Goal: Task Accomplishment & Management: Manage account settings

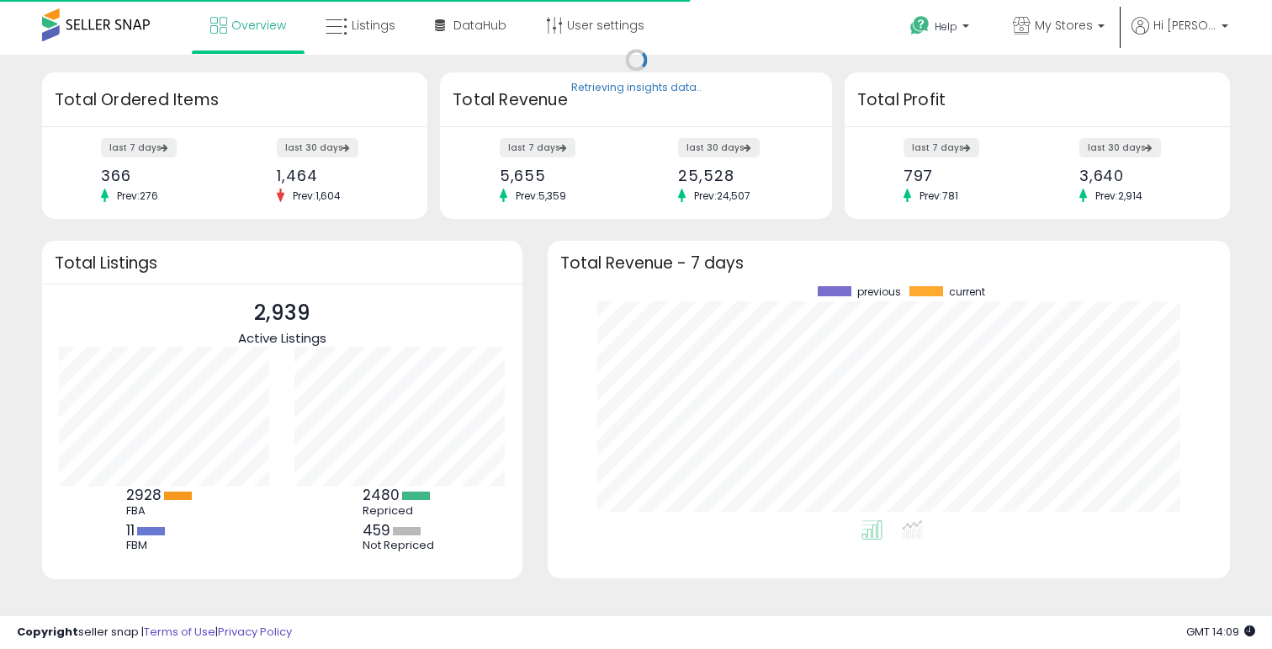
scroll to position [234, 649]
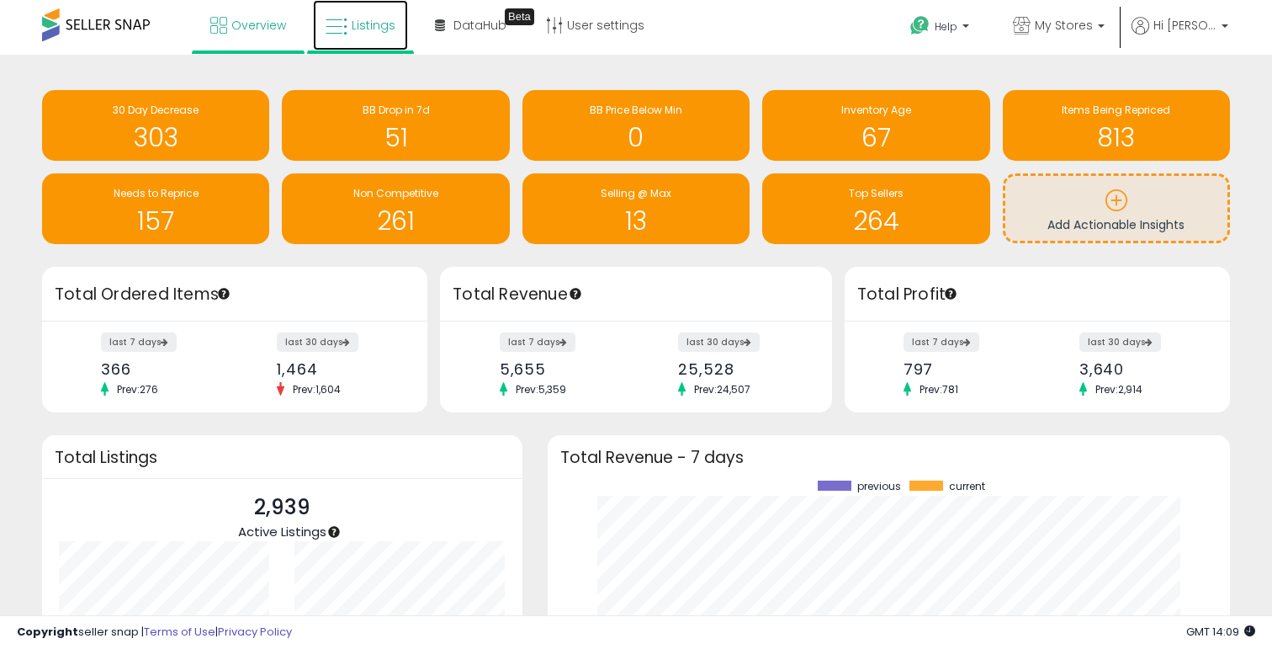
click at [363, 37] on link "Listings" at bounding box center [360, 25] width 95 height 50
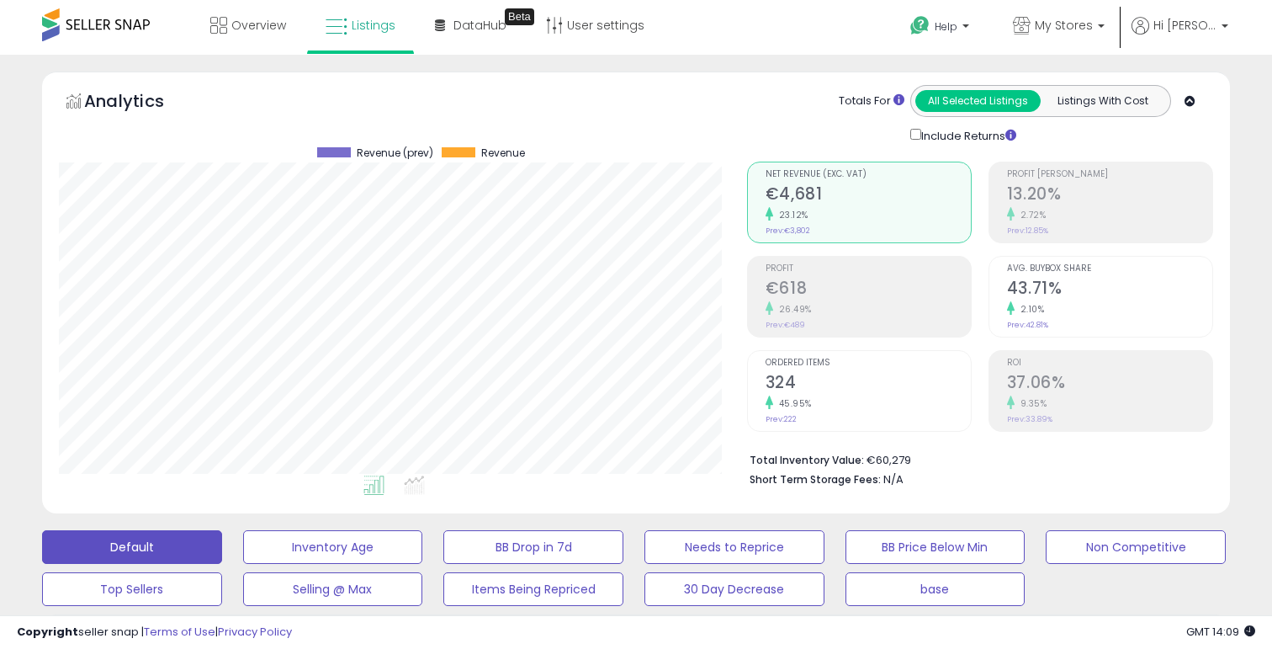
scroll to position [345, 687]
click at [480, 24] on span "DataHub" at bounding box center [479, 25] width 53 height 17
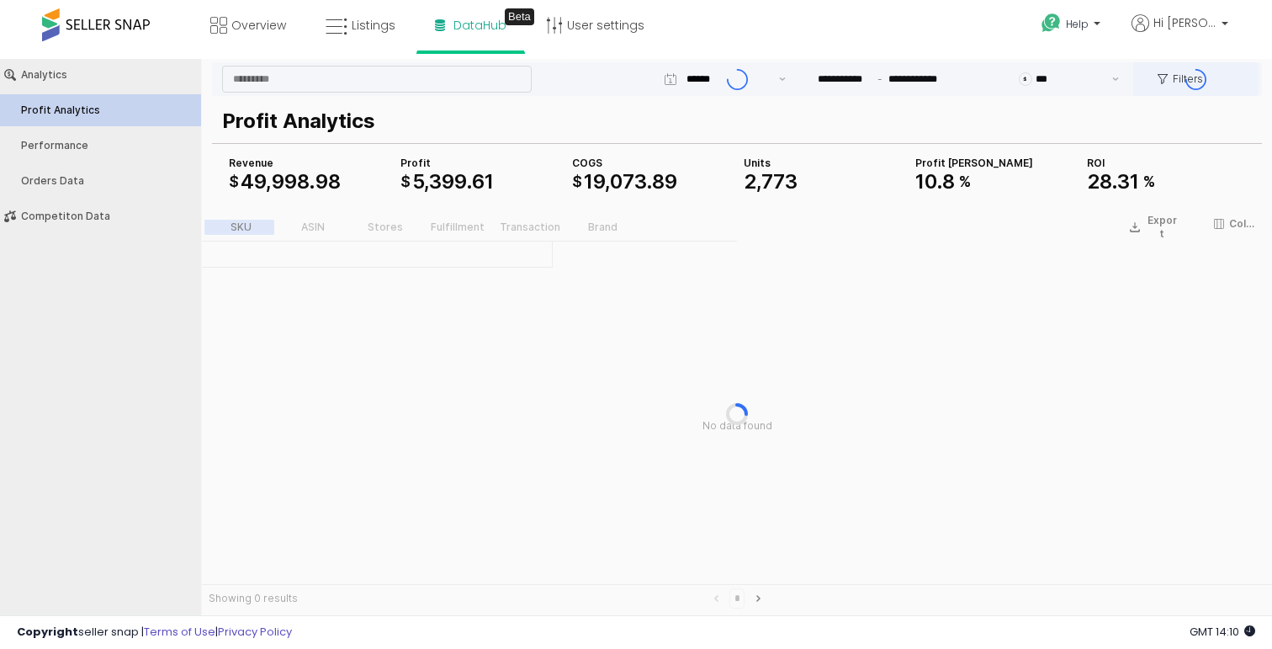
click at [1043, 78] on div "App Frame" at bounding box center [737, 79] width 1050 height 34
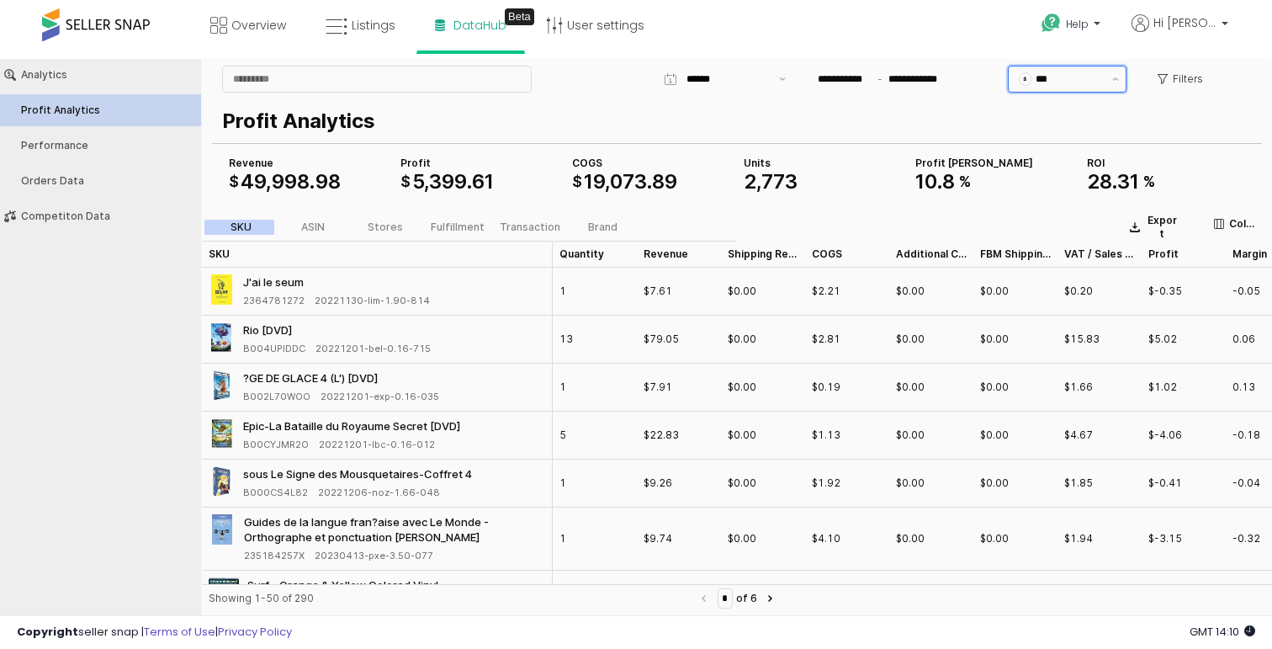
click at [1053, 82] on input "***" at bounding box center [1069, 79] width 66 height 17
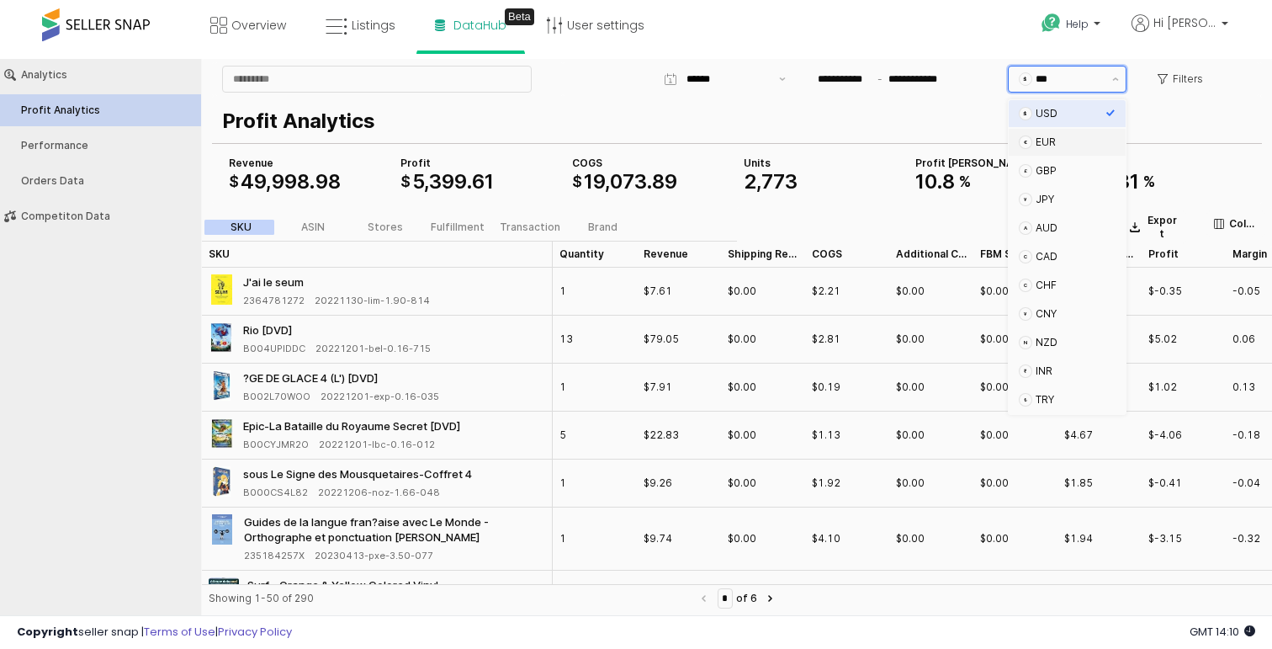
click at [1051, 145] on div "EUR" at bounding box center [1071, 141] width 70 height 13
type input "***"
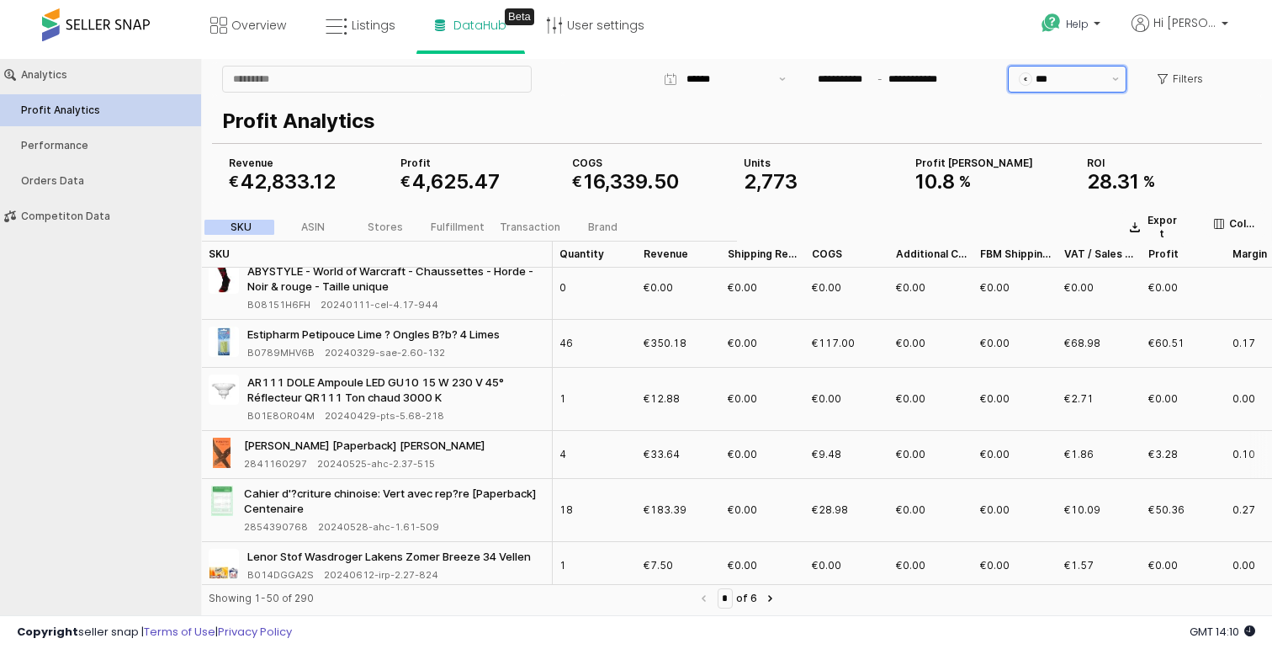
scroll to position [579, 0]
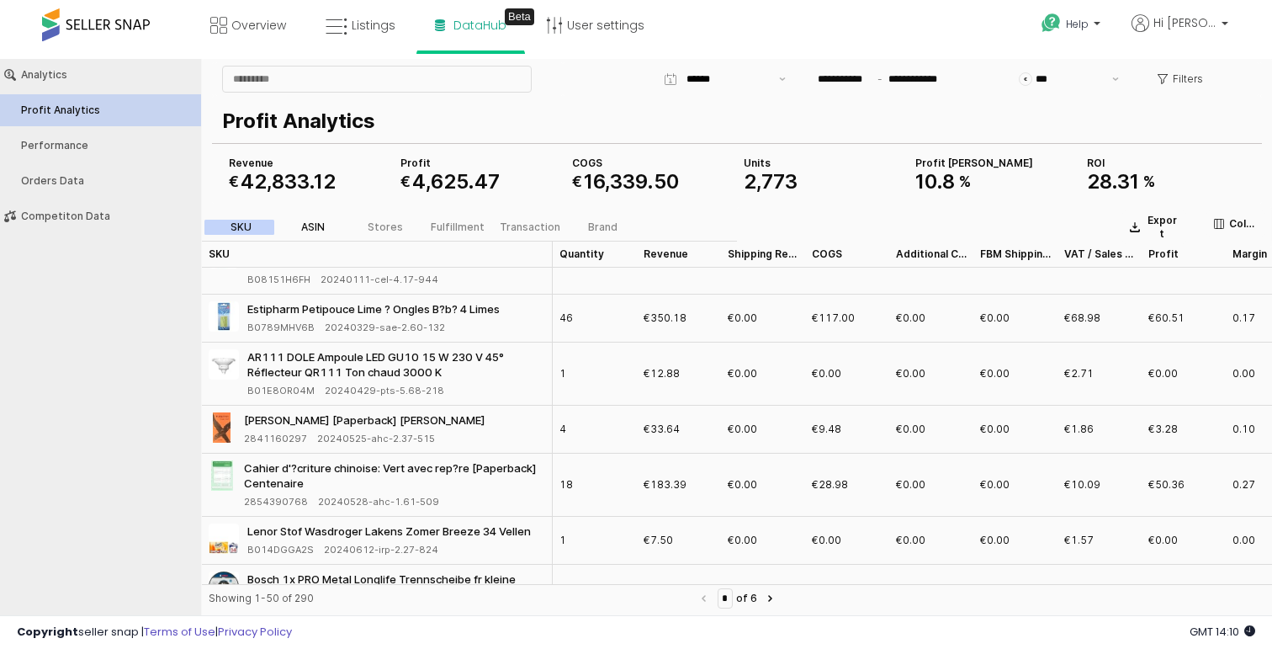
click at [310, 222] on div "ASIN" at bounding box center [313, 227] width 24 height 12
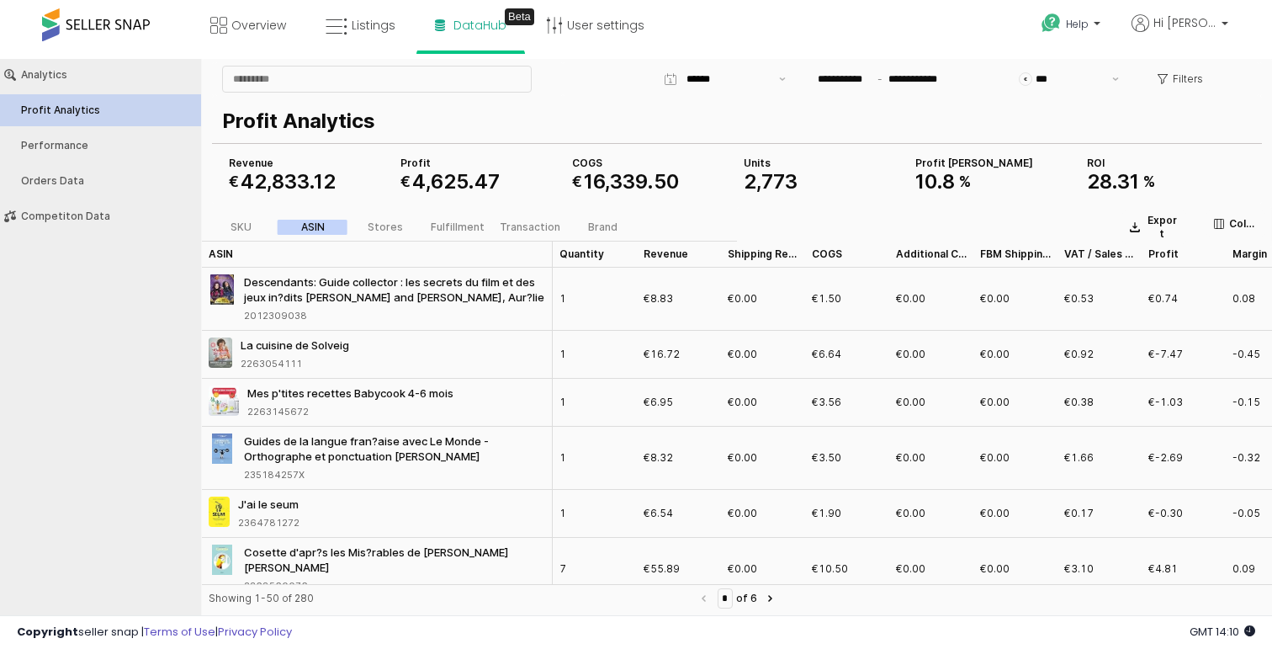
click at [598, 219] on div "SKU ASIN Stores Fulfillment Transaction Brand" at bounding box center [421, 227] width 439 height 20
click at [79, 130] on button "Performance" at bounding box center [100, 146] width 213 height 32
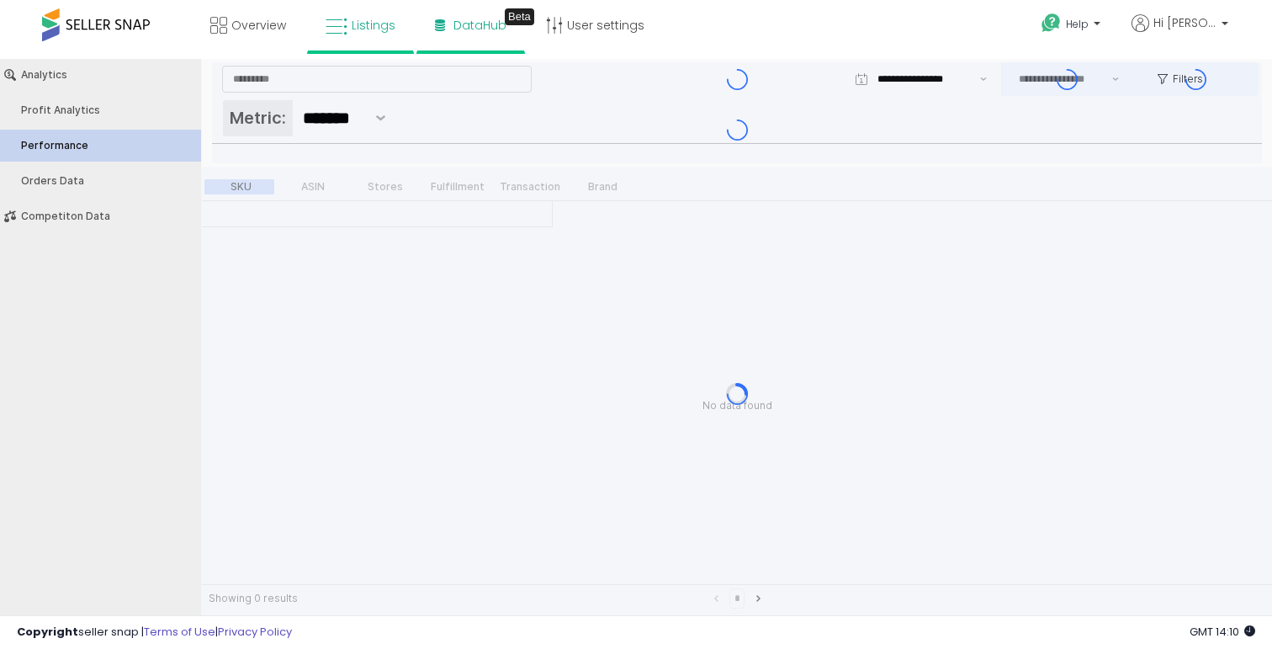
type input "***"
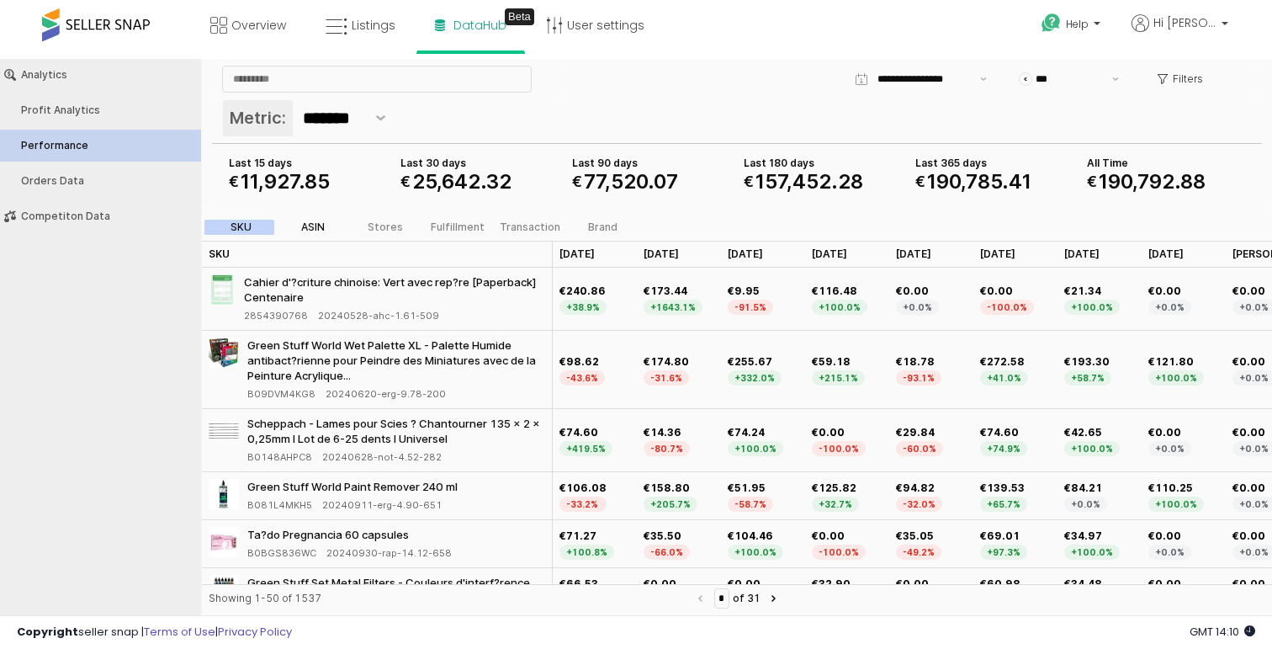
click at [318, 225] on div "ASIN" at bounding box center [313, 227] width 24 height 12
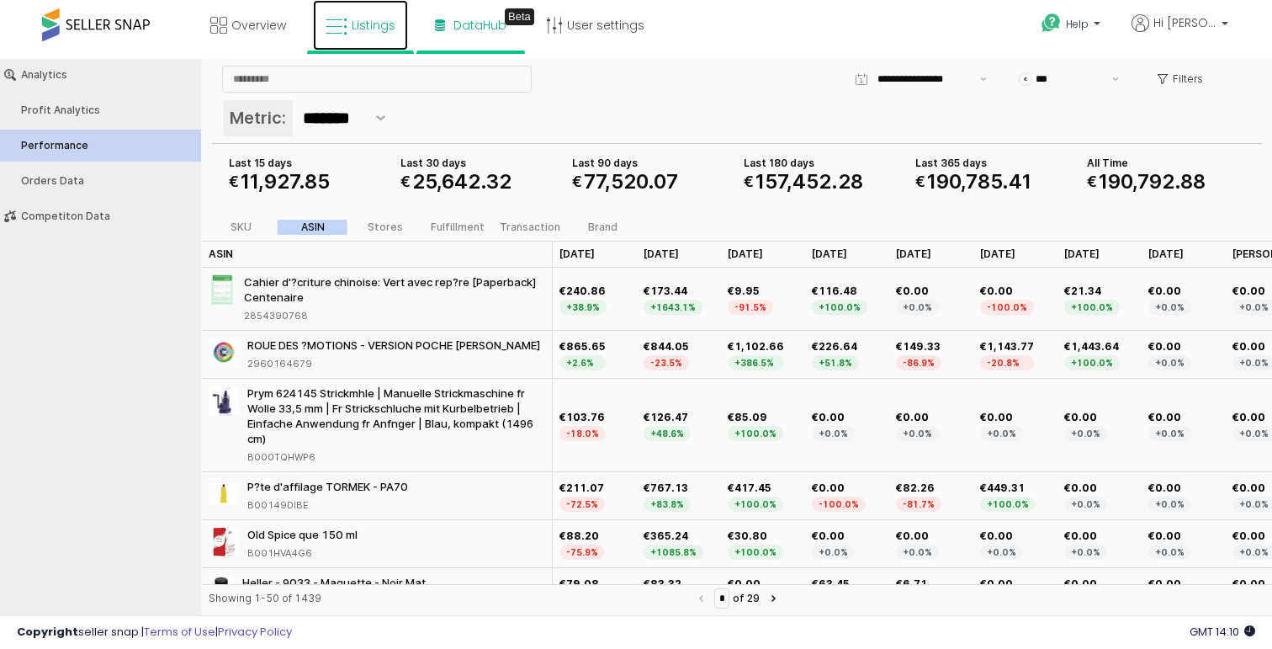
click at [375, 24] on span "Listings" at bounding box center [374, 25] width 44 height 17
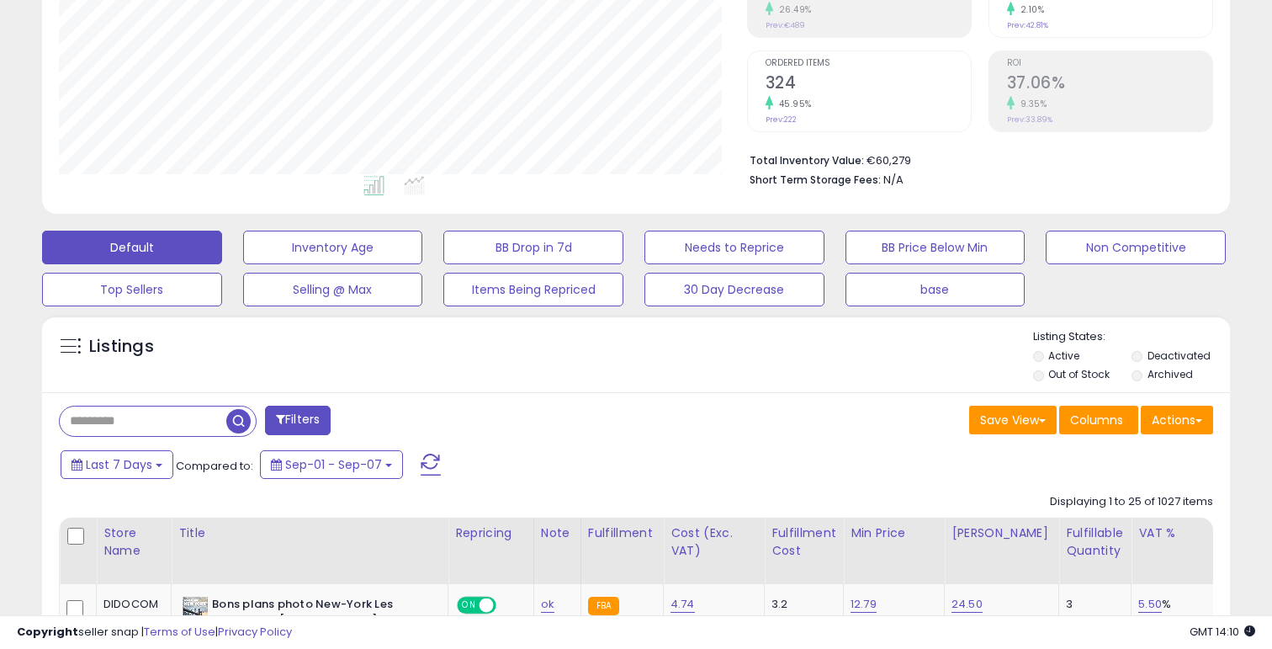
scroll to position [345, 687]
click at [1156, 414] on button "Actions" at bounding box center [1177, 420] width 72 height 29
click at [931, 454] on div "Last 7 Days Compared to: Sep-01 - Sep-07" at bounding box center [634, 467] width 1180 height 38
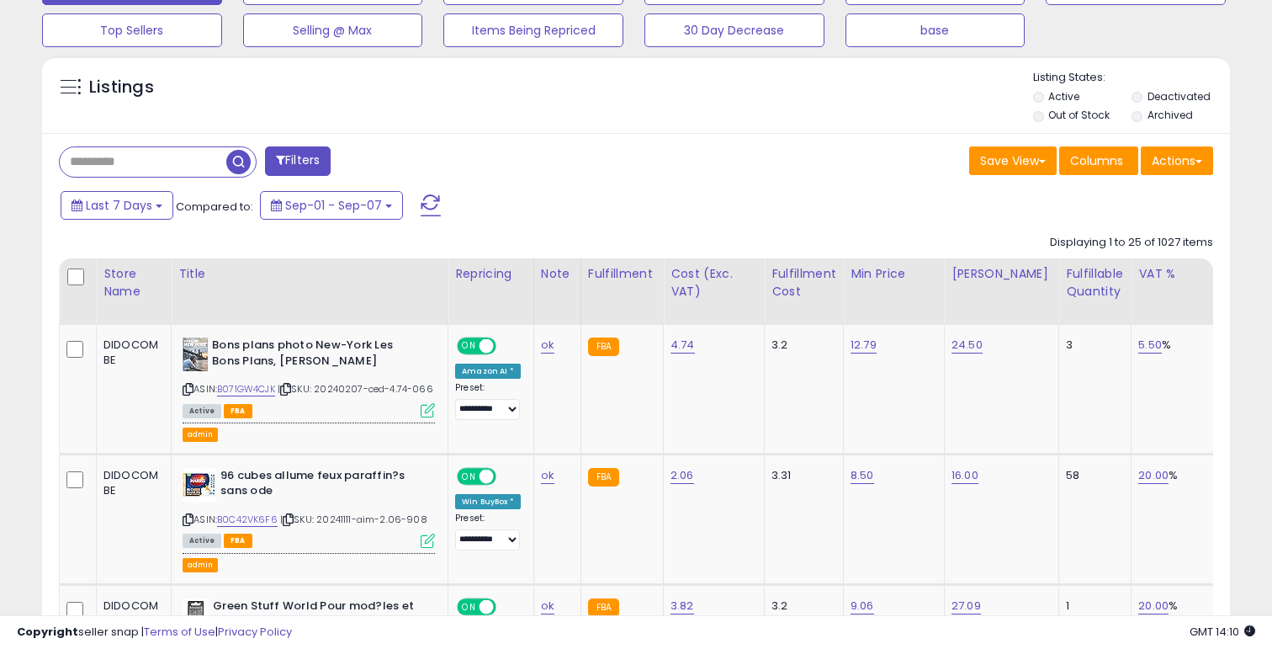
scroll to position [565, 0]
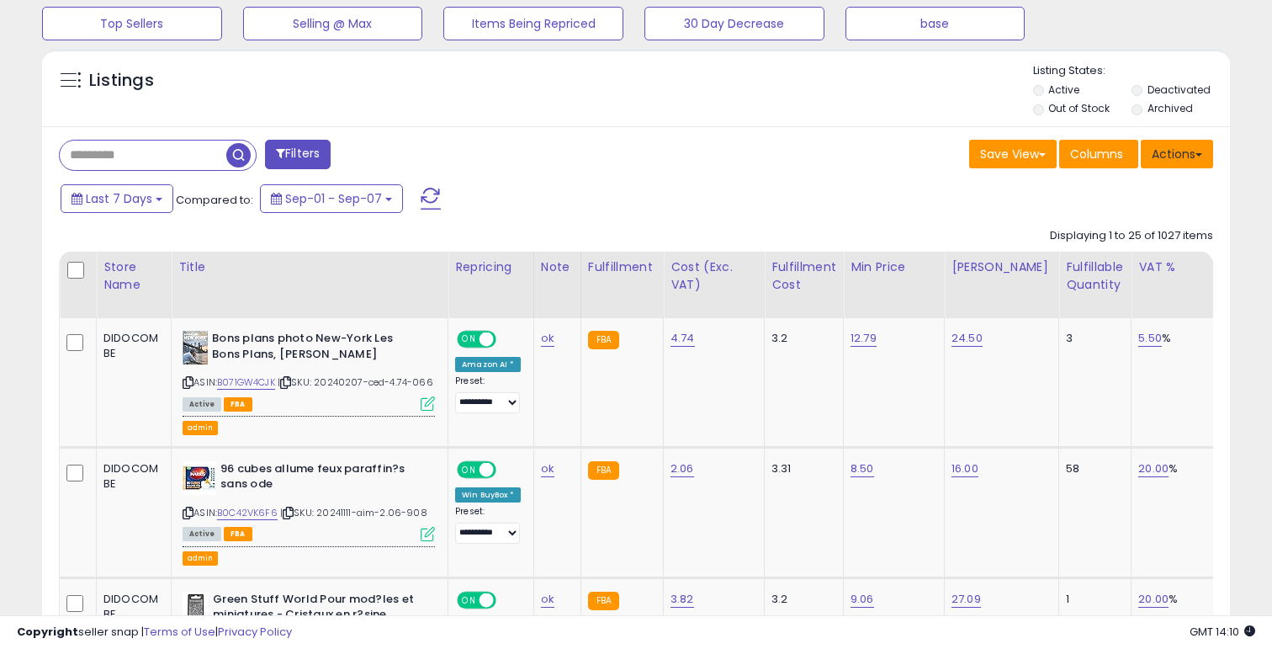
click at [1186, 156] on button "Actions" at bounding box center [1177, 154] width 72 height 29
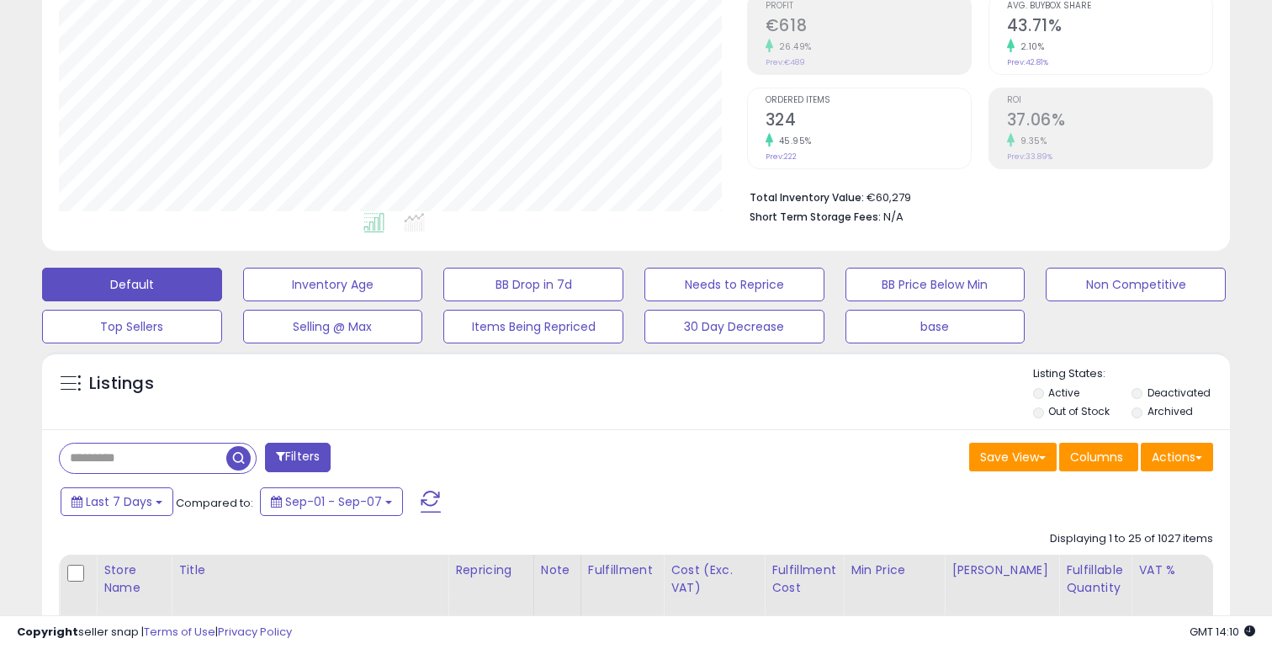
scroll to position [254, 0]
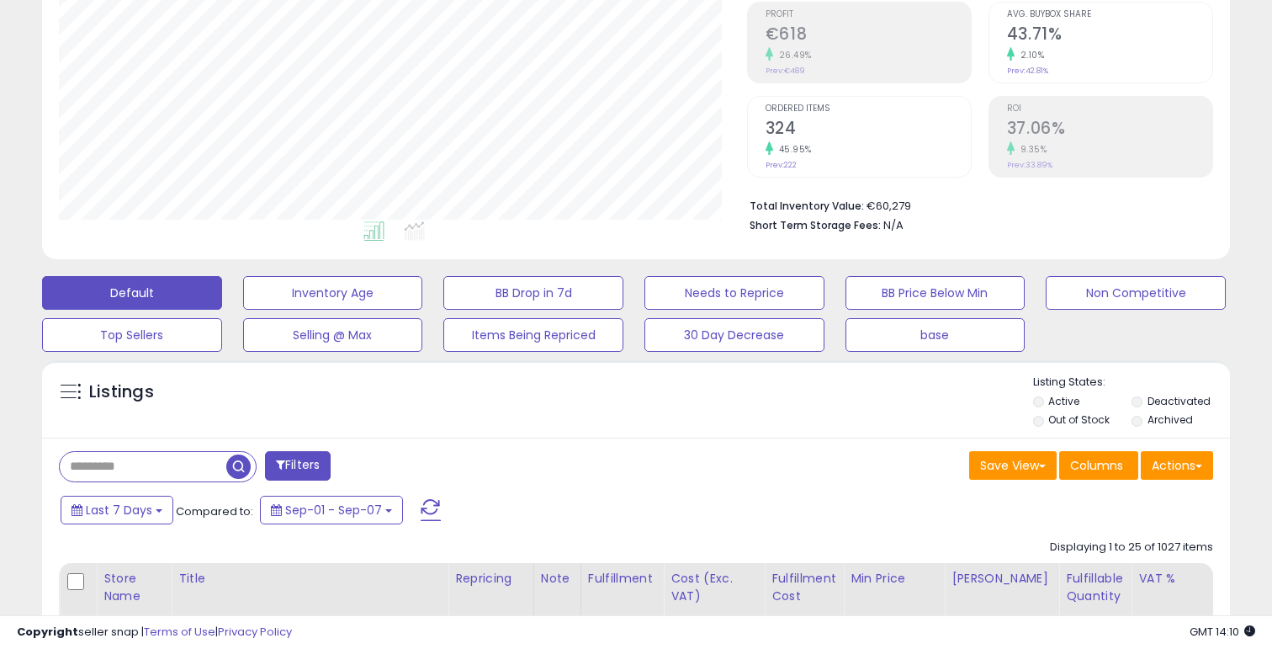
click at [345, 466] on div "Filters" at bounding box center [341, 468] width 590 height 34
click at [316, 466] on button "Filters" at bounding box center [298, 465] width 66 height 29
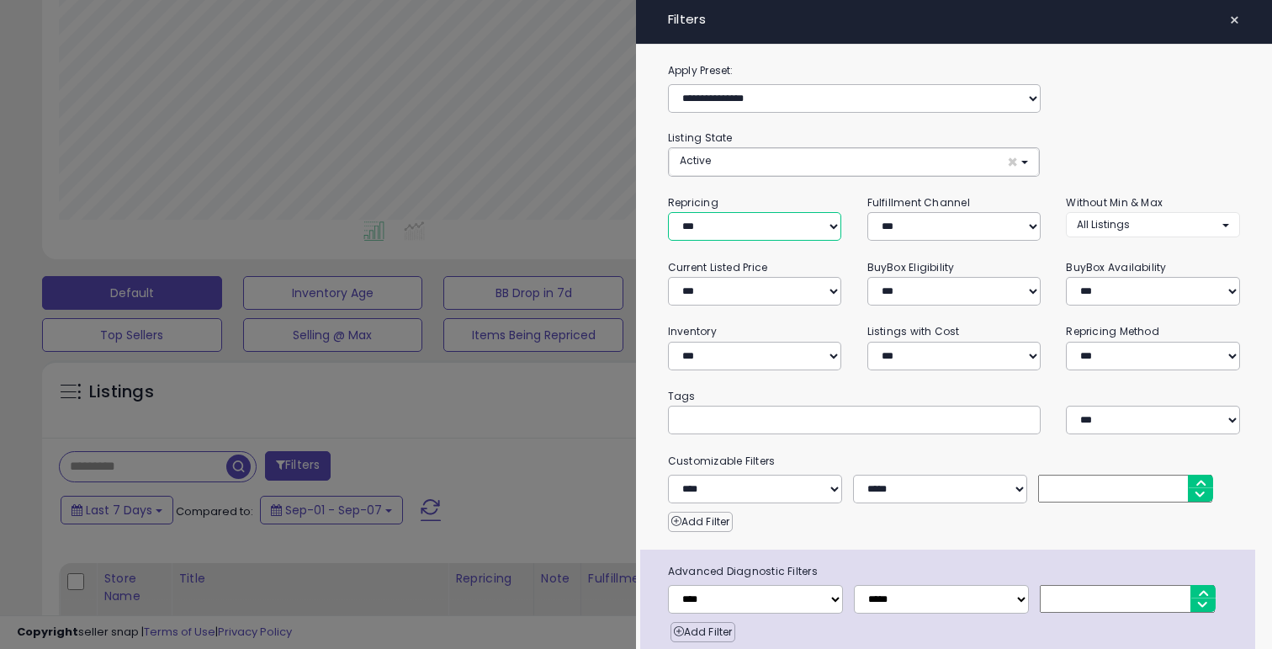
click at [776, 227] on select "**********" at bounding box center [755, 226] width 174 height 29
select select "**"
click at [668, 212] on select "**********" at bounding box center [755, 226] width 174 height 29
click at [750, 361] on select "**********" at bounding box center [755, 356] width 174 height 29
select select "********"
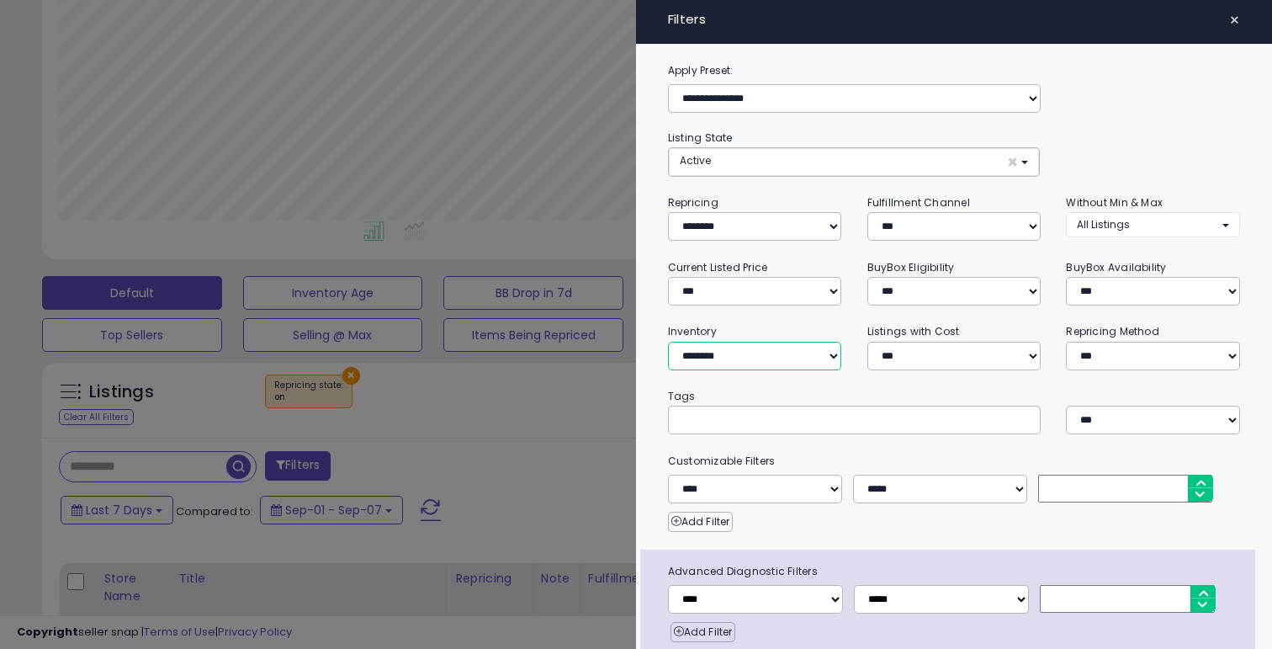
click at [668, 342] on select "**********" at bounding box center [755, 356] width 174 height 29
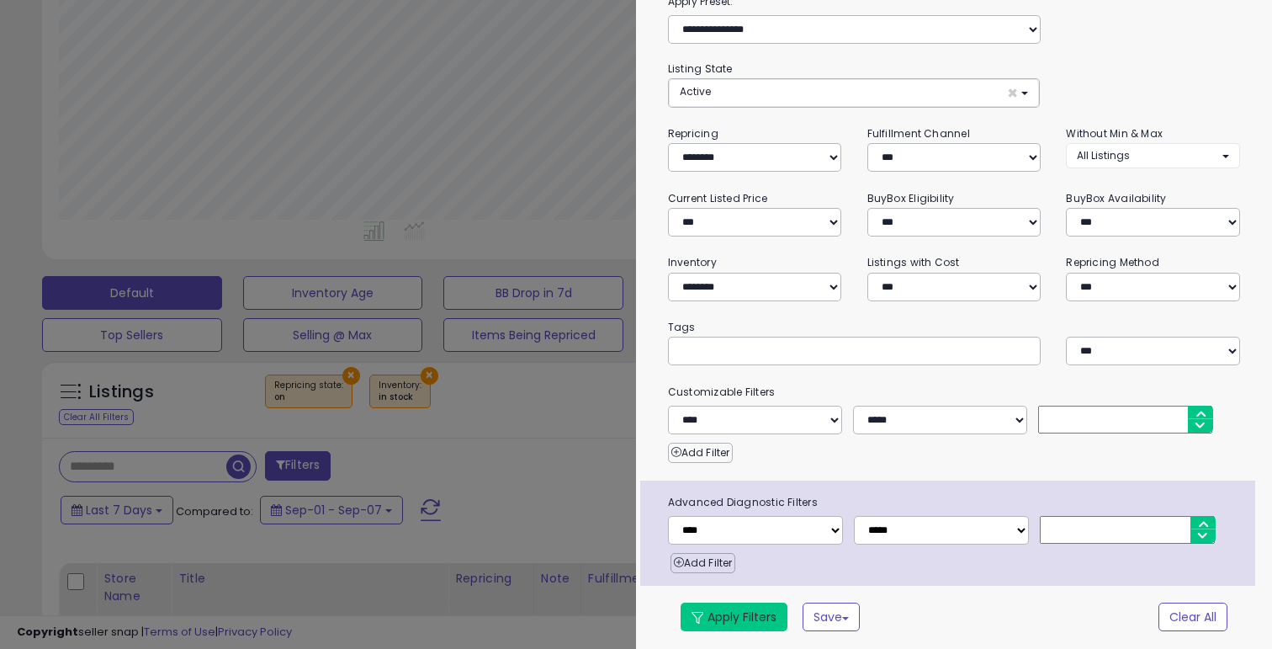
click at [744, 618] on button "Apply Filters" at bounding box center [734, 616] width 107 height 29
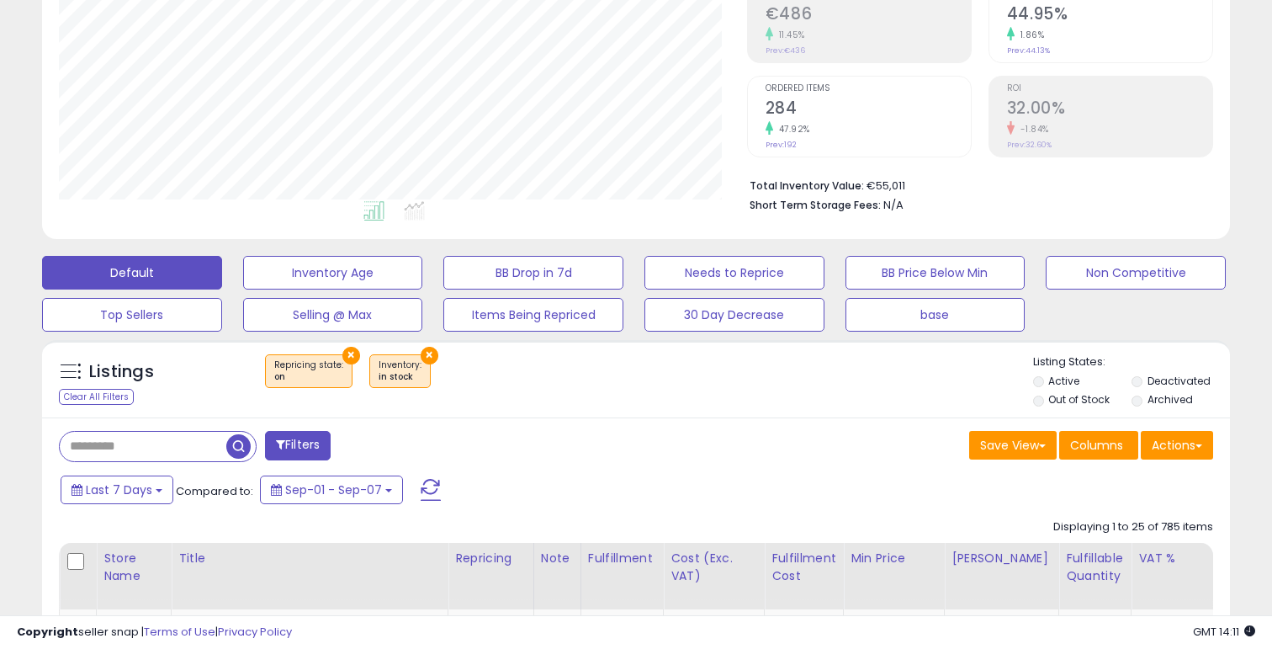
scroll to position [300, 0]
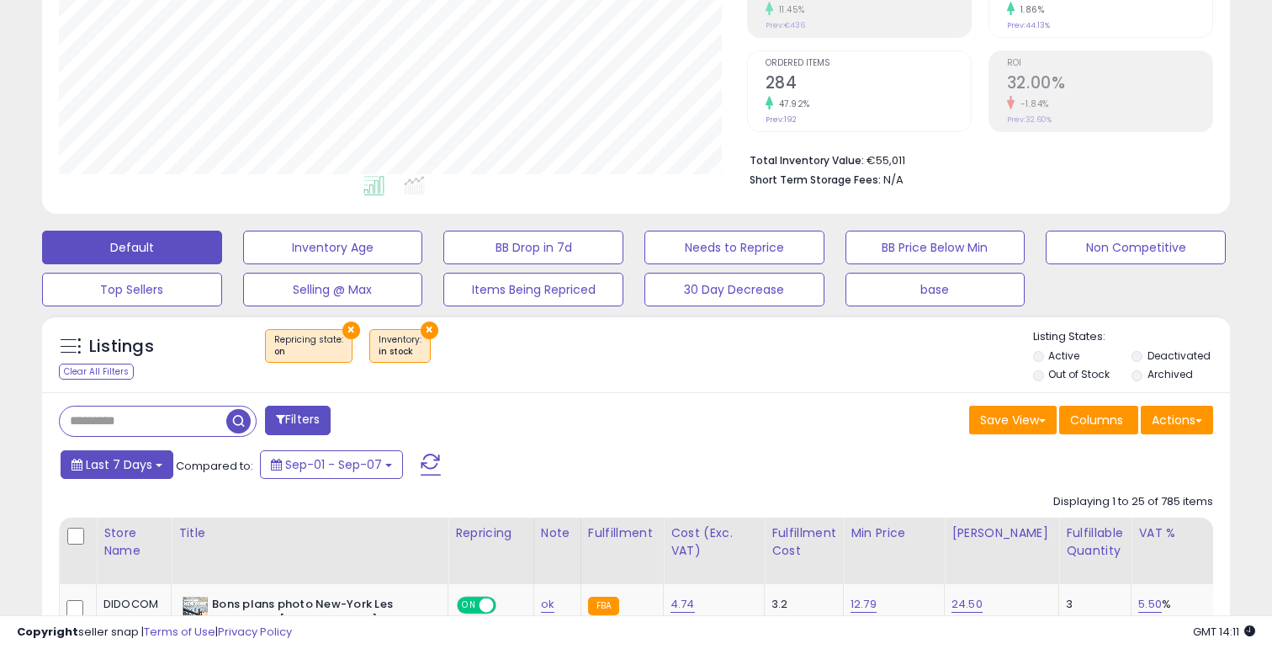
click at [120, 467] on span "Last 7 Days" at bounding box center [119, 464] width 66 height 17
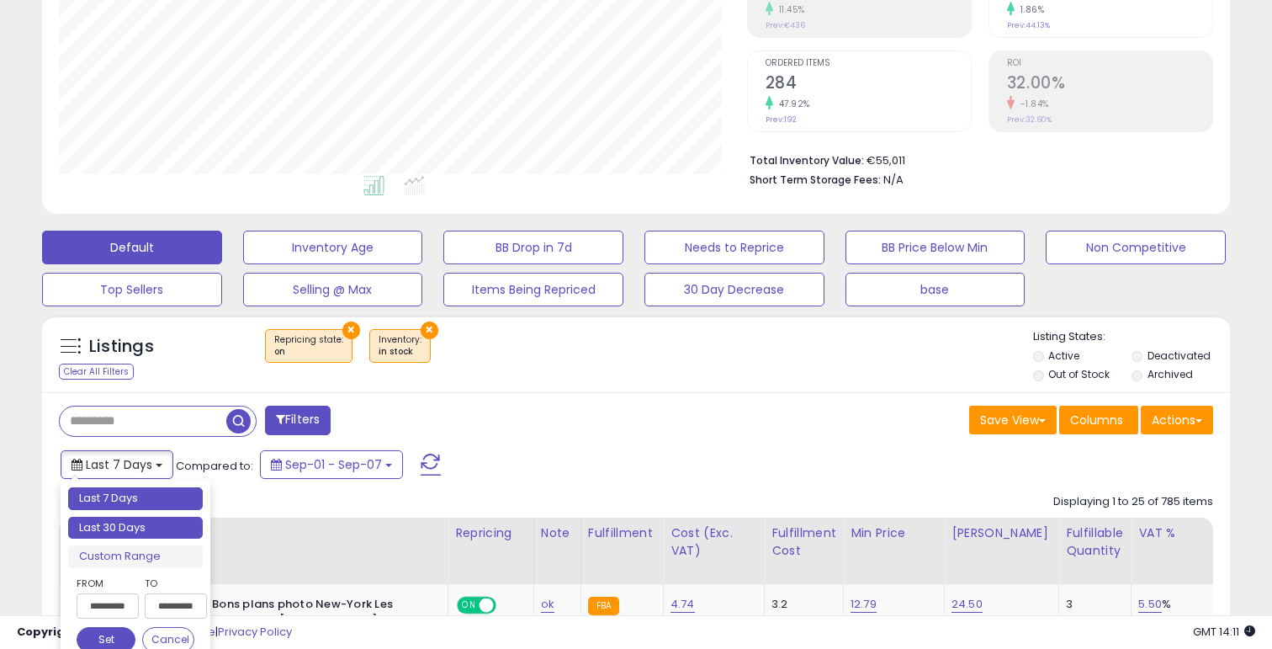
type input "**********"
click at [121, 520] on li "Last 30 Days" at bounding box center [135, 528] width 135 height 23
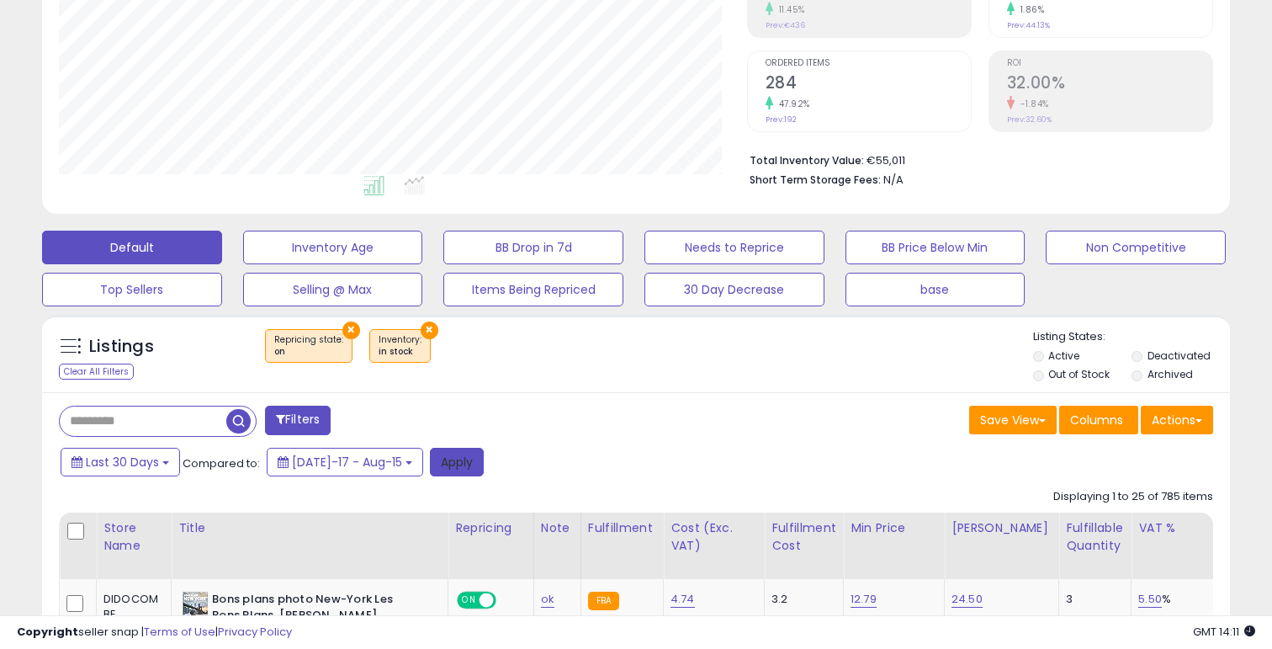
click at [430, 466] on button "Apply" at bounding box center [457, 462] width 54 height 29
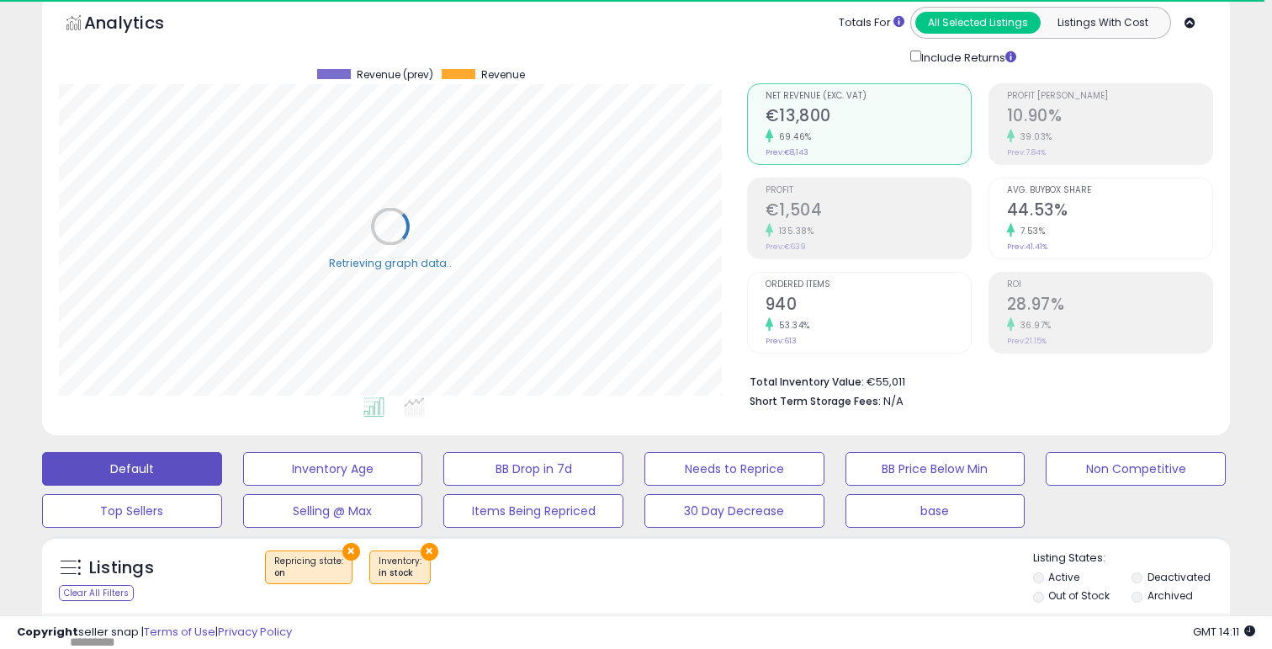
scroll to position [72, 0]
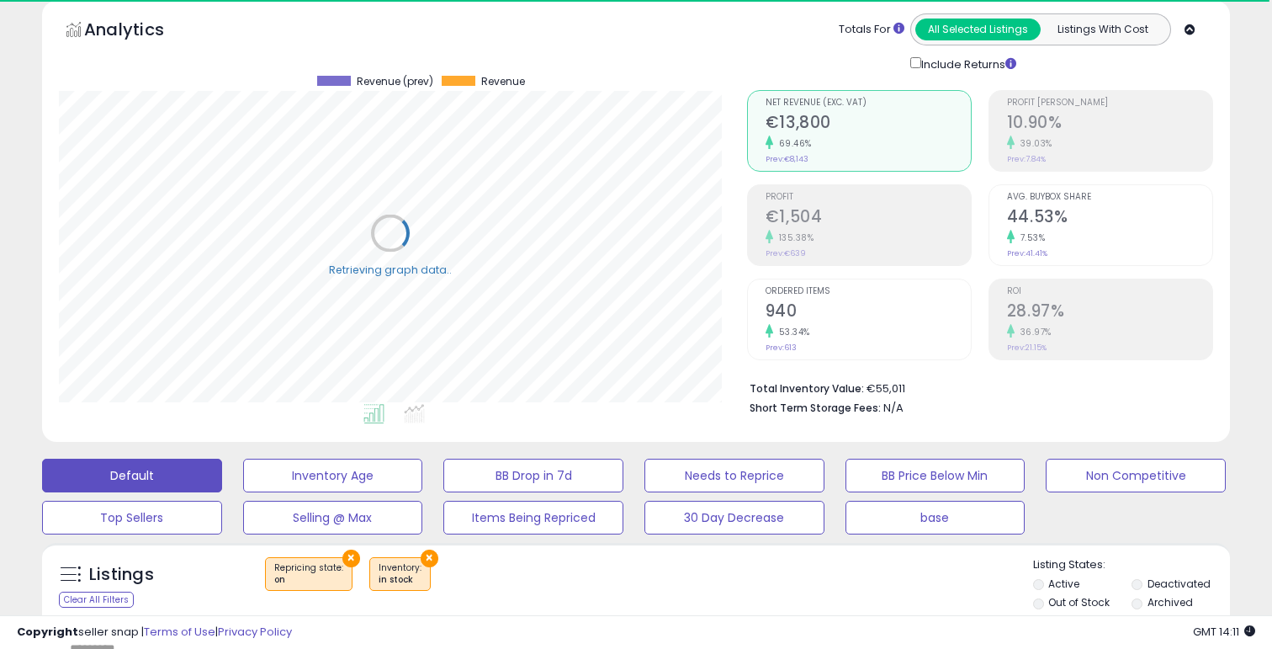
click at [1063, 128] on h2 "10.90%" at bounding box center [1109, 124] width 205 height 23
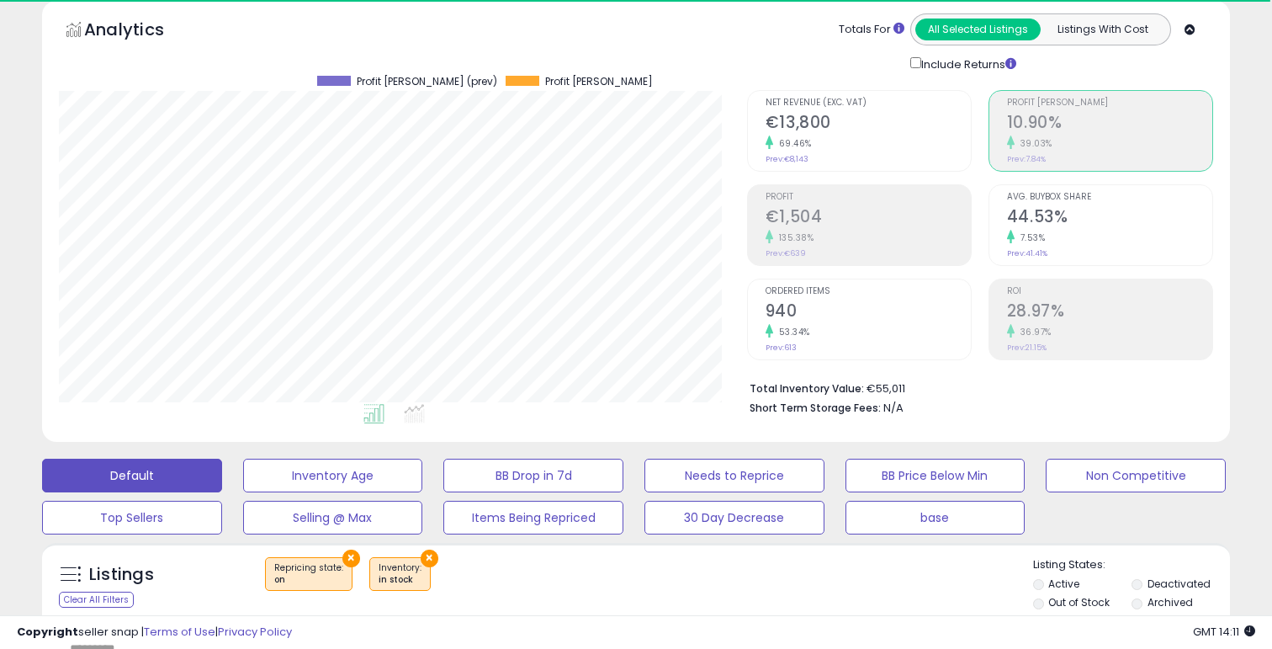
click at [1047, 243] on div "Avg. Buybox Share 44.53% 7.53% Prev: 41.41%" at bounding box center [1109, 223] width 205 height 76
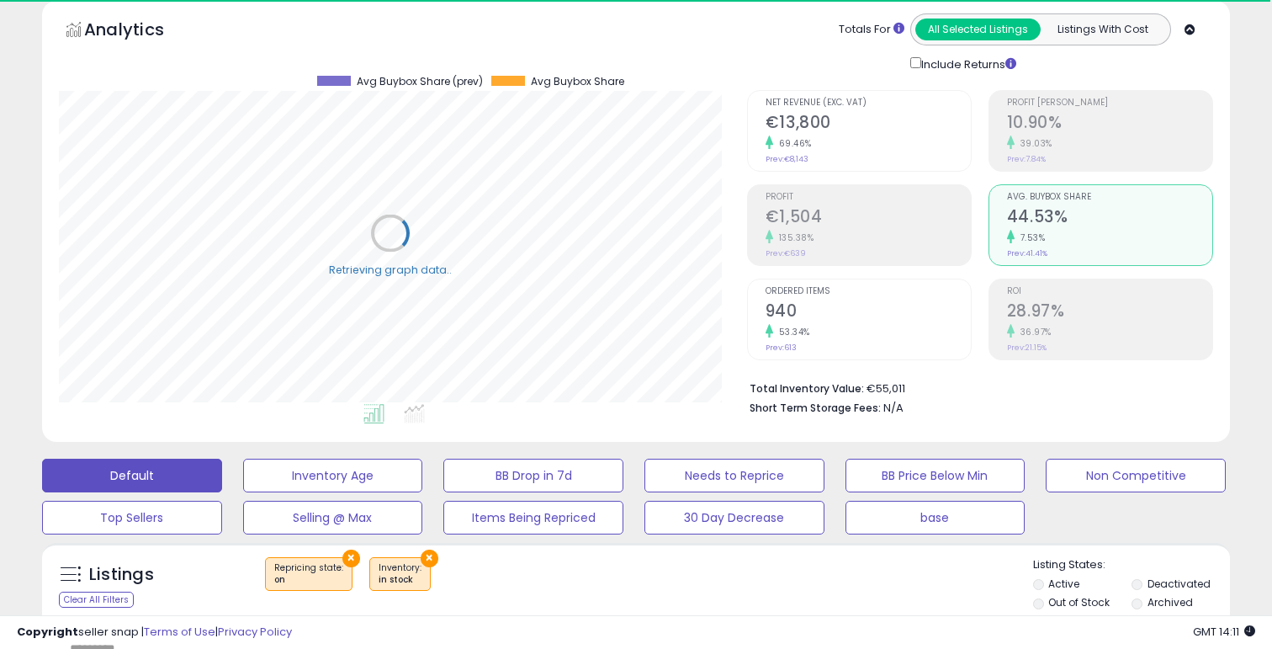
scroll to position [345, 687]
click at [1044, 316] on h2 "28.97%" at bounding box center [1109, 312] width 205 height 23
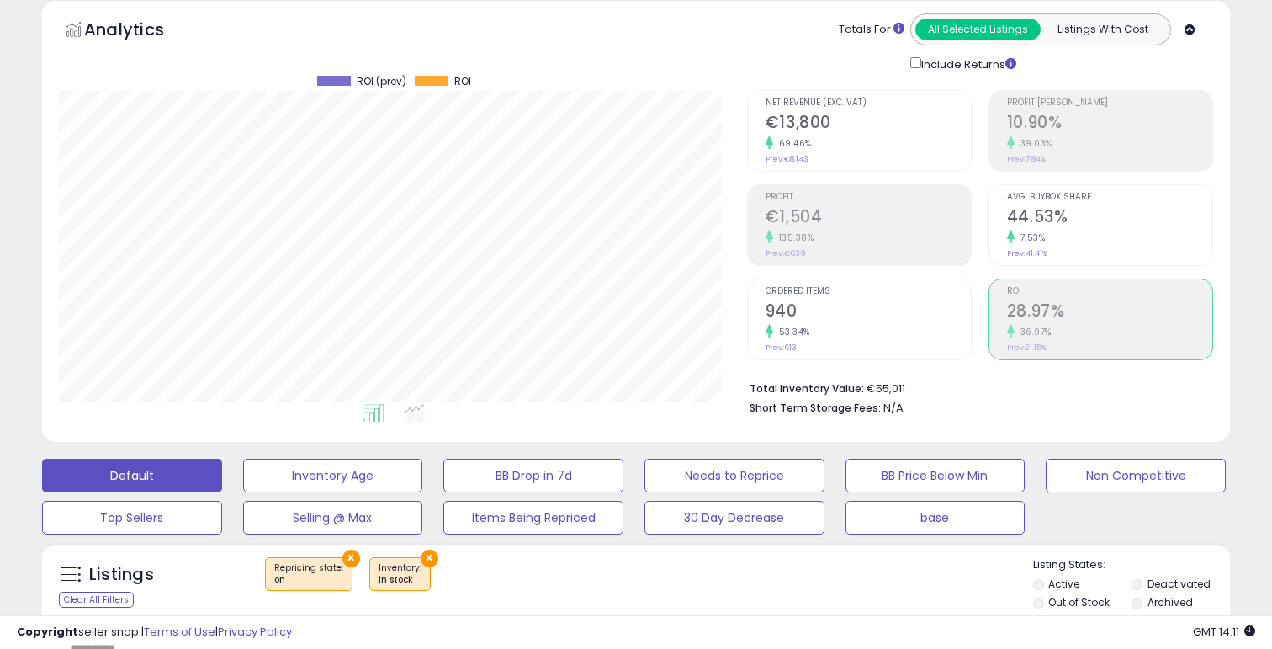
click at [793, 211] on h2 "€1,504" at bounding box center [868, 218] width 205 height 23
click at [1050, 131] on h2 "10.90%" at bounding box center [1109, 124] width 205 height 23
click at [1036, 397] on li "Short Term Storage Fees: N/A" at bounding box center [975, 406] width 451 height 20
click at [1036, 334] on small "36.97%" at bounding box center [1033, 332] width 37 height 13
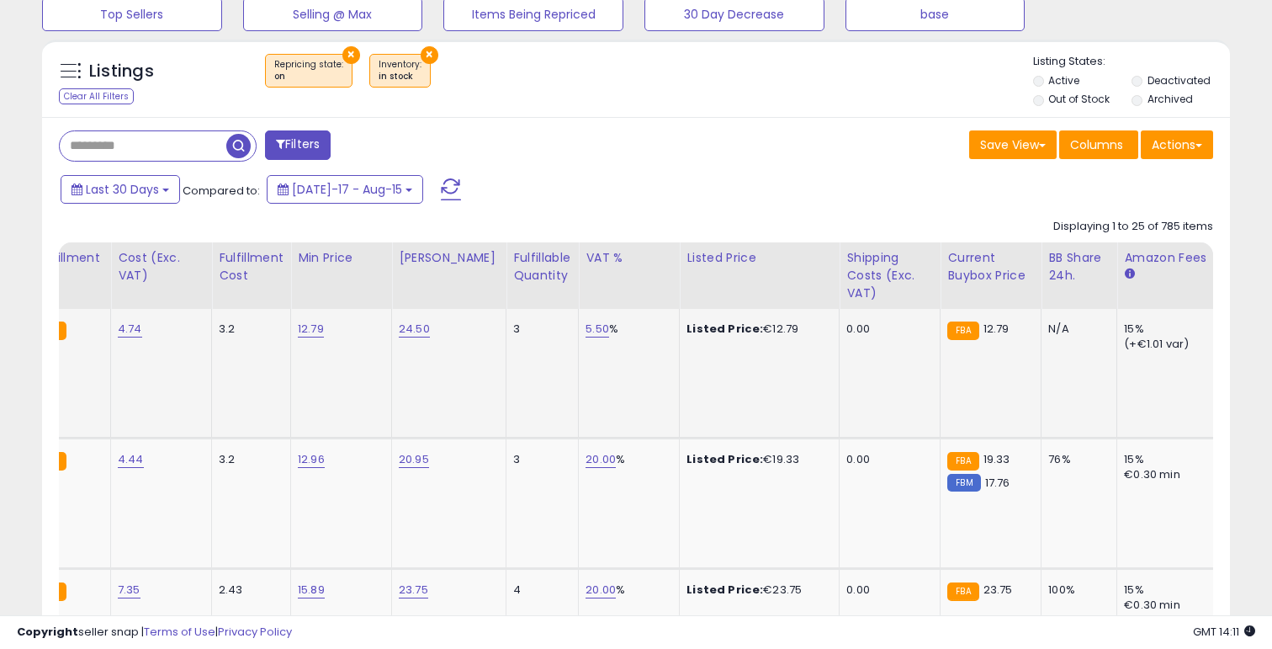
scroll to position [0, 0]
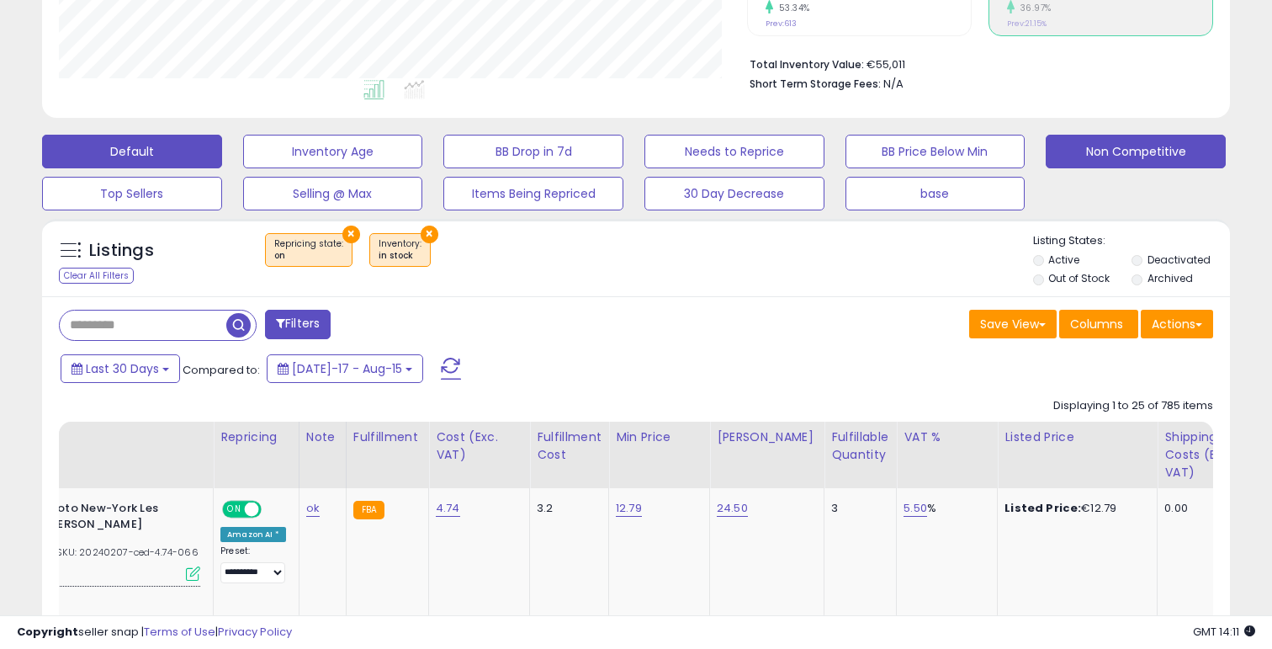
click at [1125, 155] on button "Non Competitive" at bounding box center [1136, 152] width 180 height 34
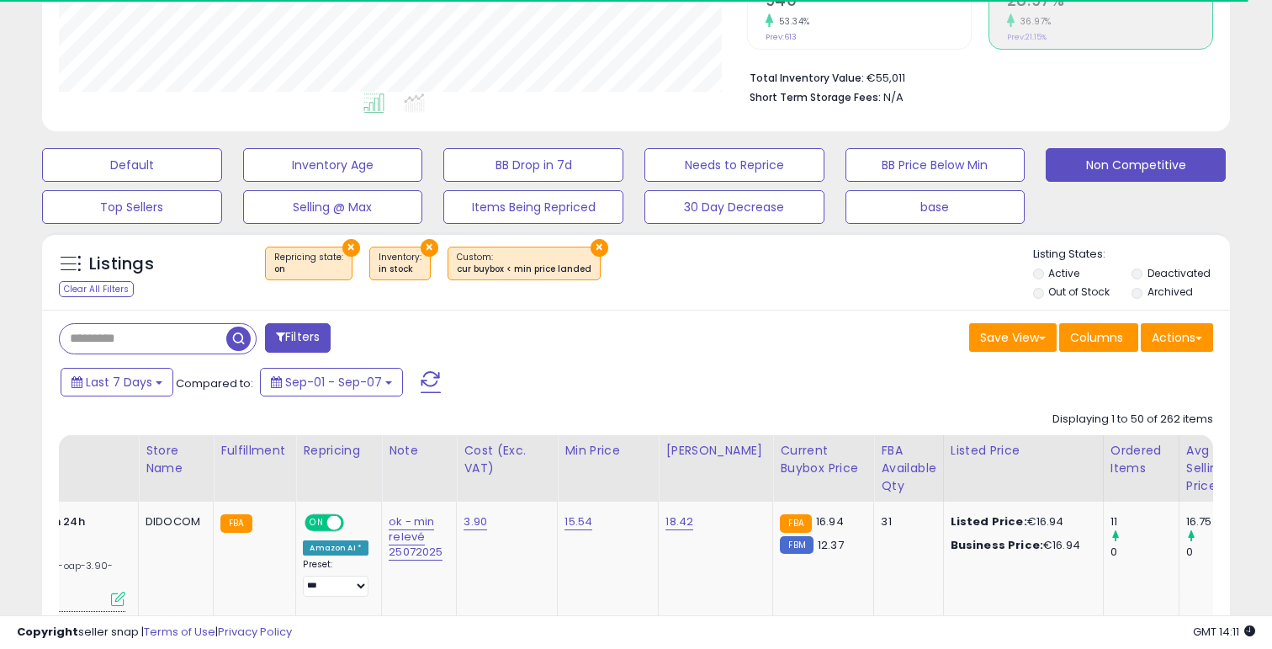
select select "**"
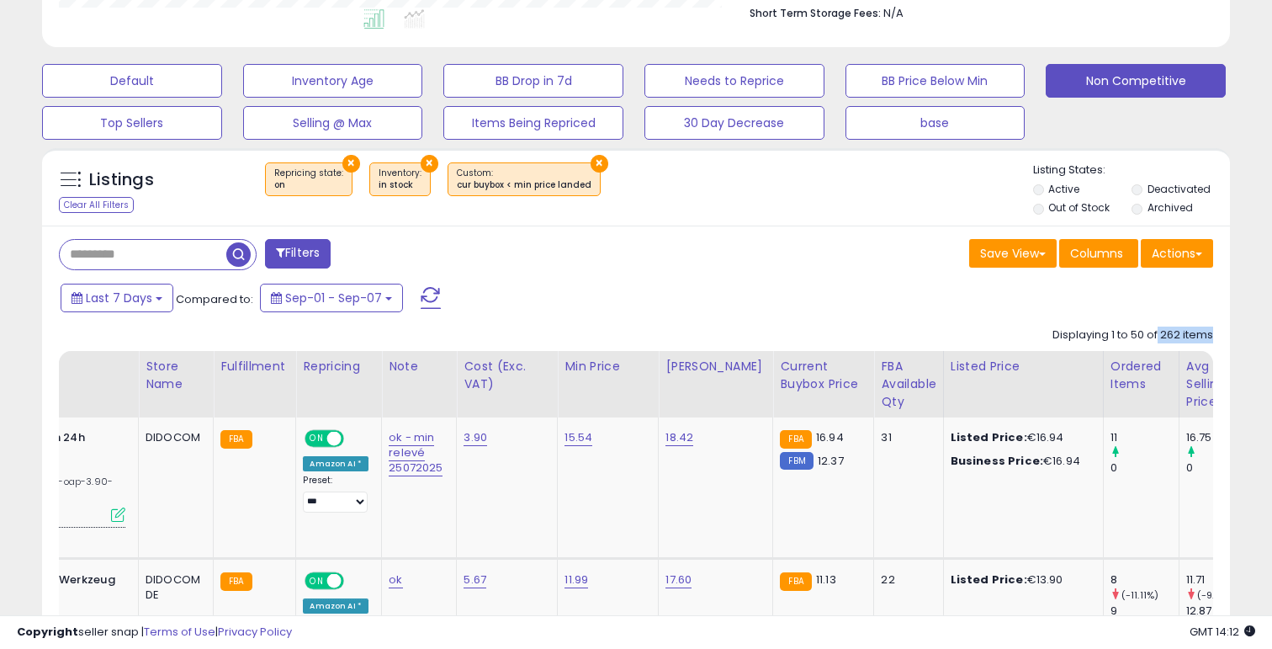
drag, startPoint x: 1157, startPoint y: 331, endPoint x: 1211, endPoint y: 332, distance: 53.9
click at [1211, 332] on div "Displaying 1 to 50 of 262 items" at bounding box center [1133, 335] width 161 height 16
click at [1191, 315] on div "Last 7 Days Compared to: Sep-01 - Sep-07" at bounding box center [634, 300] width 1180 height 38
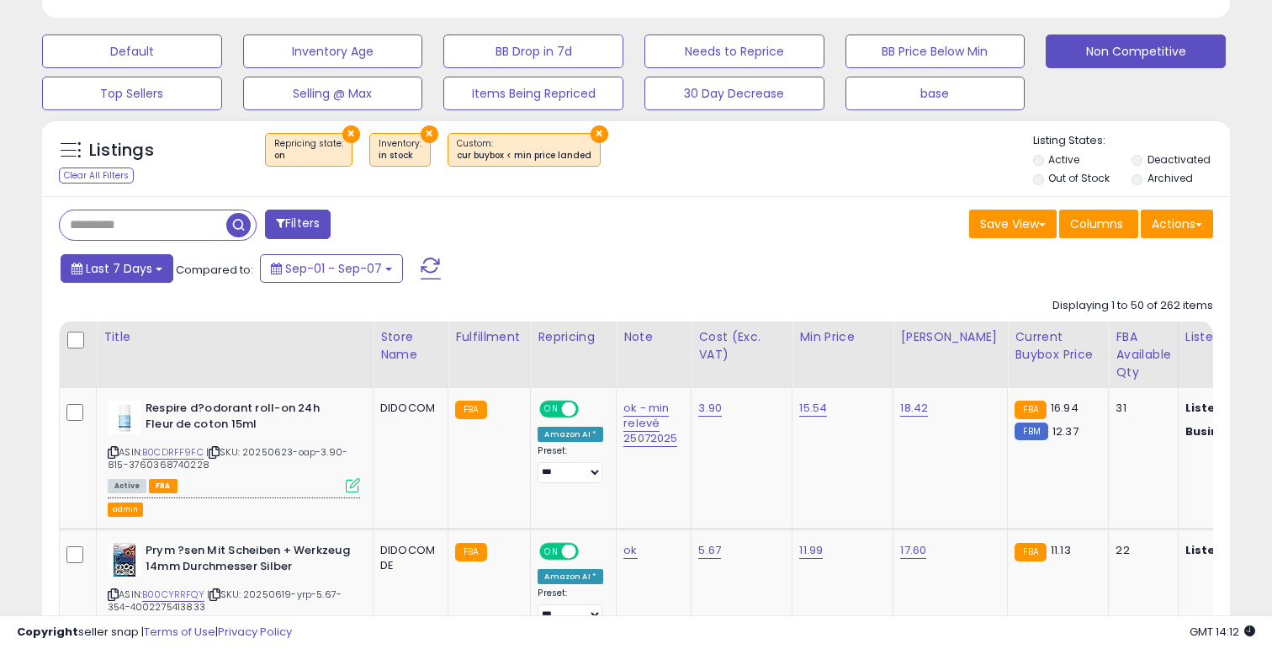
click at [113, 273] on span "Last 7 Days" at bounding box center [119, 268] width 66 height 17
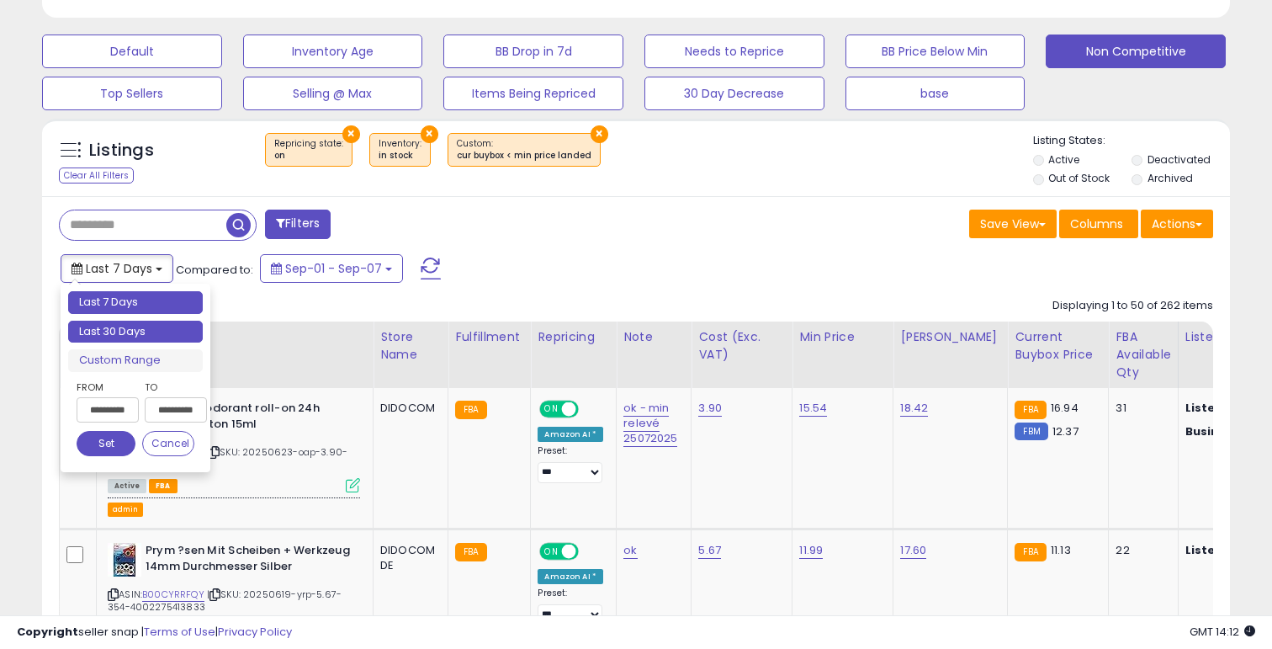
type input "**********"
click at [119, 323] on li "Last 30 Days" at bounding box center [135, 332] width 135 height 23
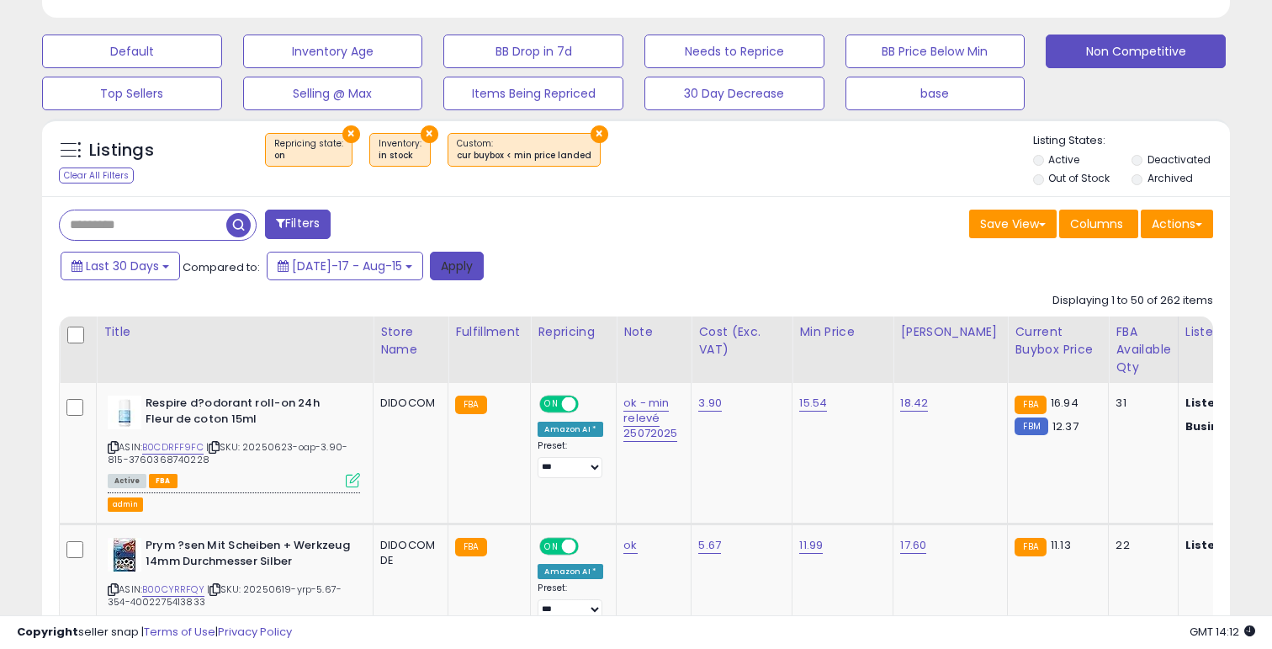
click at [430, 255] on button "Apply" at bounding box center [457, 266] width 54 height 29
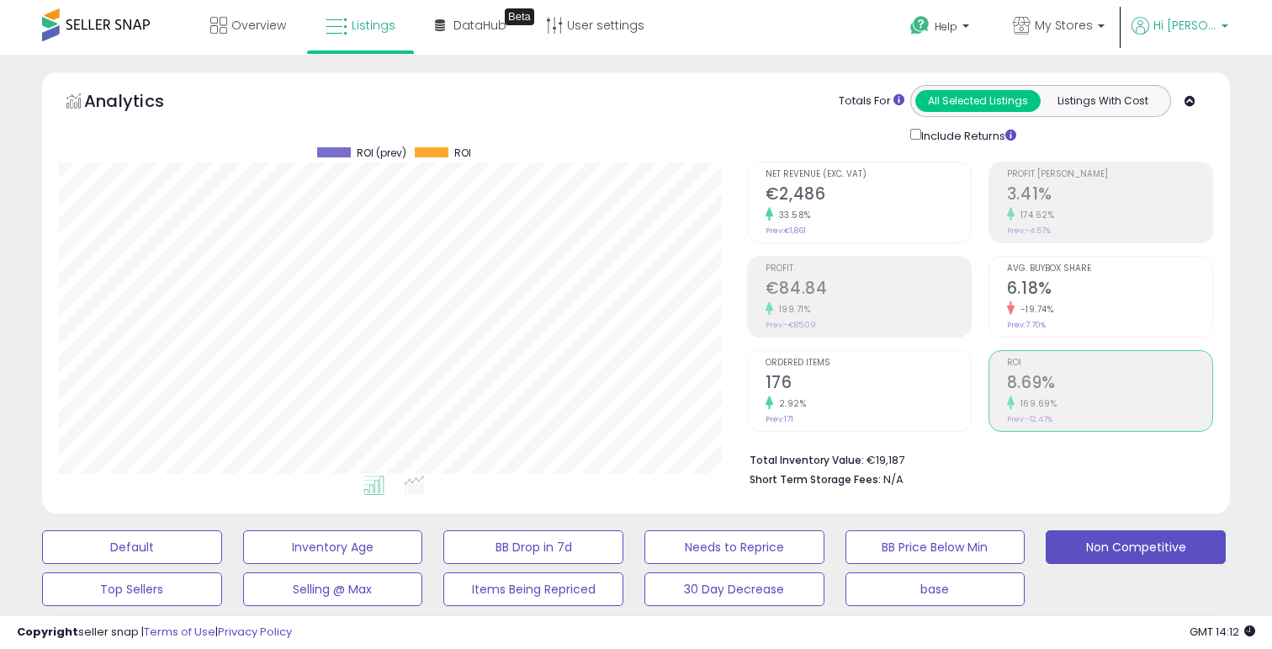
click at [1189, 31] on span "Hi Sebastien" at bounding box center [1184, 25] width 63 height 17
click at [1172, 87] on link "Account" at bounding box center [1158, 90] width 45 height 16
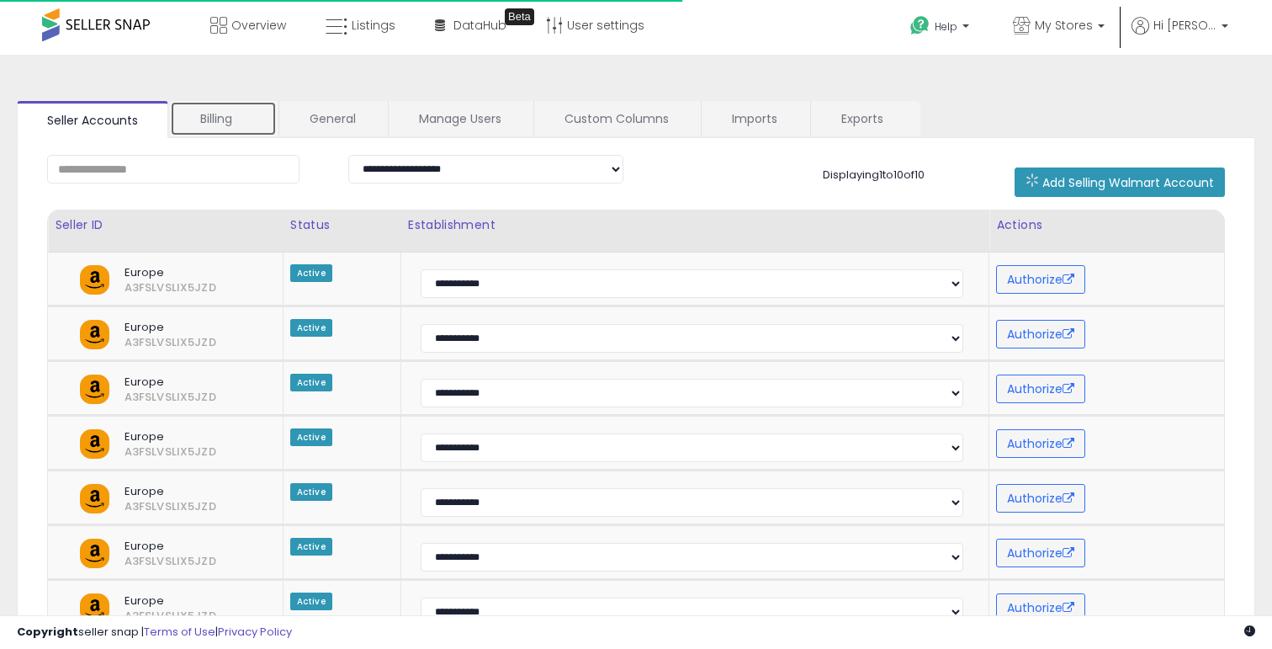
click at [247, 126] on link "Billing" at bounding box center [223, 118] width 107 height 35
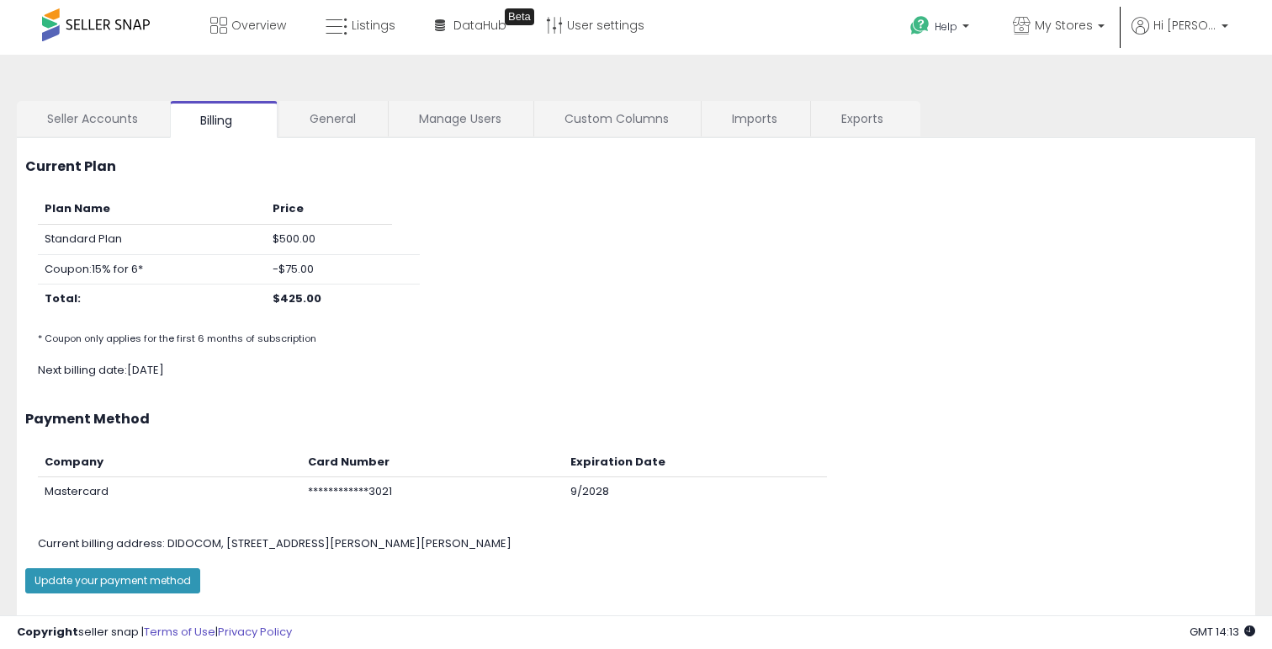
click at [348, 66] on div "**********" at bounding box center [636, 472] width 1272 height 835
click at [348, 38] on link "Listings" at bounding box center [360, 25] width 95 height 50
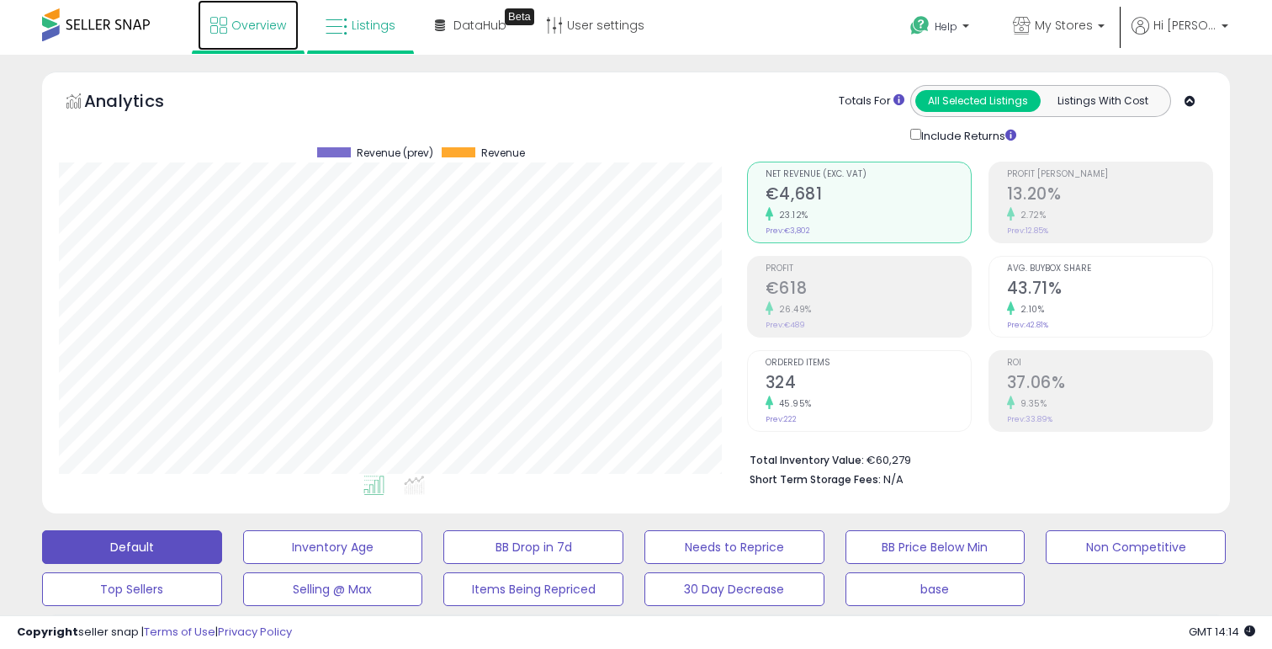
click at [236, 24] on span "Overview" at bounding box center [258, 25] width 55 height 17
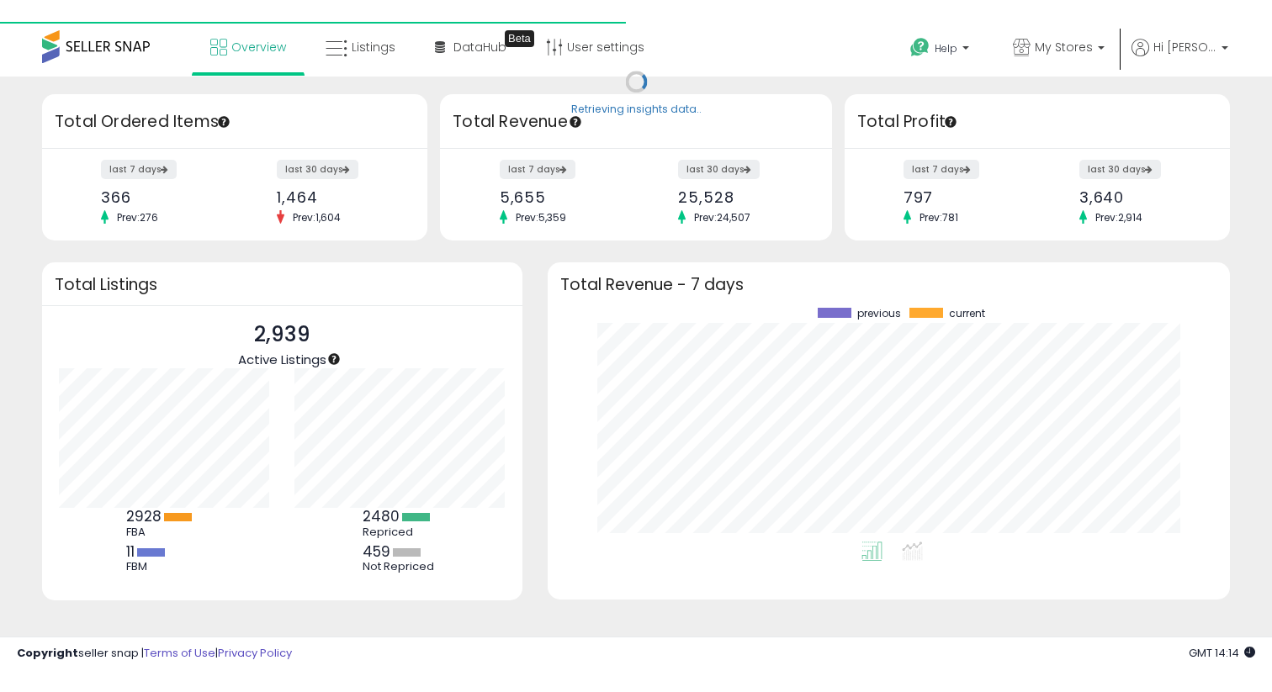
scroll to position [234, 649]
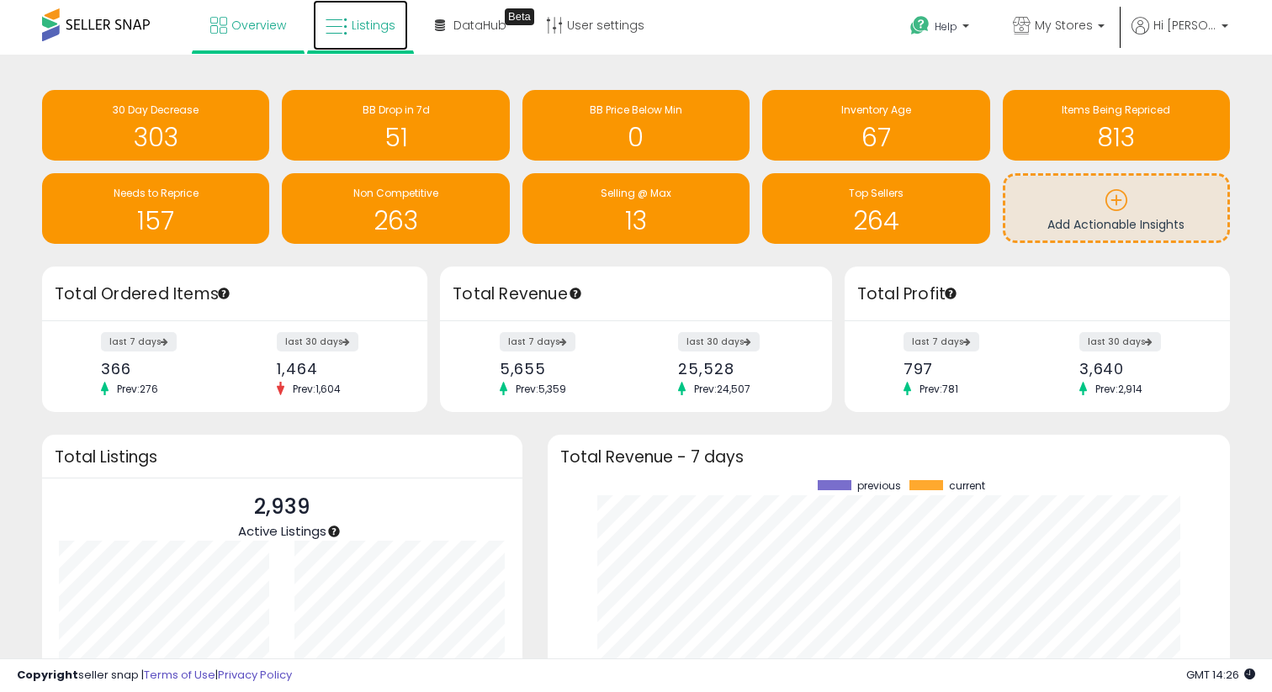
click at [338, 34] on icon at bounding box center [337, 27] width 22 height 22
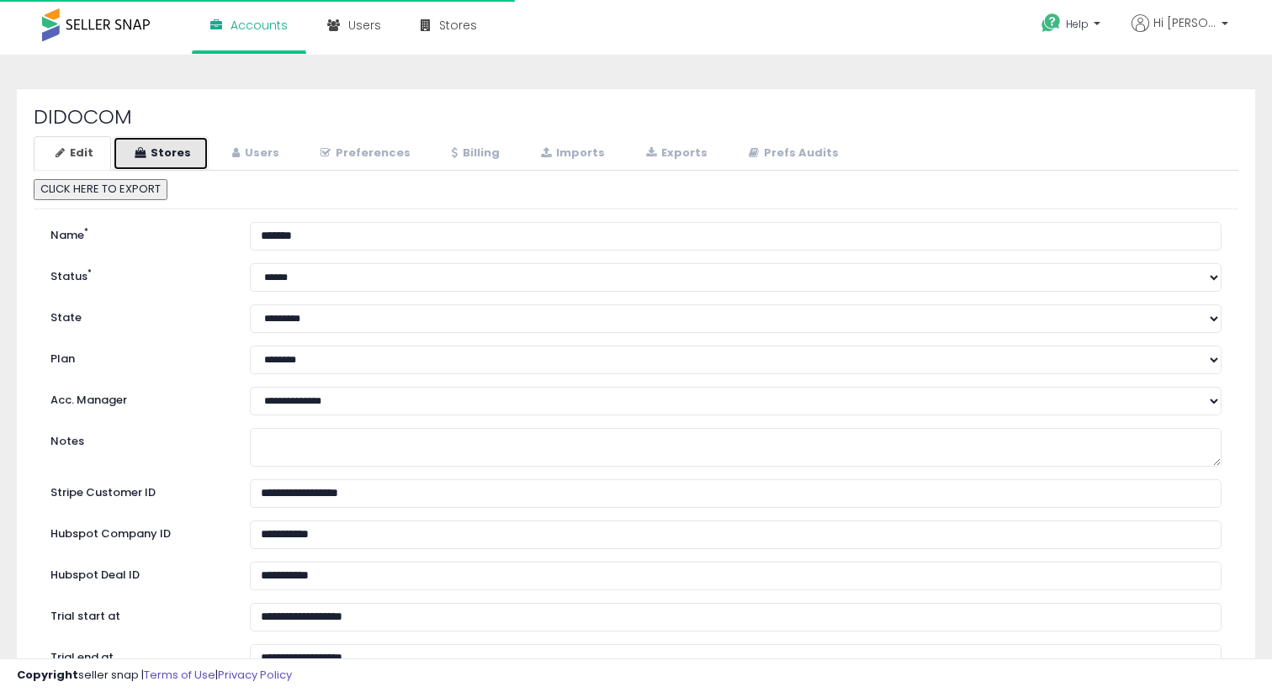
click at [169, 156] on link "Stores" at bounding box center [161, 153] width 96 height 34
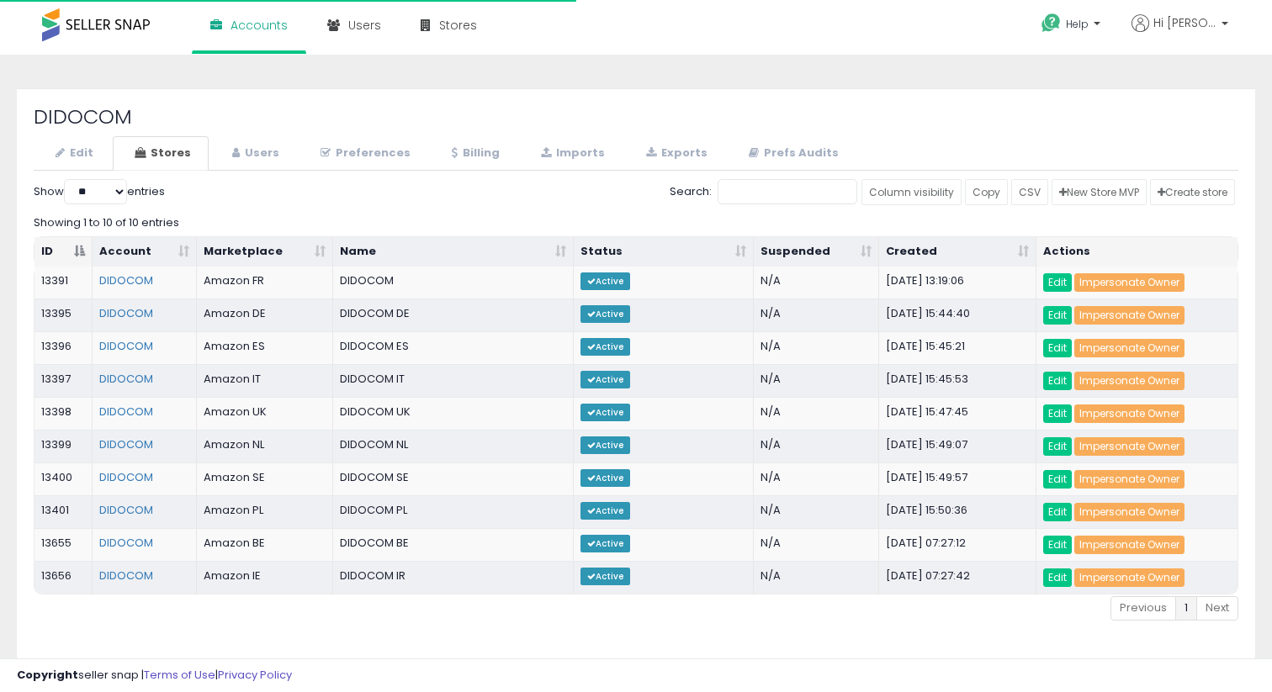
select select "**"
click at [469, 143] on link "Billing" at bounding box center [473, 153] width 87 height 34
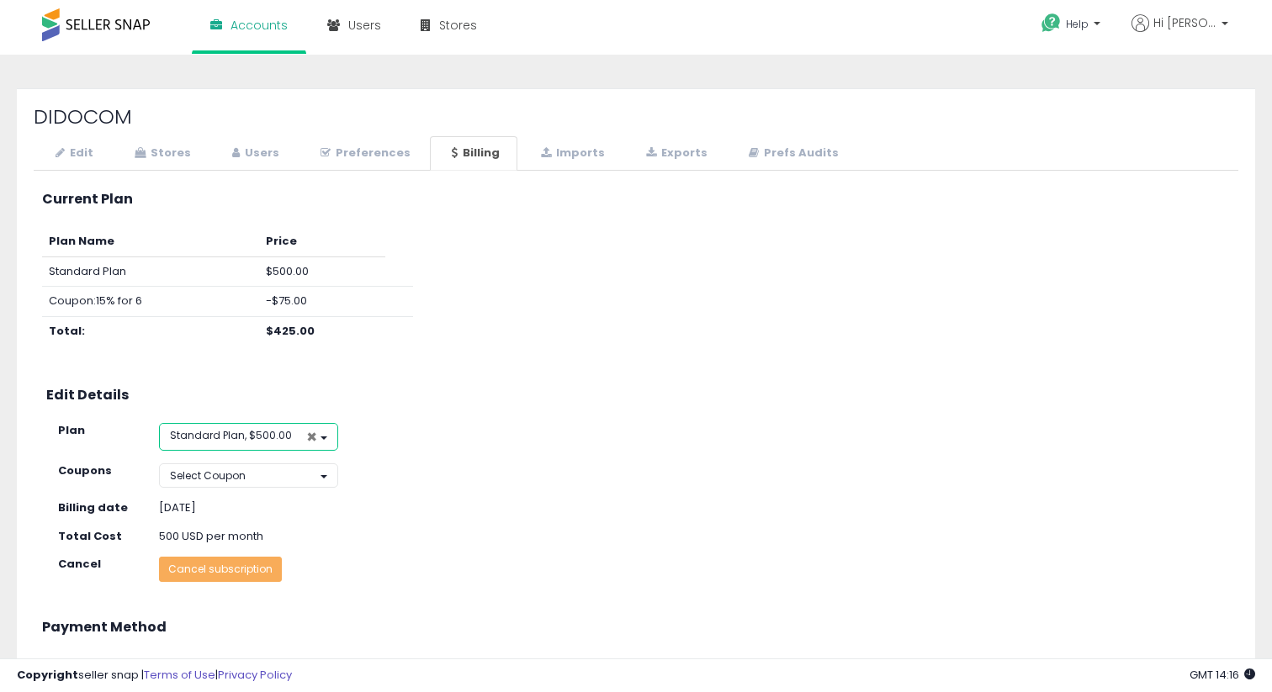
click at [314, 441] on span "×" at bounding box center [311, 437] width 11 height 18
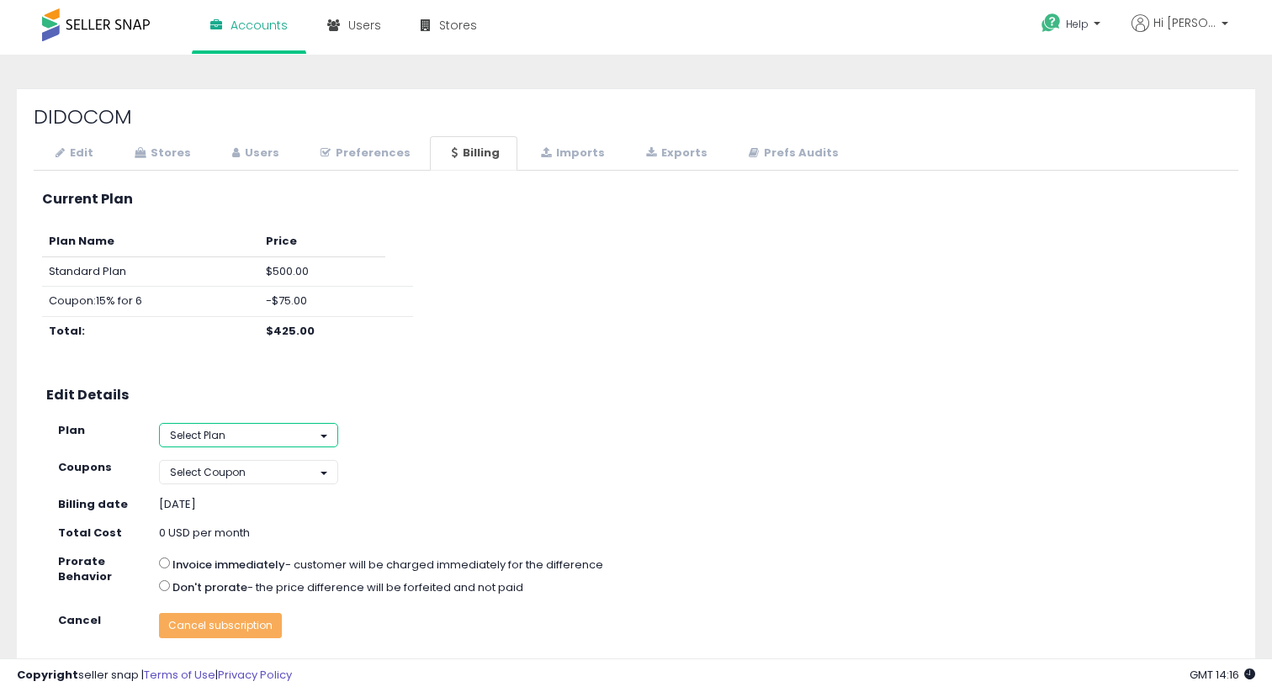
click at [274, 441] on button "Select Plan" at bounding box center [248, 435] width 179 height 24
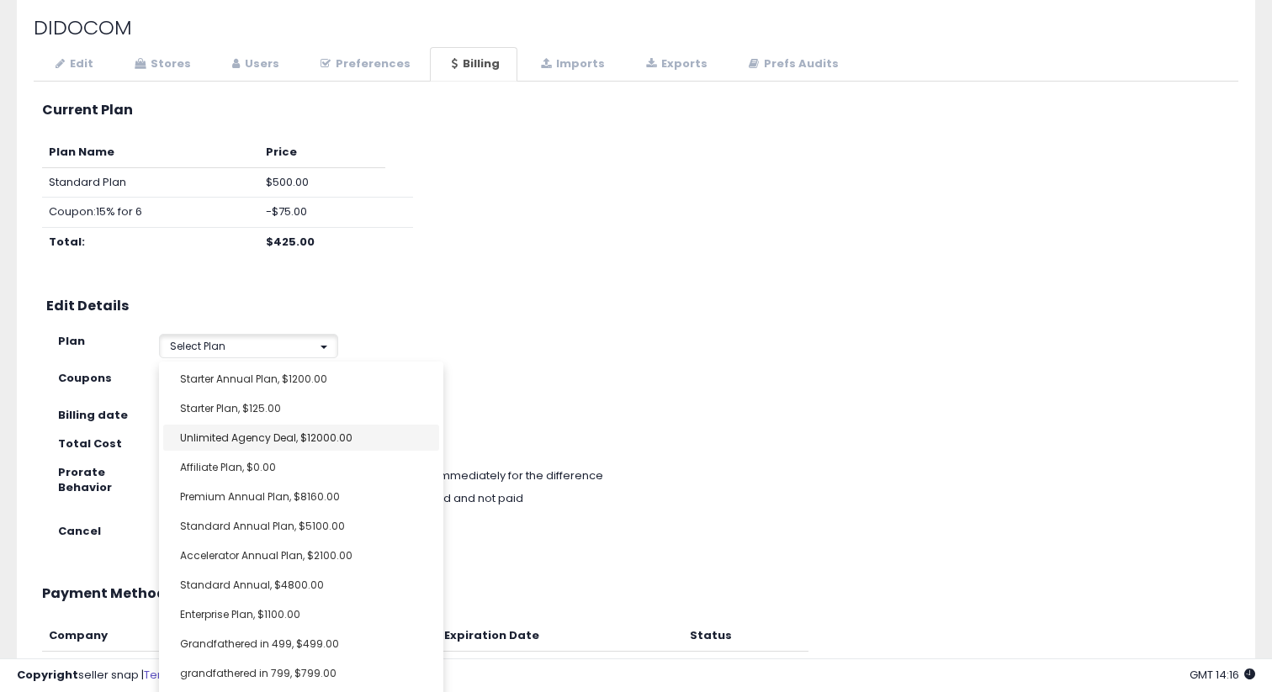
scroll to position [91, 0]
select select "**********"
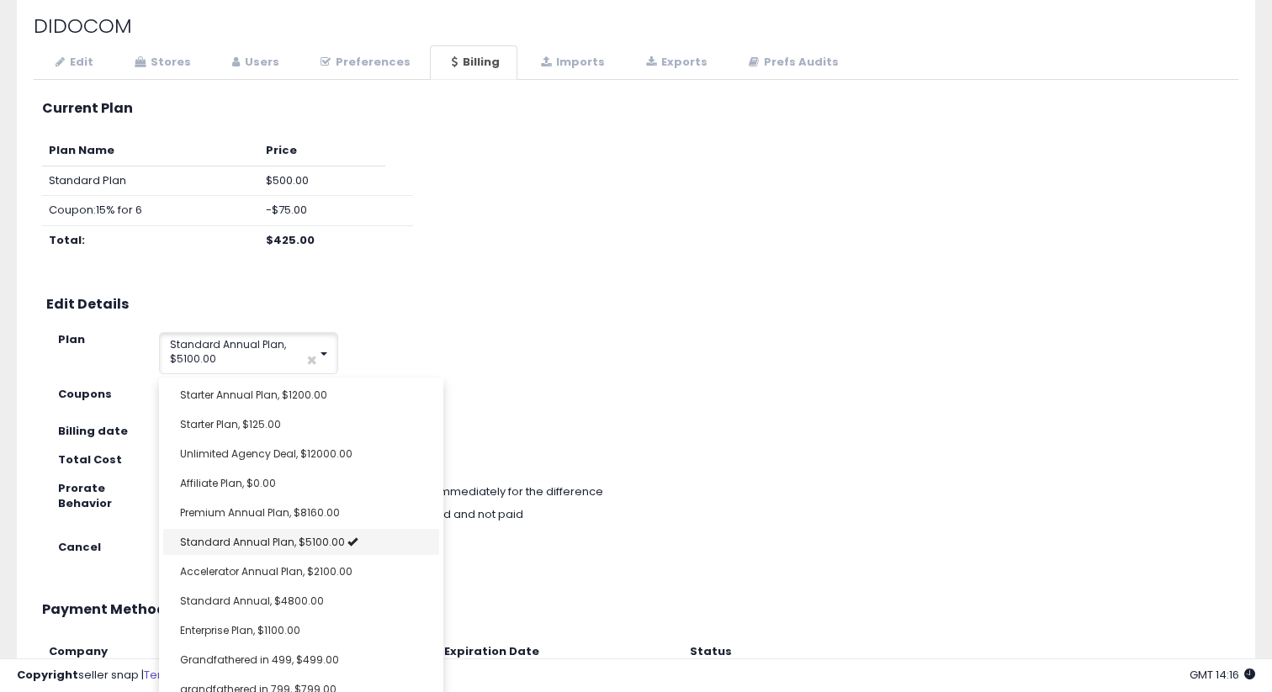
click at [488, 341] on div "**********" at bounding box center [648, 334] width 1206 height 82
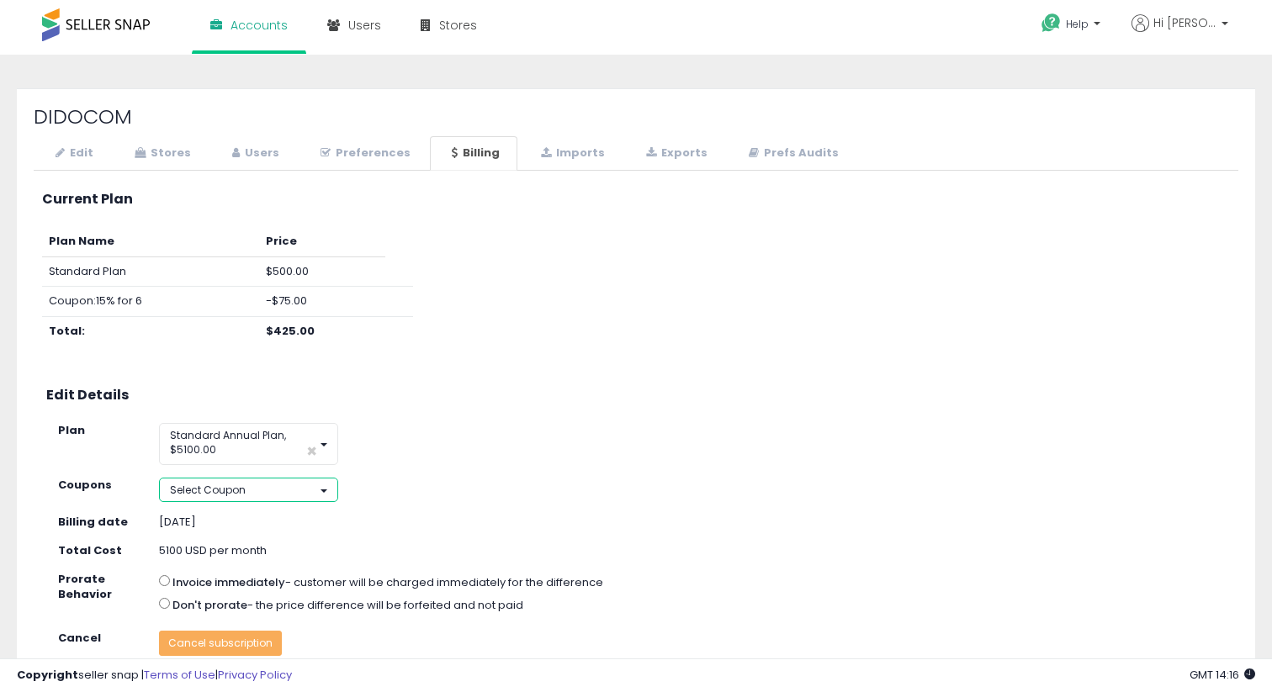
click at [257, 484] on button "Select Coupon" at bounding box center [248, 490] width 179 height 24
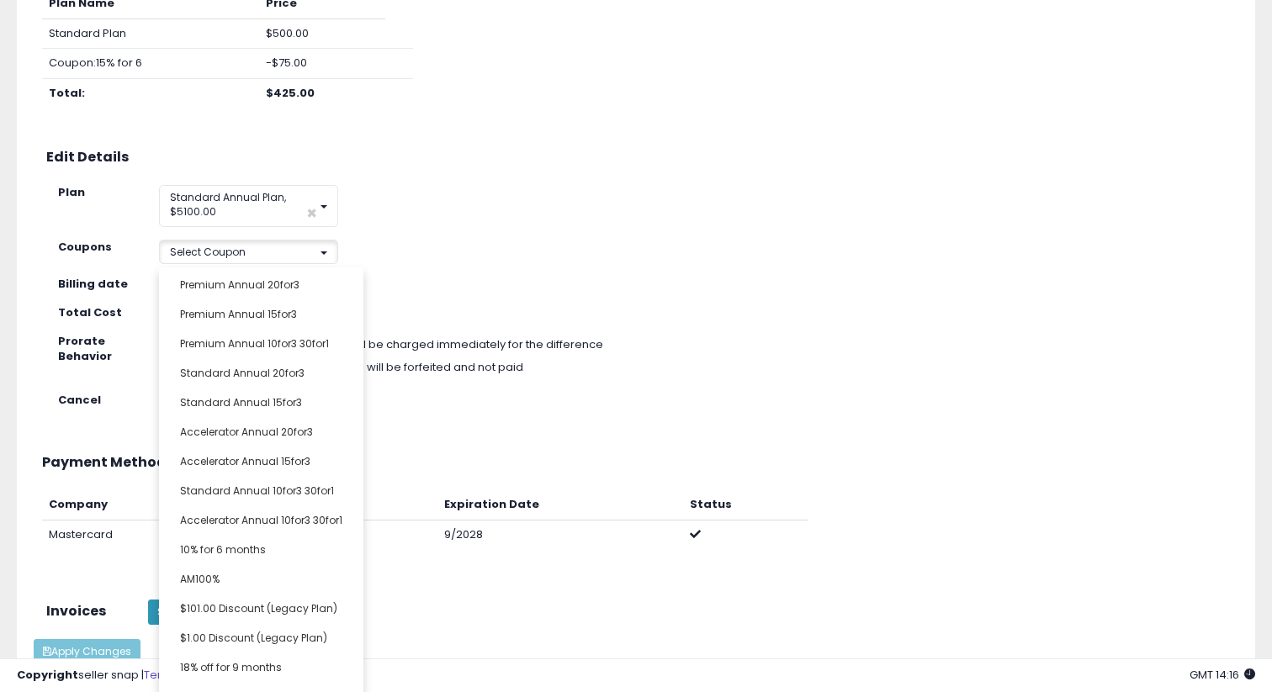
scroll to position [239, 0]
click at [273, 380] on div "**********" at bounding box center [636, 318] width 1205 height 756
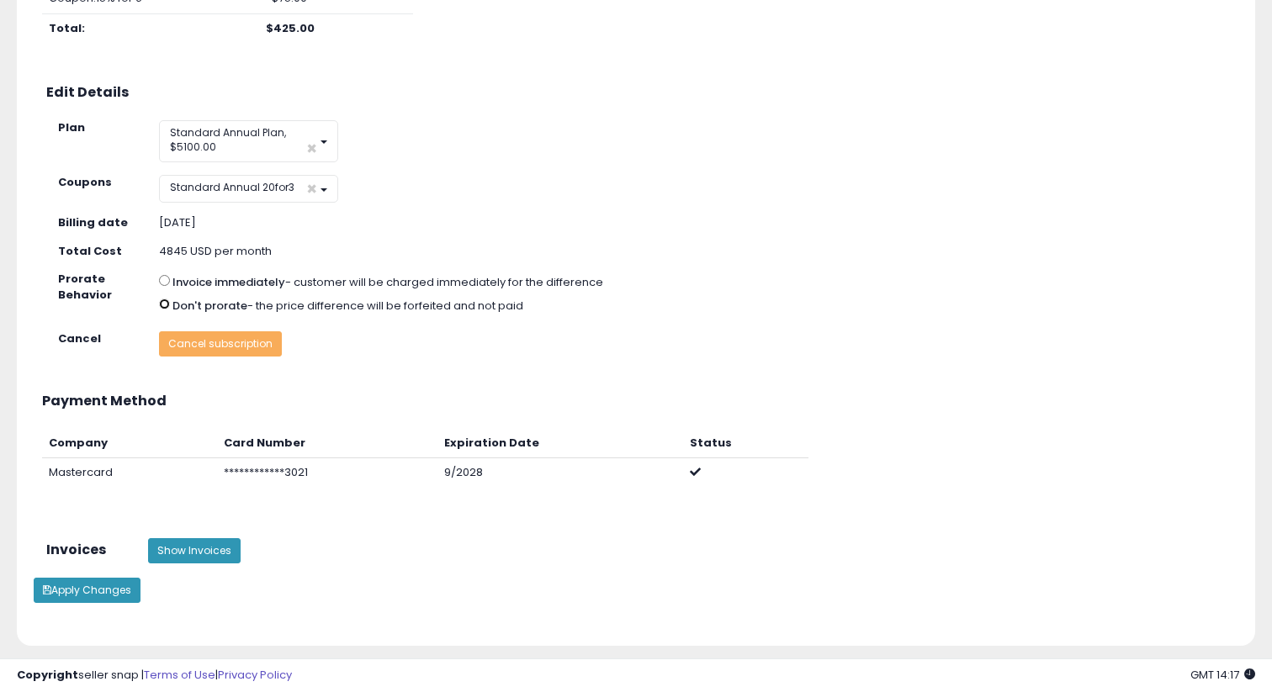
scroll to position [307, 0]
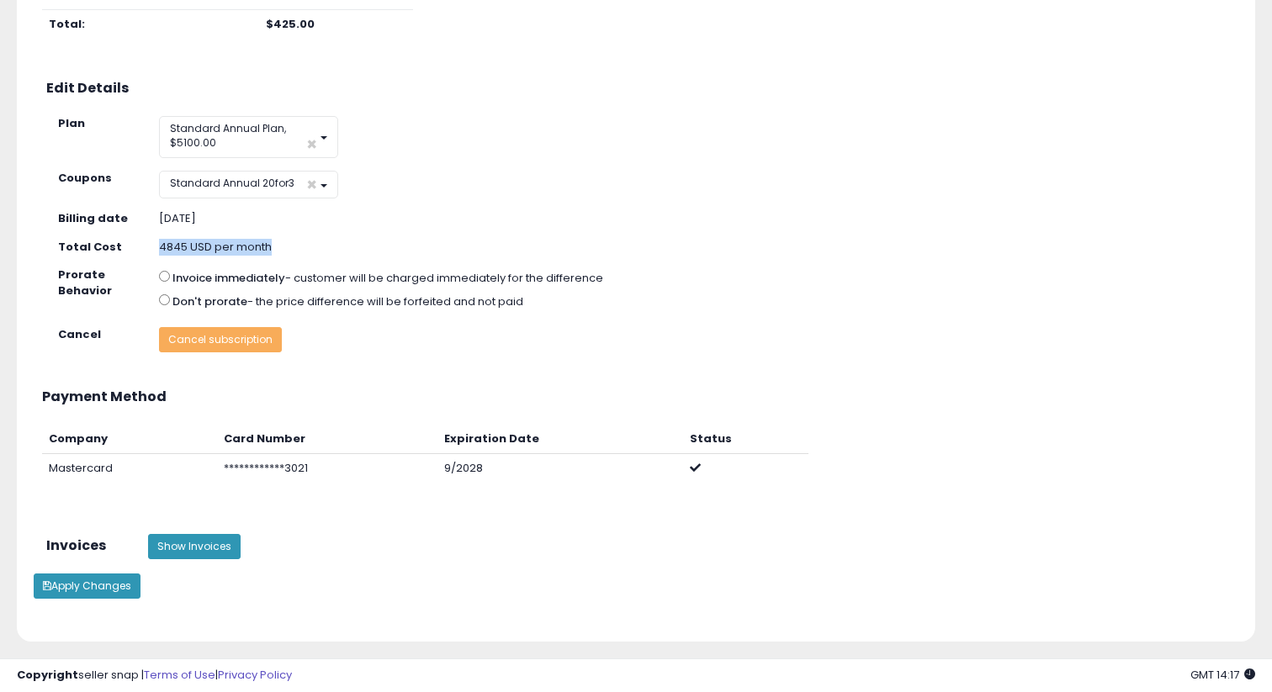
drag, startPoint x: 159, startPoint y: 247, endPoint x: 303, endPoint y: 247, distance: 143.9
click at [303, 247] on div "4845 USD per month" at bounding box center [296, 248] width 301 height 16
click at [87, 581] on button "Apply Changes" at bounding box center [87, 586] width 107 height 25
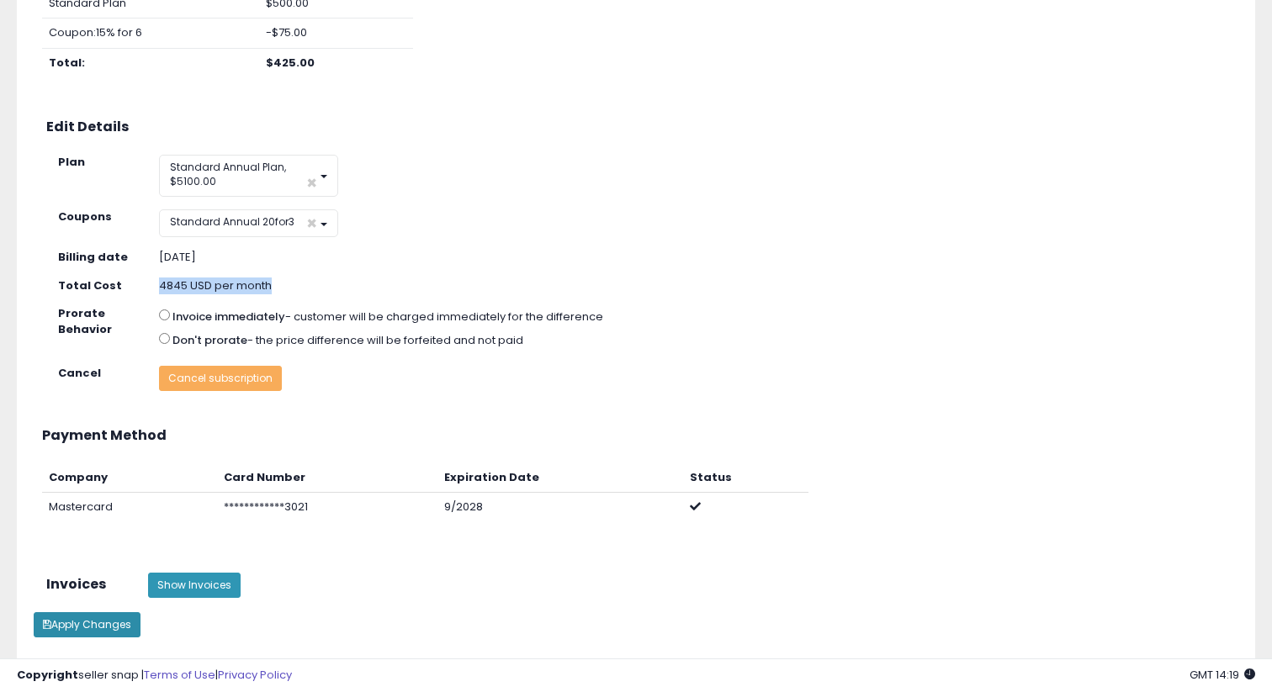
scroll to position [327, 0]
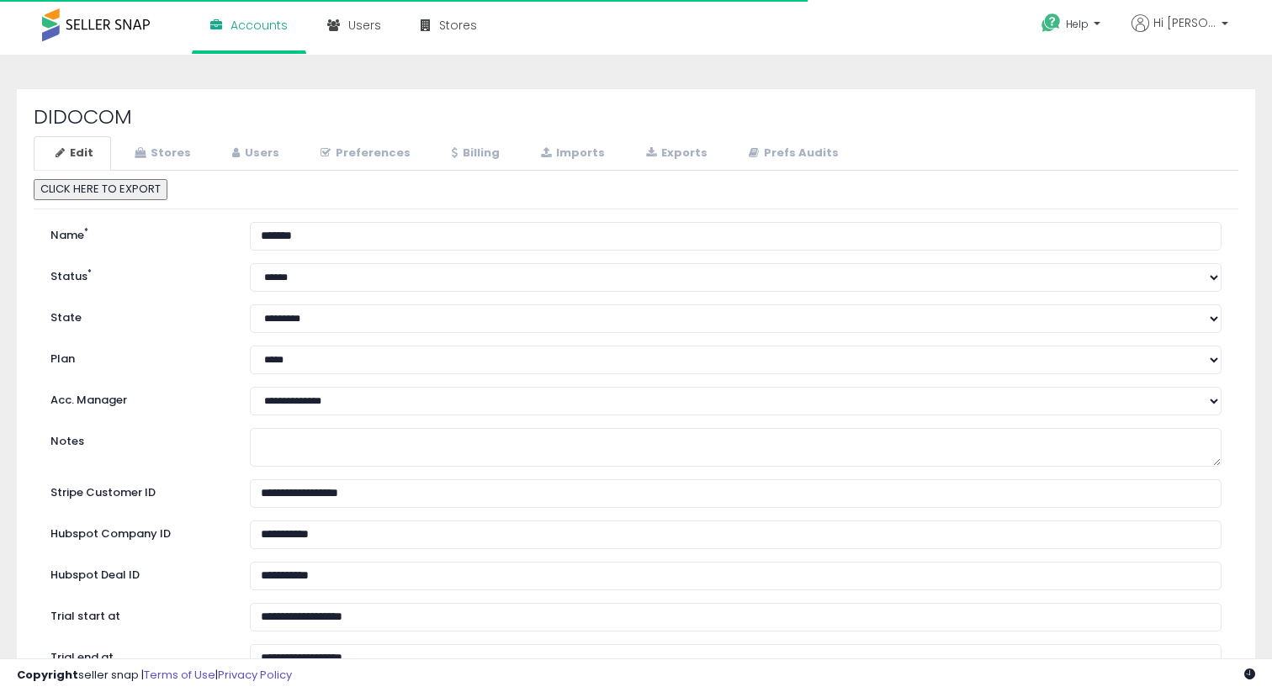
click at [459, 135] on div "DIDOCOM Edit Stores Users Preferences Billing * *" at bounding box center [636, 540] width 1238 height 905
click at [459, 158] on link "Billing" at bounding box center [473, 153] width 87 height 34
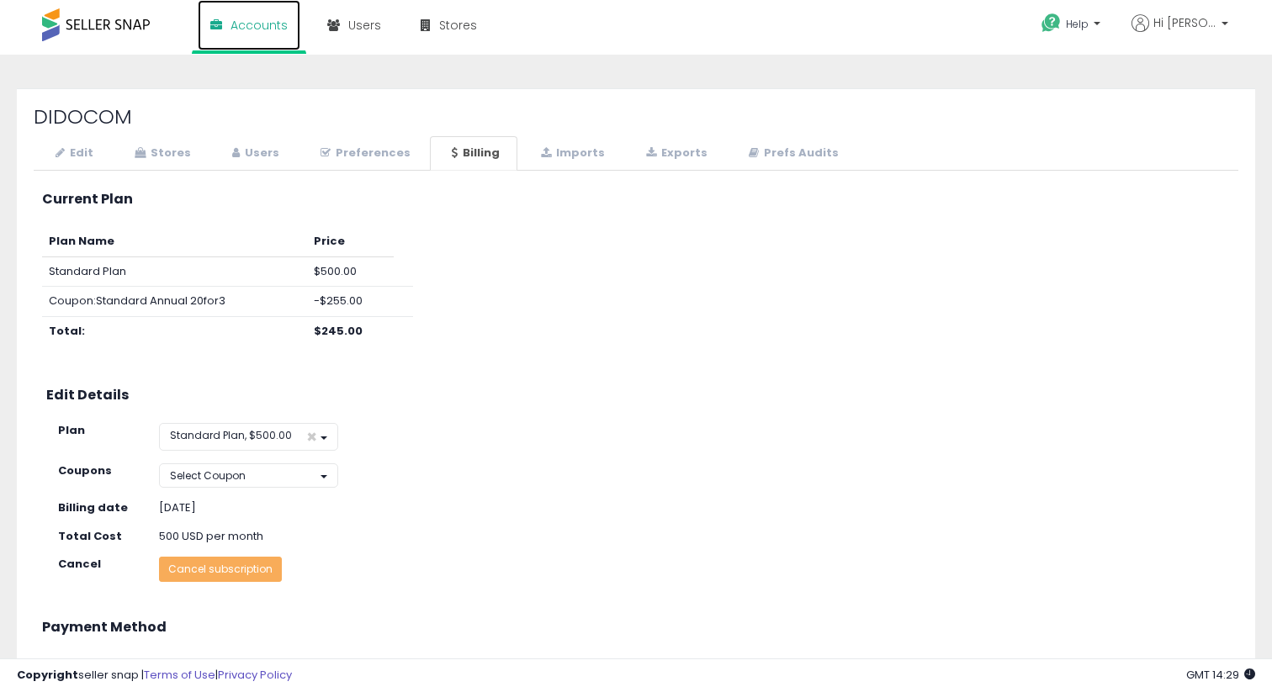
click at [285, 29] on link "Accounts" at bounding box center [249, 25] width 103 height 50
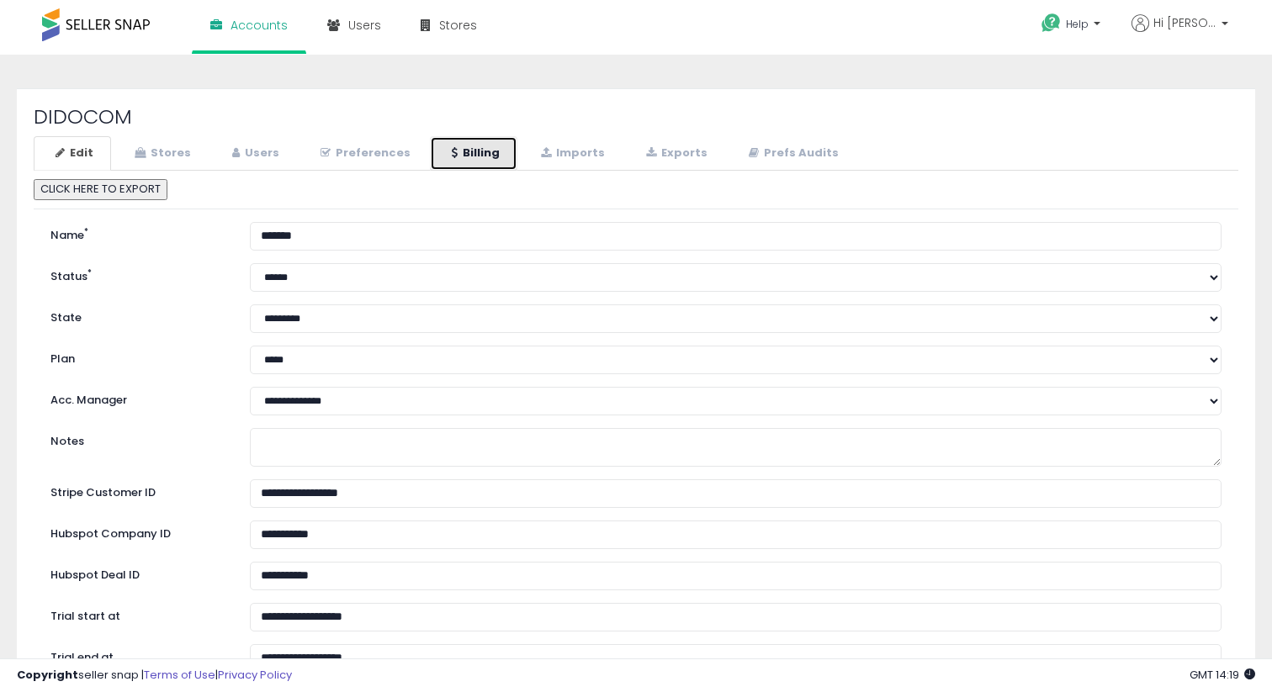
click at [432, 164] on link "Billing" at bounding box center [473, 153] width 87 height 34
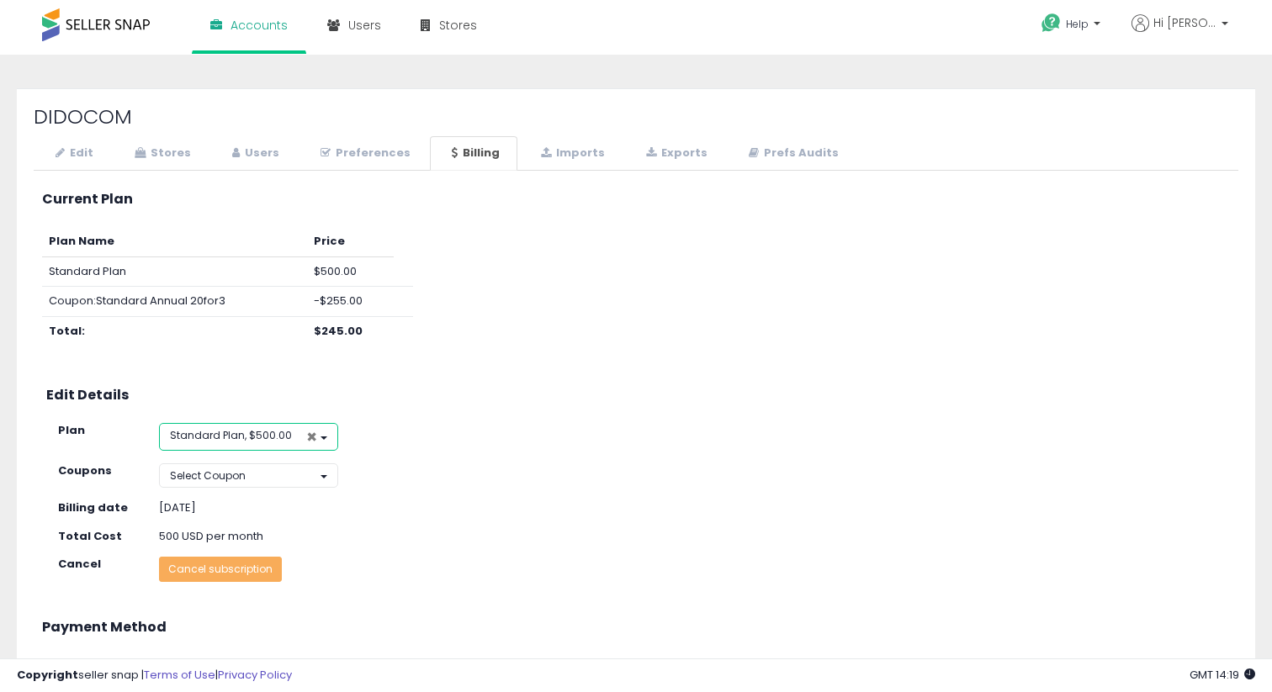
click at [310, 436] on span "×" at bounding box center [311, 437] width 11 height 18
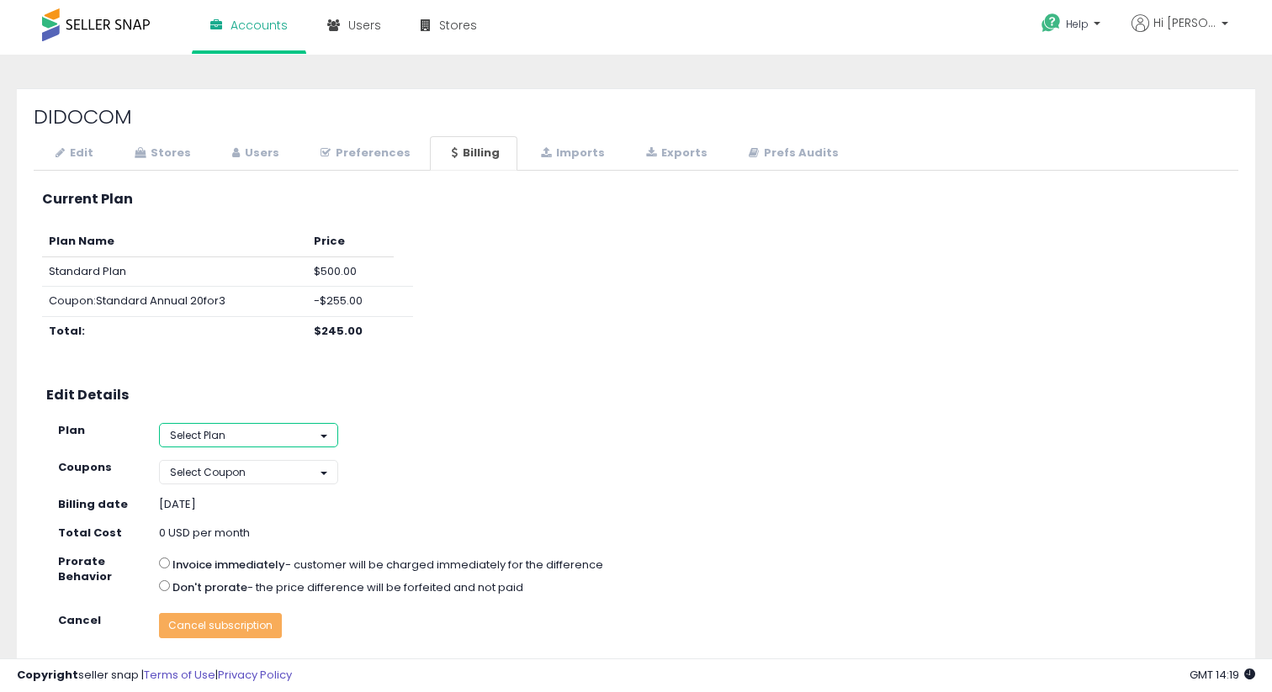
click at [258, 435] on button "Select Plan" at bounding box center [248, 435] width 179 height 24
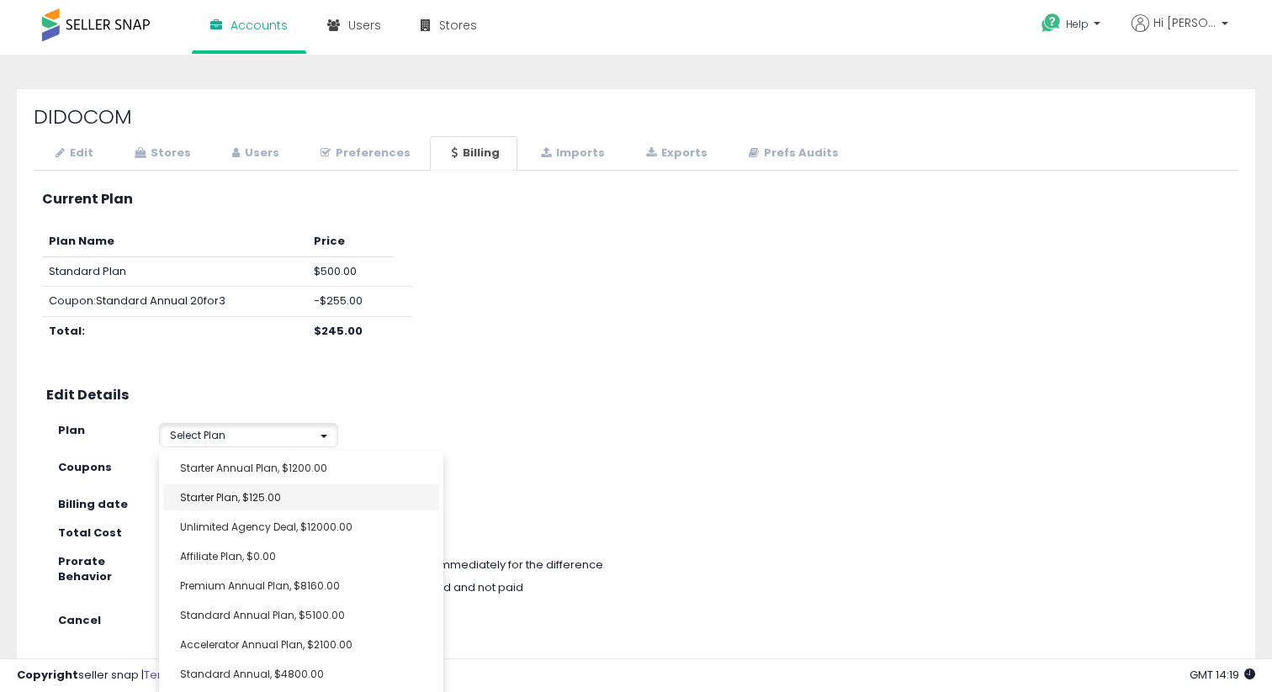
scroll to position [24, 0]
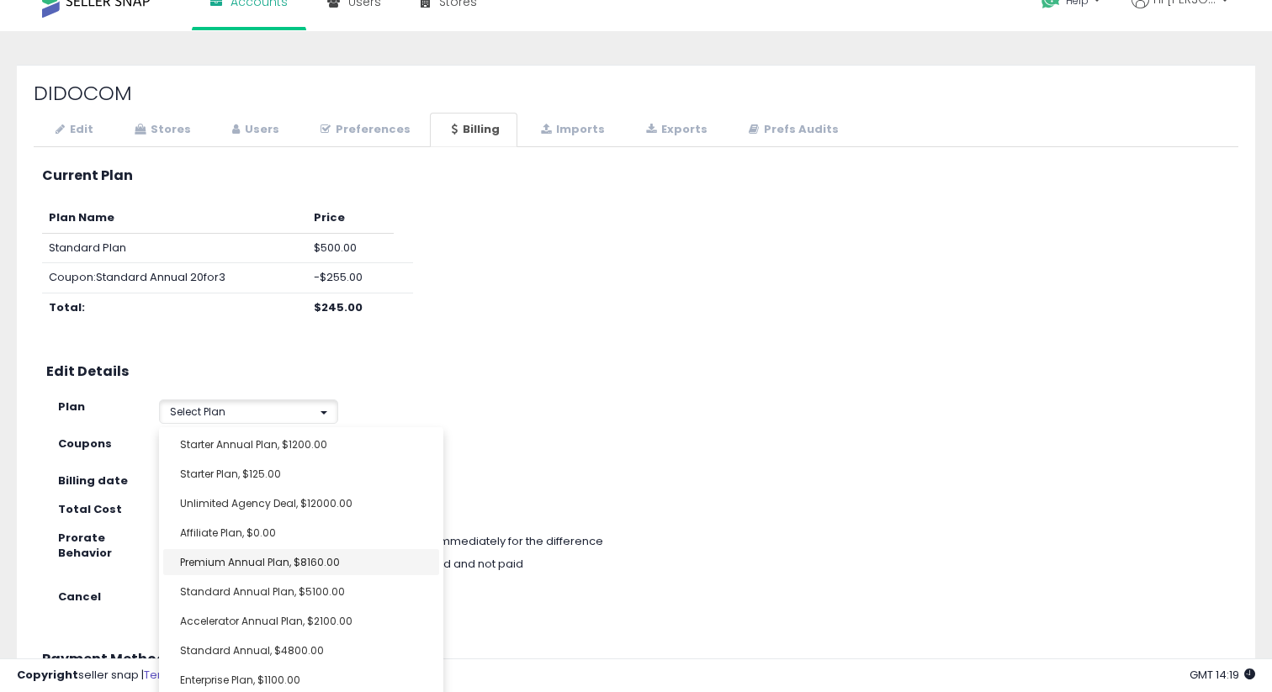
select select "**********"
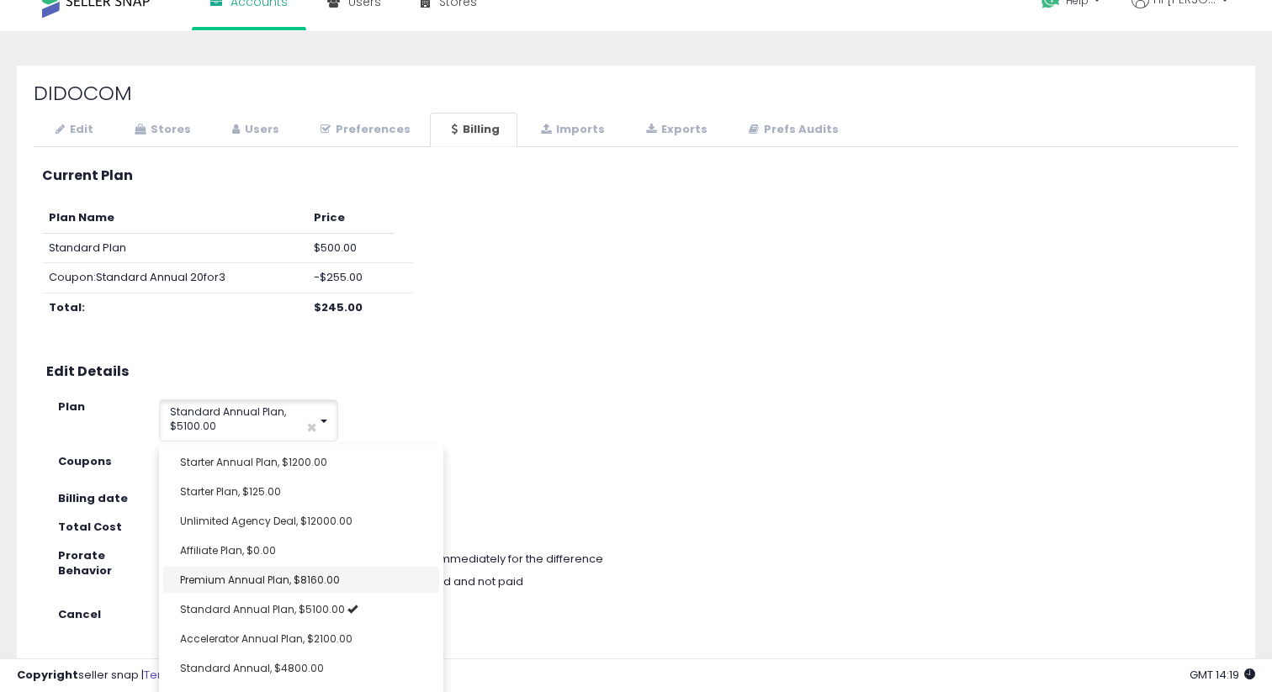
scroll to position [13, 0]
click at [541, 309] on div "Plan Name Price Standard Plan $500.00 Coupon: Standard Annual 20for3 -$255.00 T…" at bounding box center [623, 271] width 1213 height 135
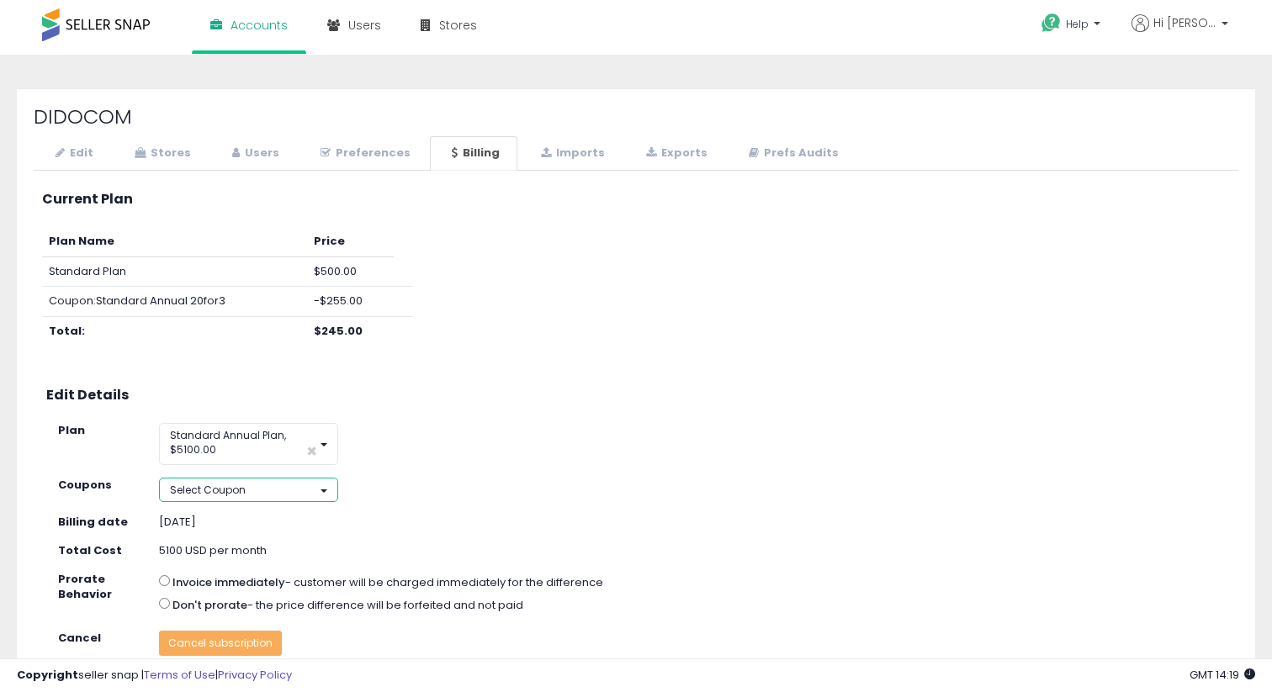
click at [245, 491] on button "Select Coupon" at bounding box center [248, 490] width 179 height 24
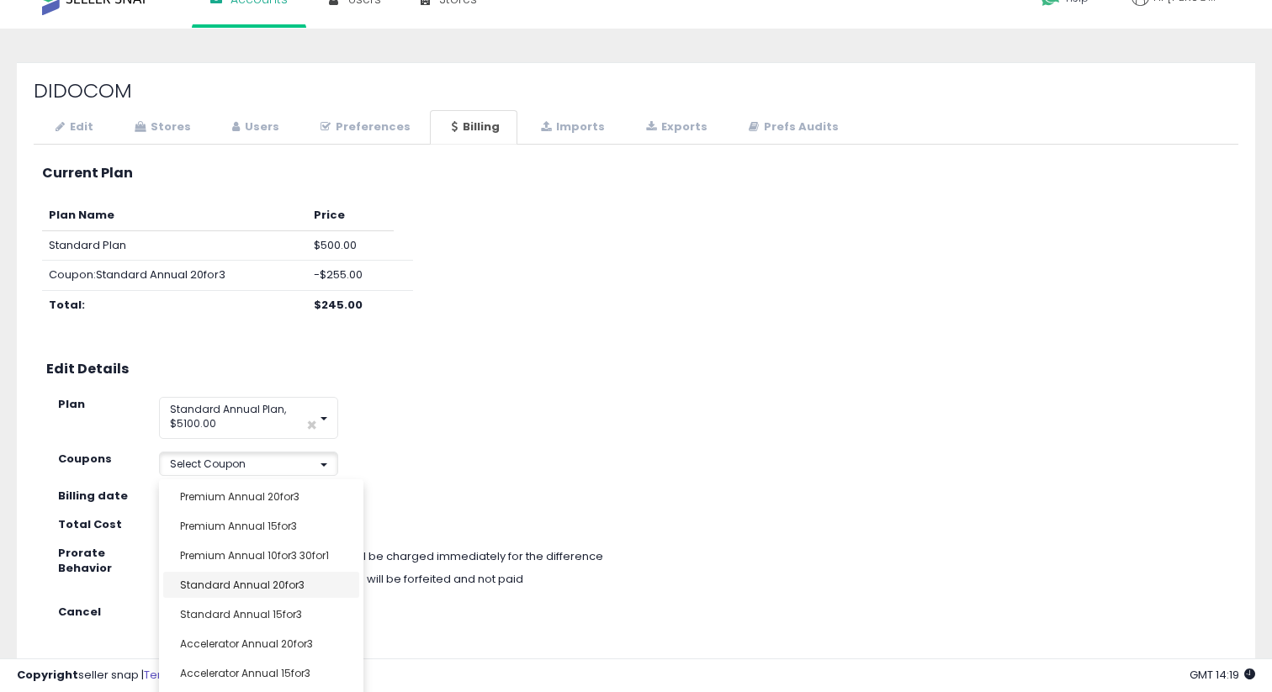
scroll to position [37, 0]
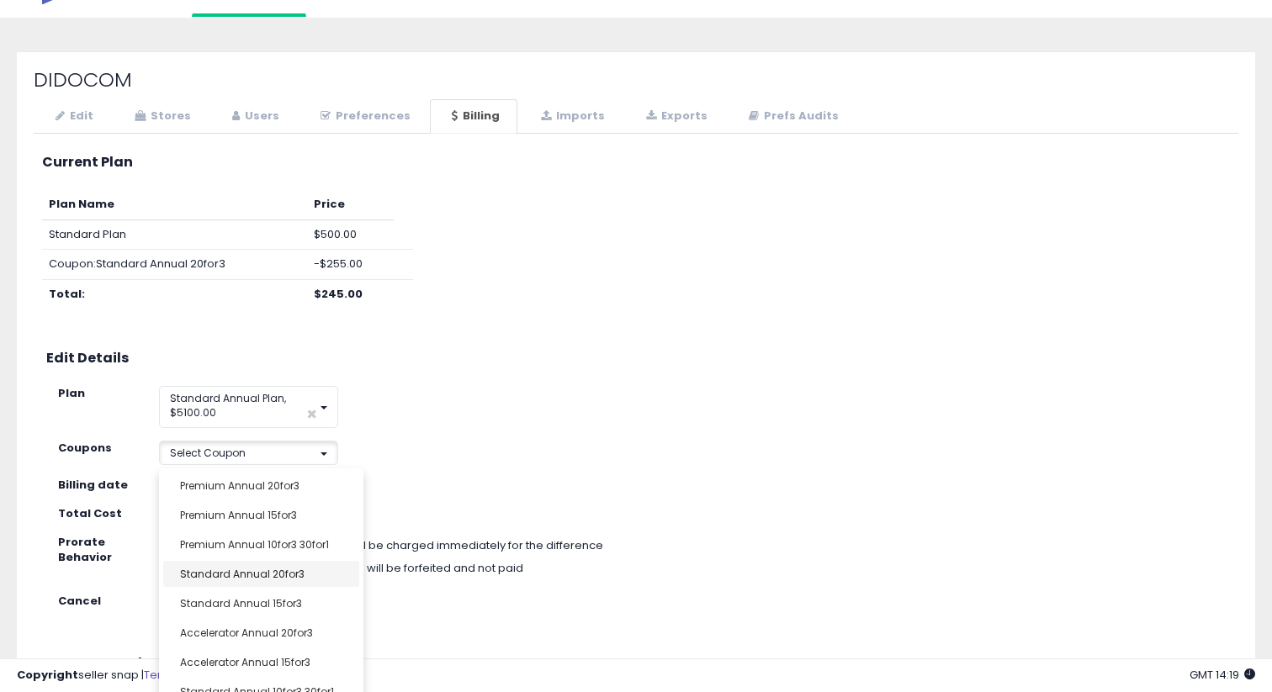
click at [260, 575] on div "**********" at bounding box center [636, 520] width 1205 height 756
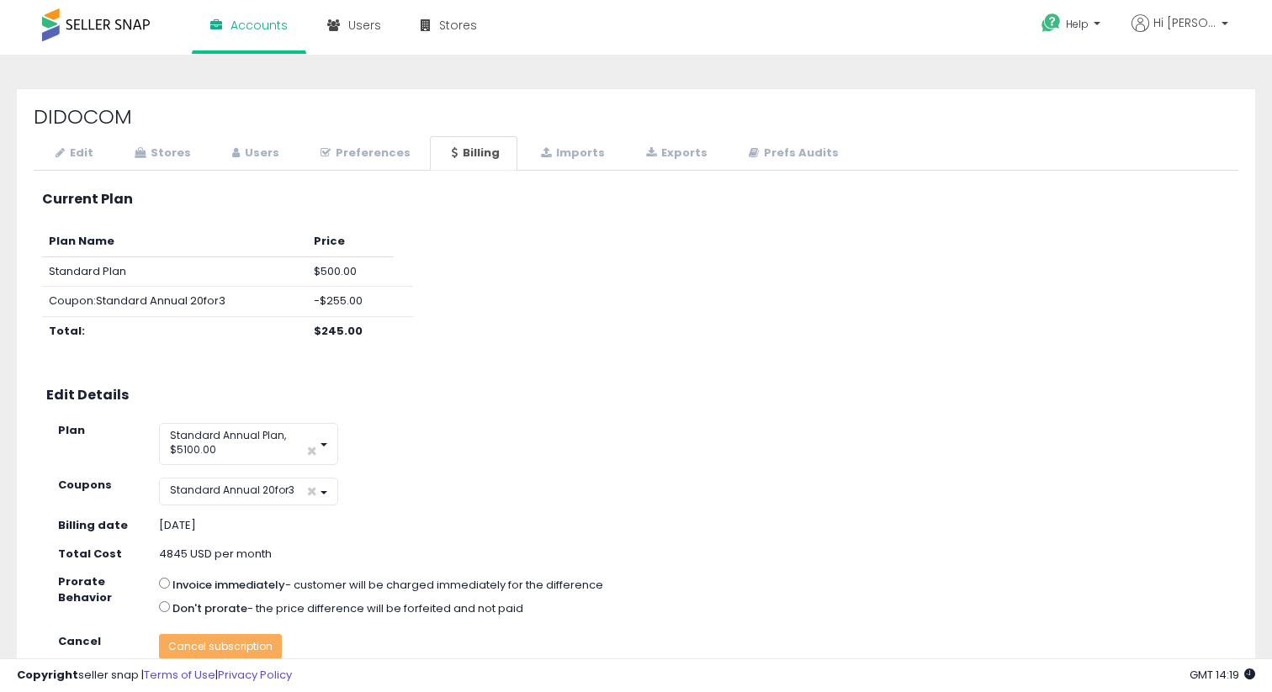
click at [448, 460] on div "**********" at bounding box center [648, 425] width 1206 height 82
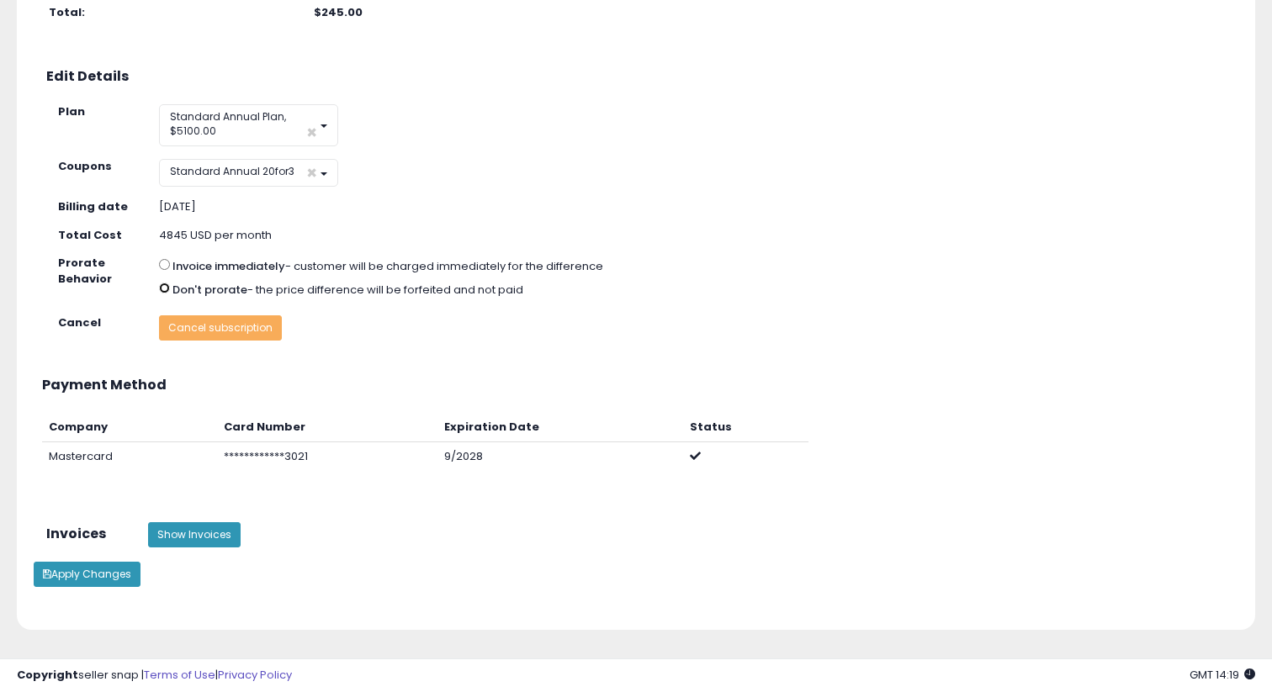
scroll to position [326, 0]
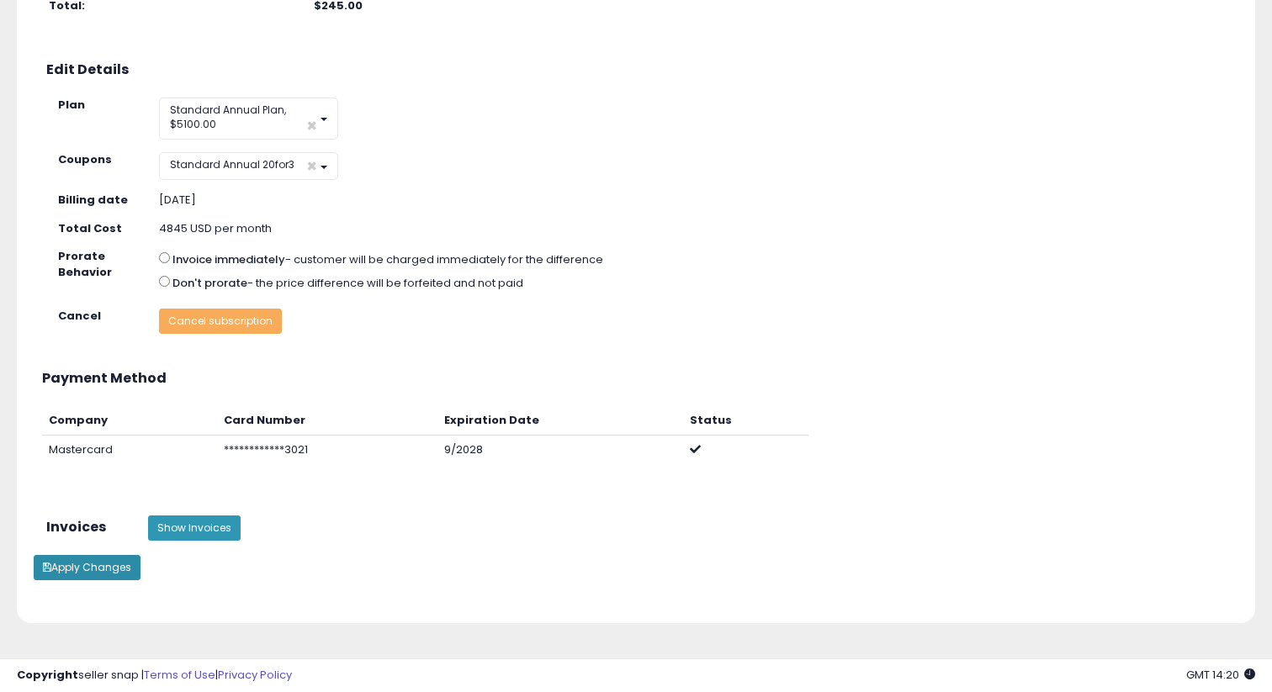
click at [55, 574] on button "Apply Changes" at bounding box center [87, 567] width 107 height 25
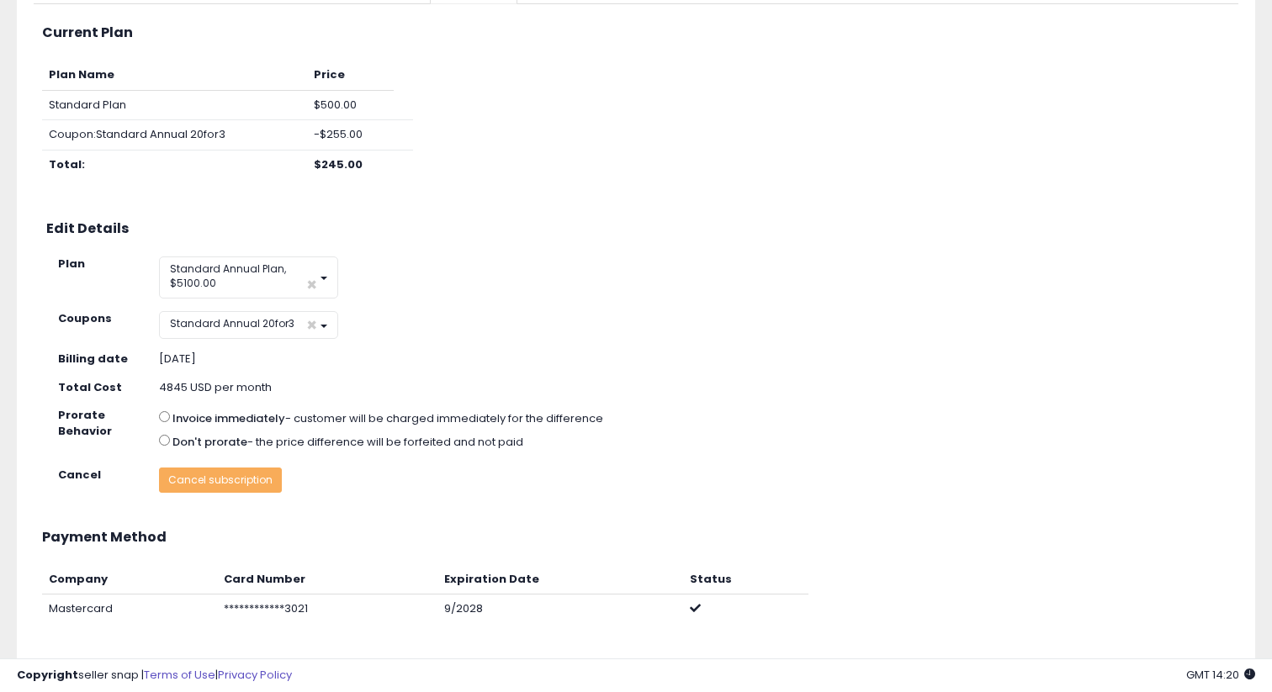
scroll to position [156, 0]
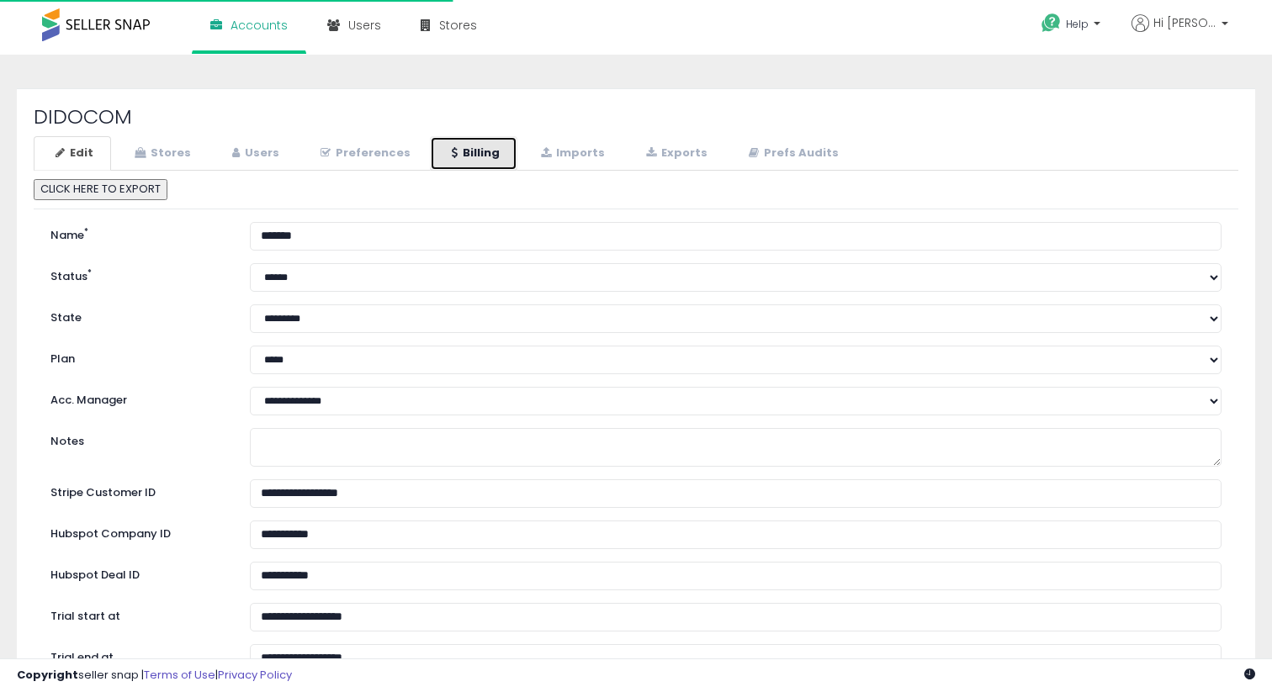
click at [465, 158] on link "Billing" at bounding box center [473, 153] width 87 height 34
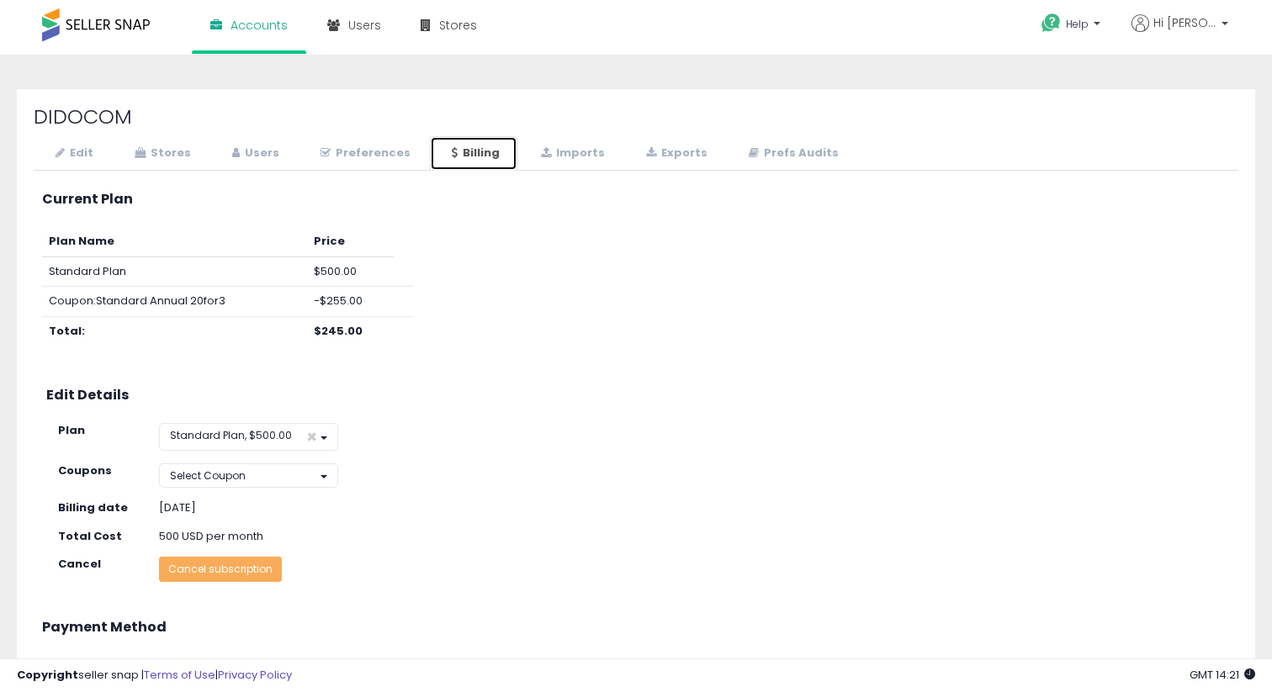
scroll to position [4, 0]
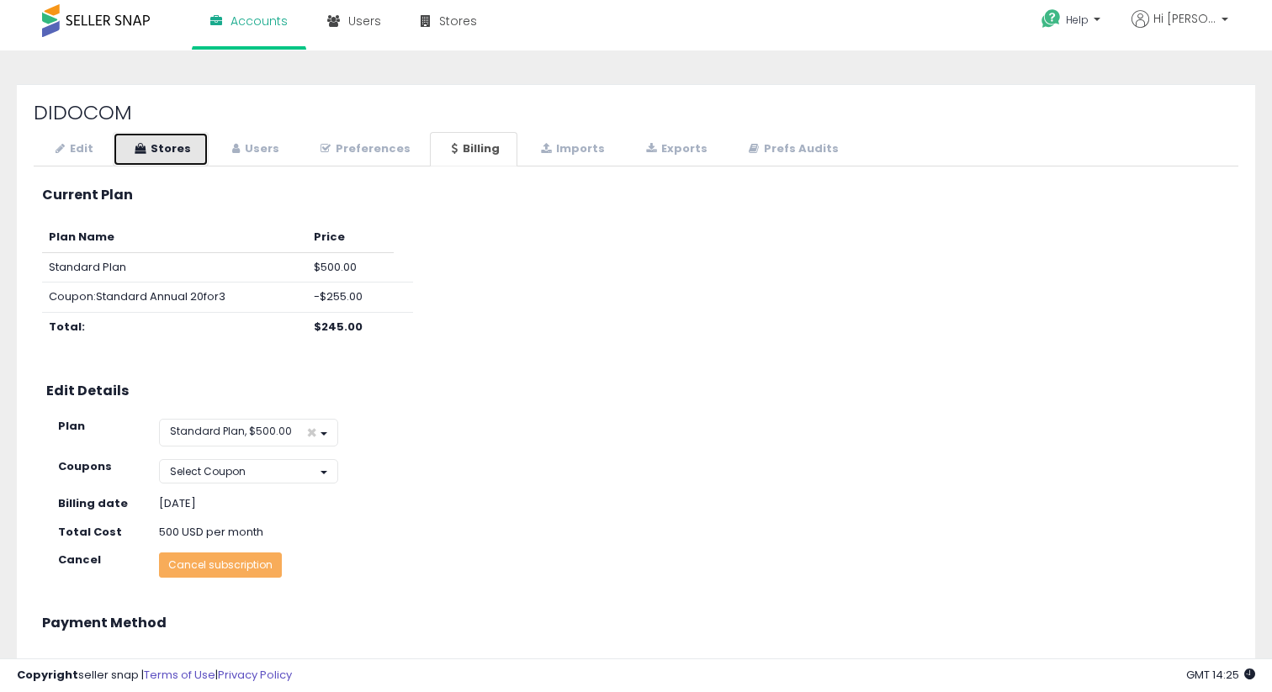
click at [173, 151] on link "Stores" at bounding box center [161, 149] width 96 height 34
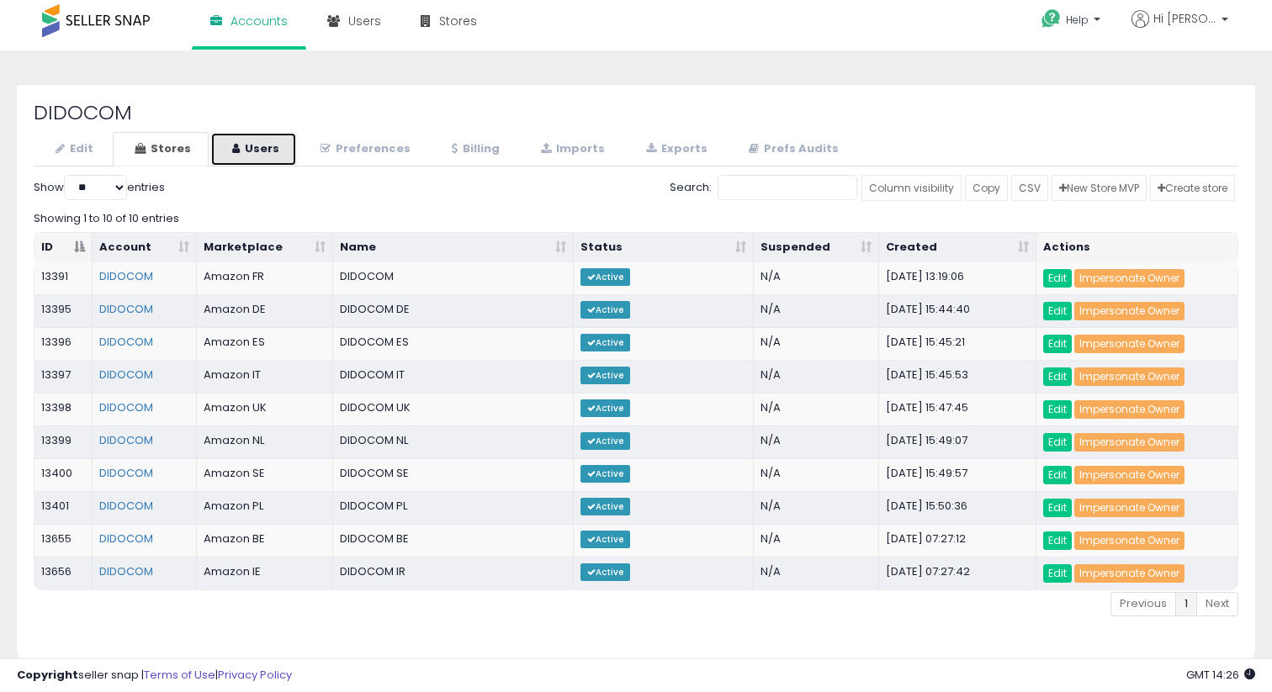
click at [259, 149] on link "Users" at bounding box center [253, 149] width 87 height 34
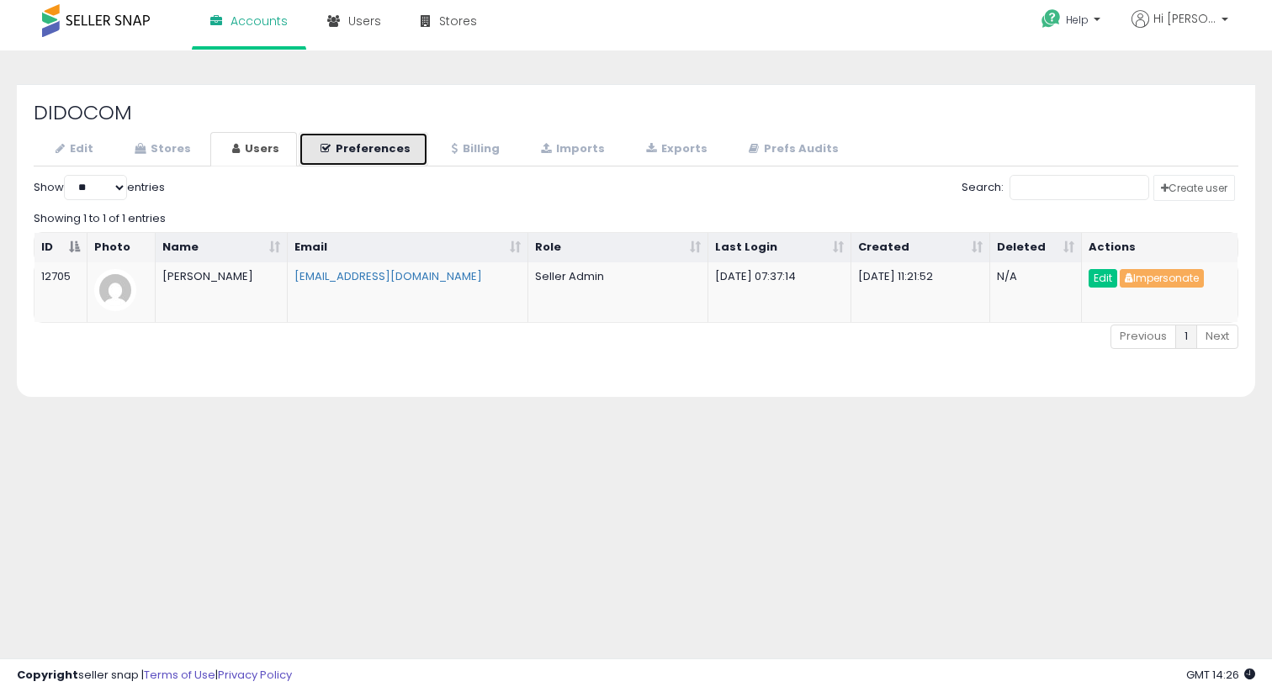
click at [400, 157] on link "Preferences" at bounding box center [364, 149] width 130 height 34
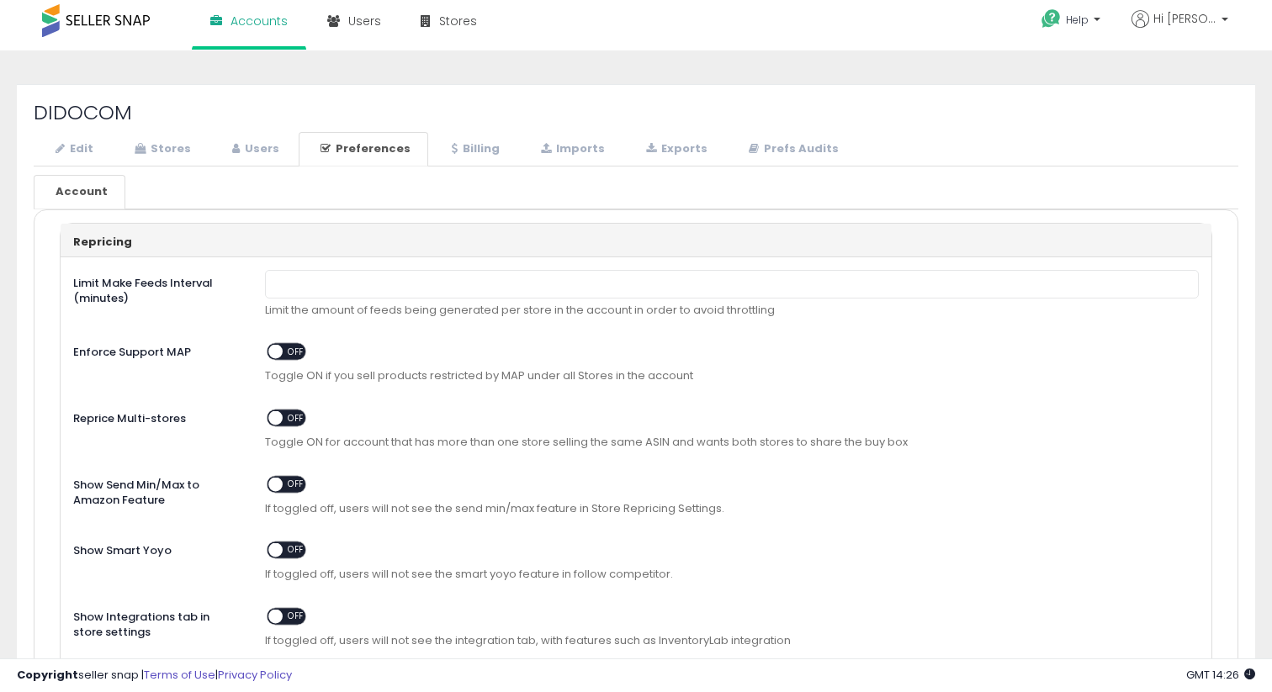
click at [509, 157] on li "Billing" at bounding box center [474, 149] width 89 height 34
click at [481, 155] on link "Billing" at bounding box center [473, 149] width 87 height 34
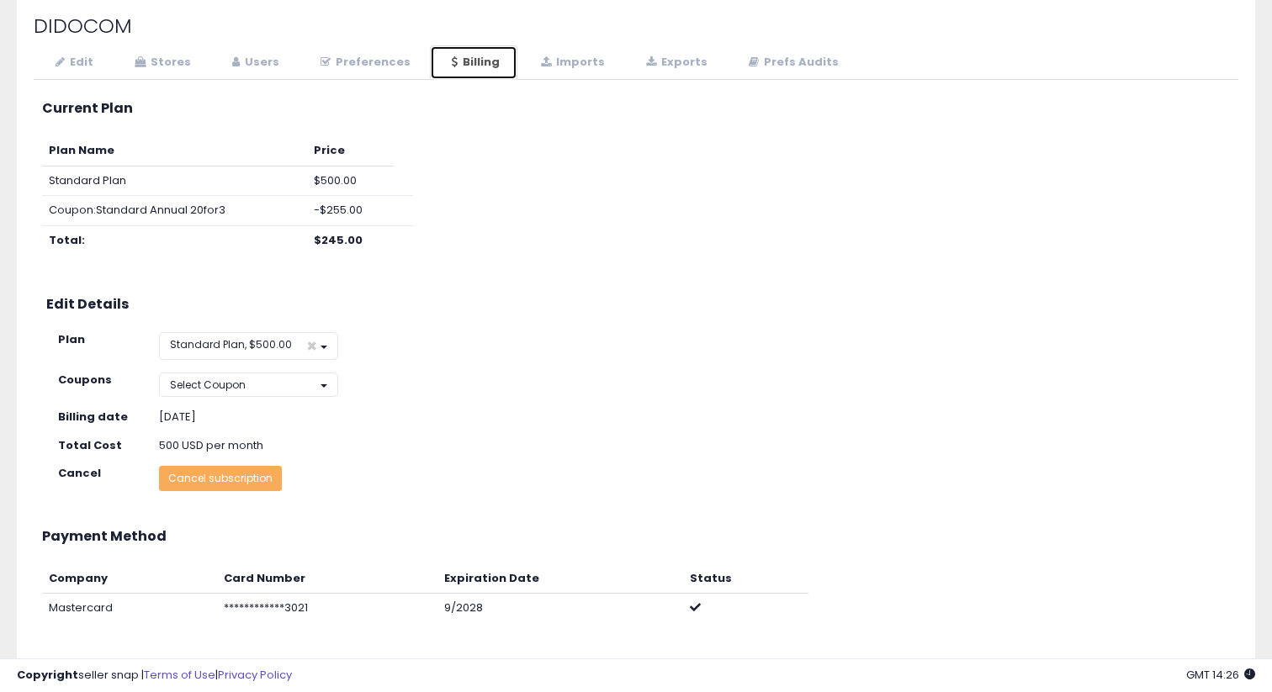
scroll to position [0, 0]
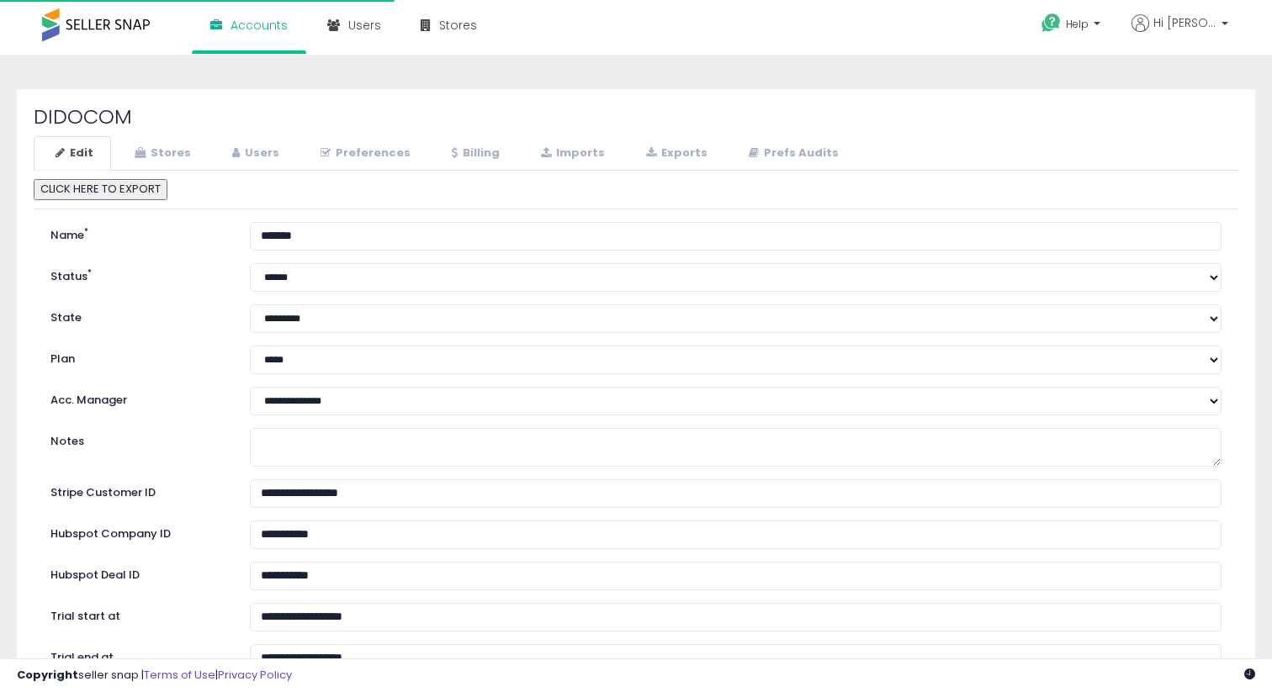
select select "**"
click at [167, 146] on link "Stores" at bounding box center [161, 153] width 96 height 34
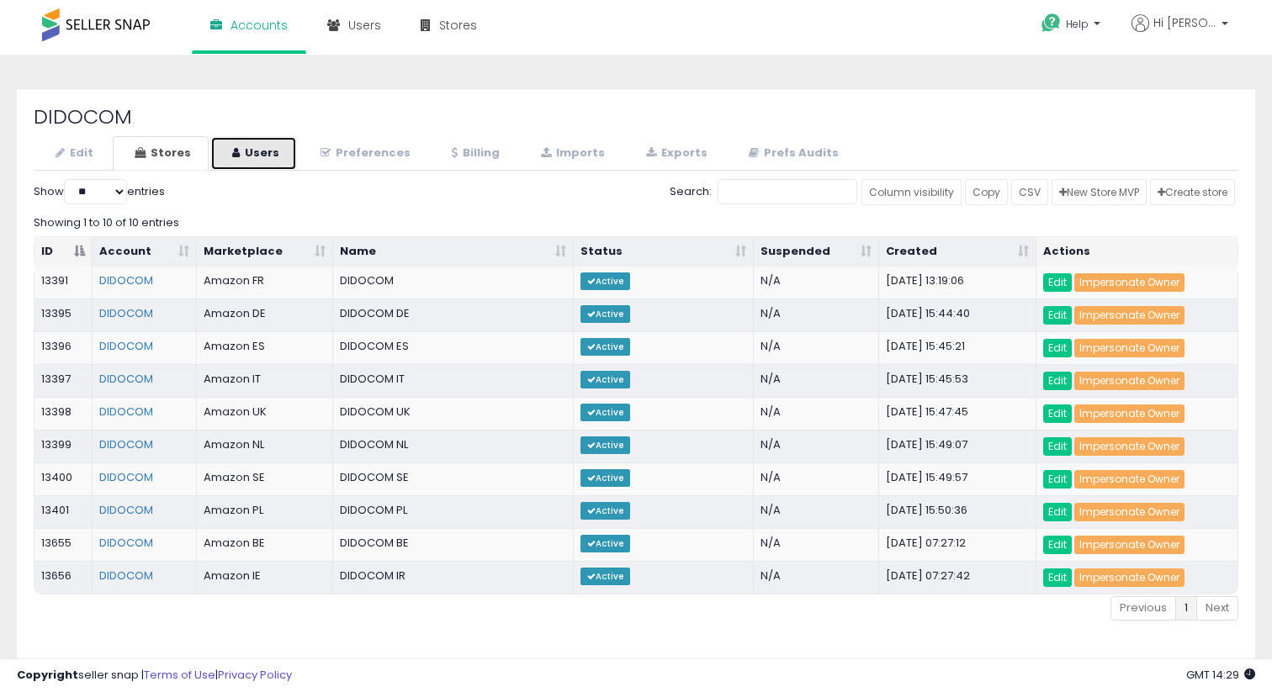
click at [245, 151] on link "Users" at bounding box center [253, 153] width 87 height 34
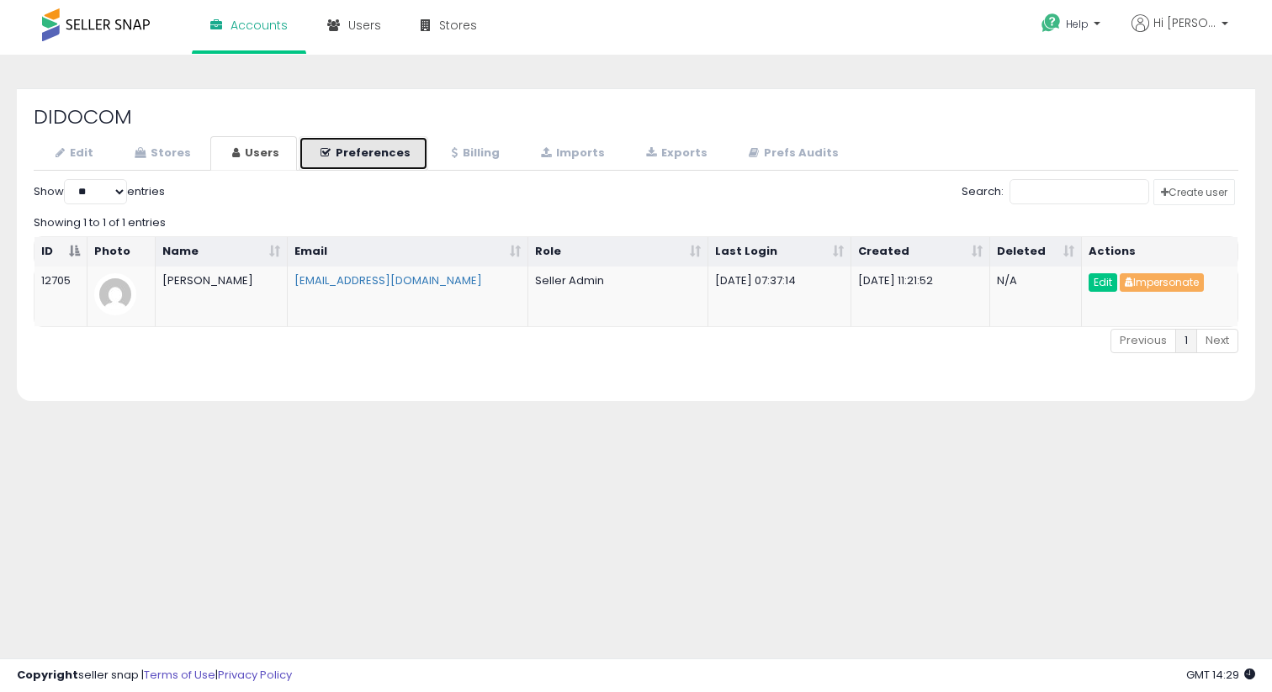
click at [326, 151] on icon at bounding box center [326, 152] width 10 height 11
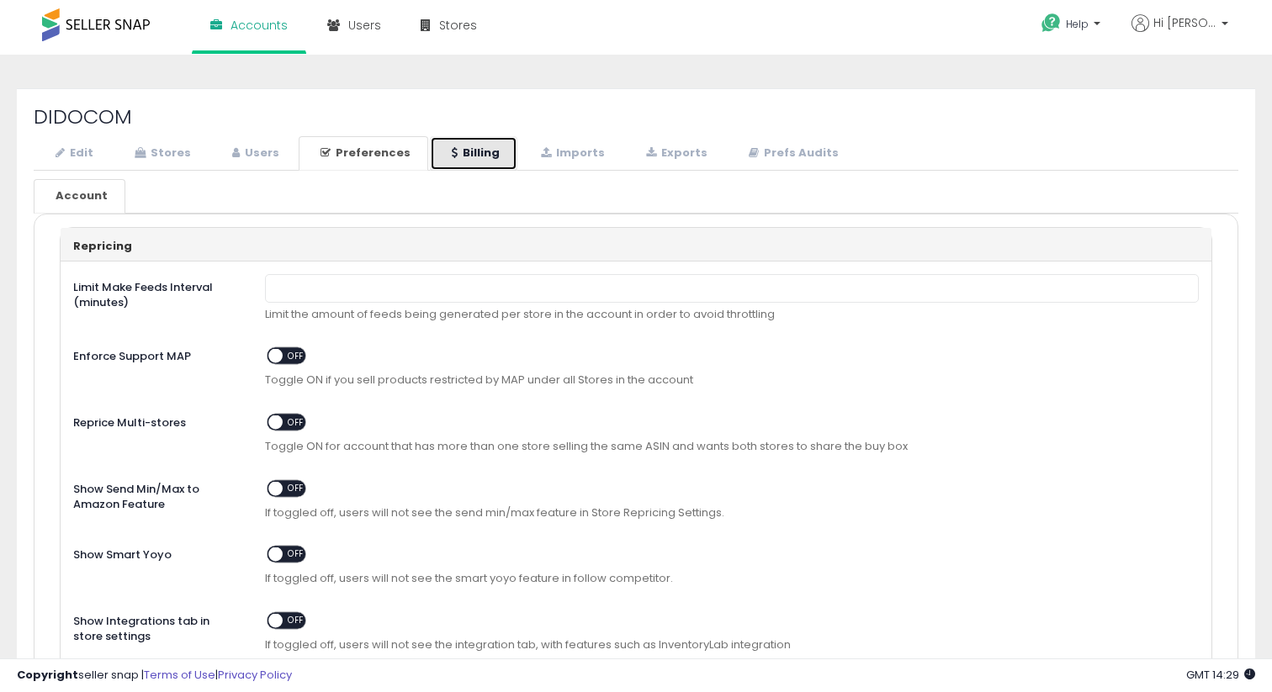
click at [452, 151] on icon at bounding box center [455, 152] width 6 height 11
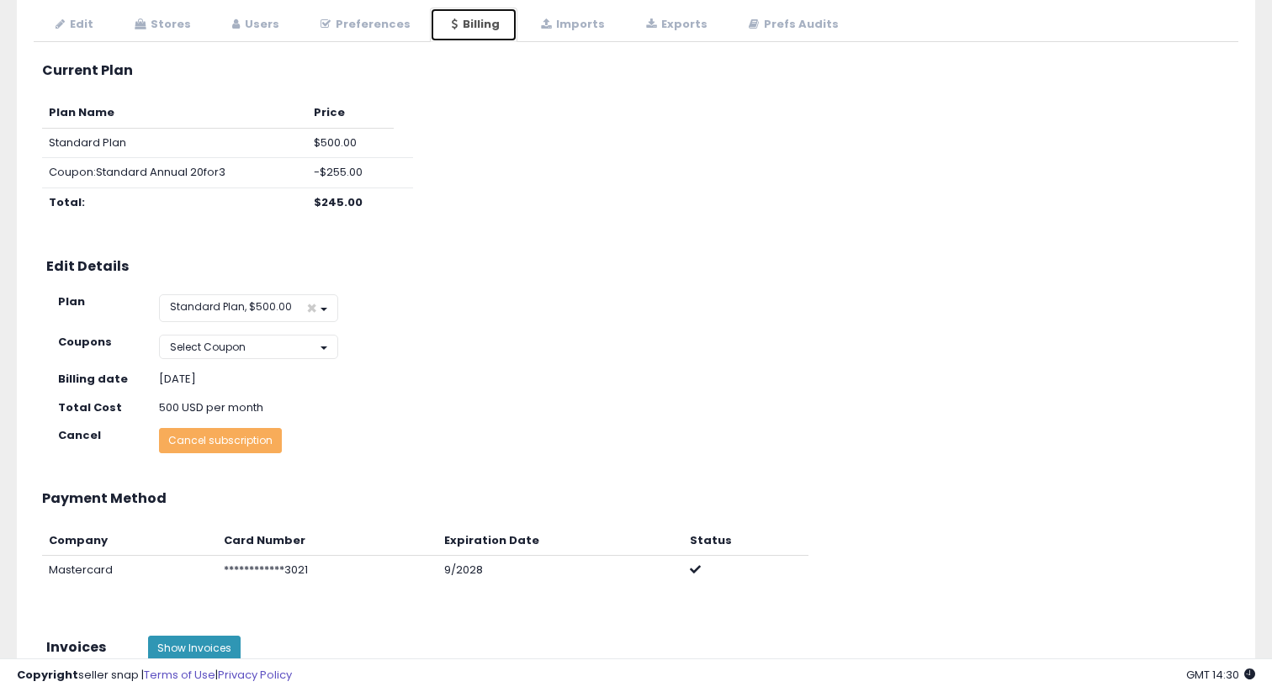
scroll to position [128, 0]
click at [443, 279] on div "Edit Details" at bounding box center [636, 270] width 1205 height 28
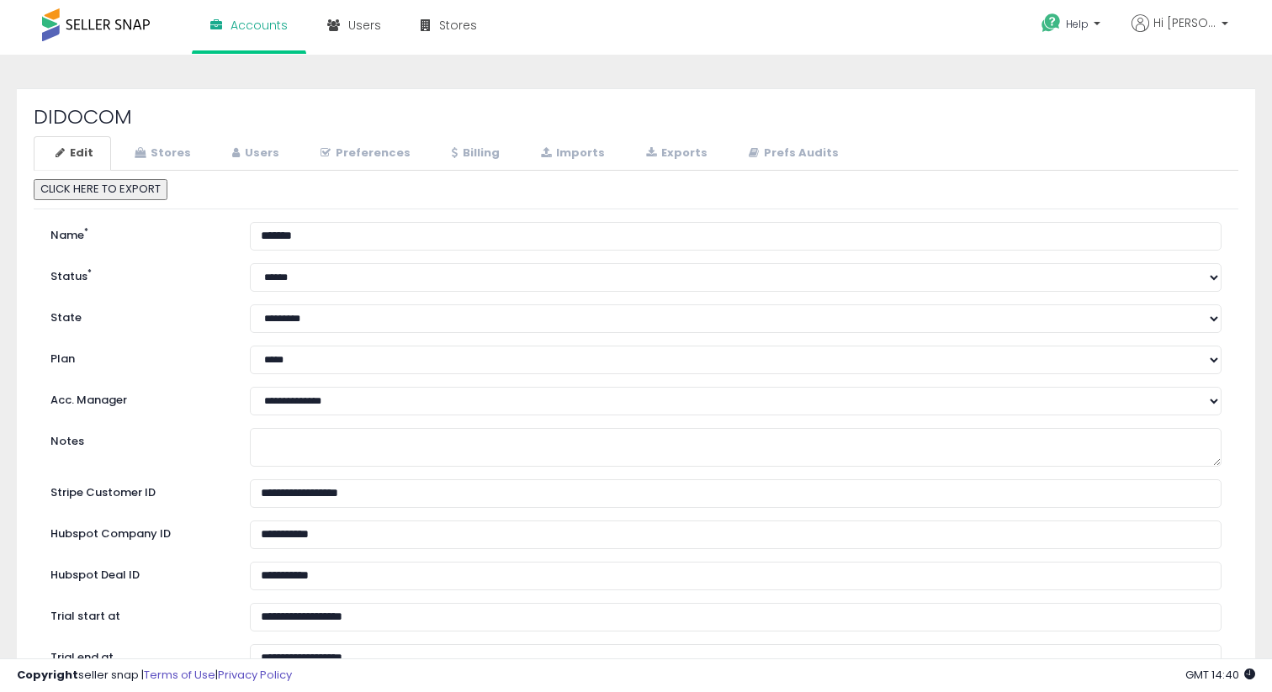
click at [450, 173] on div "Edit Stores Users Preferences Billing" at bounding box center [636, 545] width 1205 height 819
click at [450, 146] on link "Billing" at bounding box center [473, 153] width 87 height 34
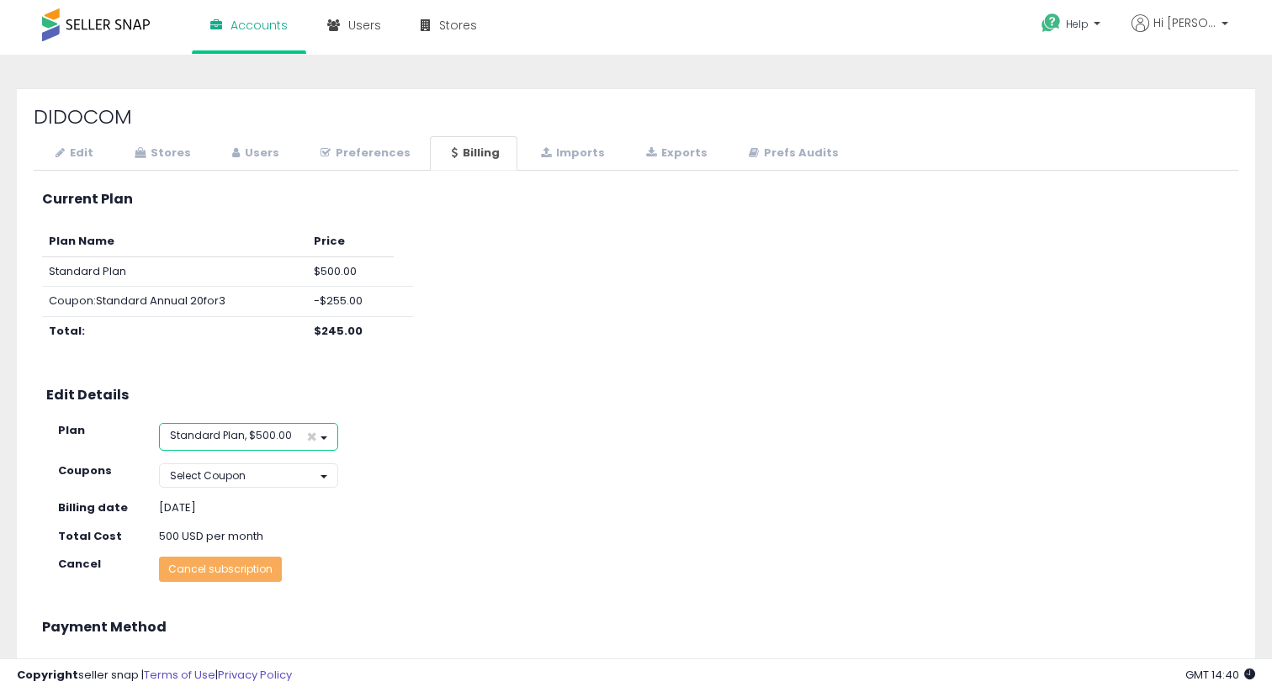
click at [213, 437] on span "Standard Plan, $500.00" at bounding box center [231, 435] width 122 height 14
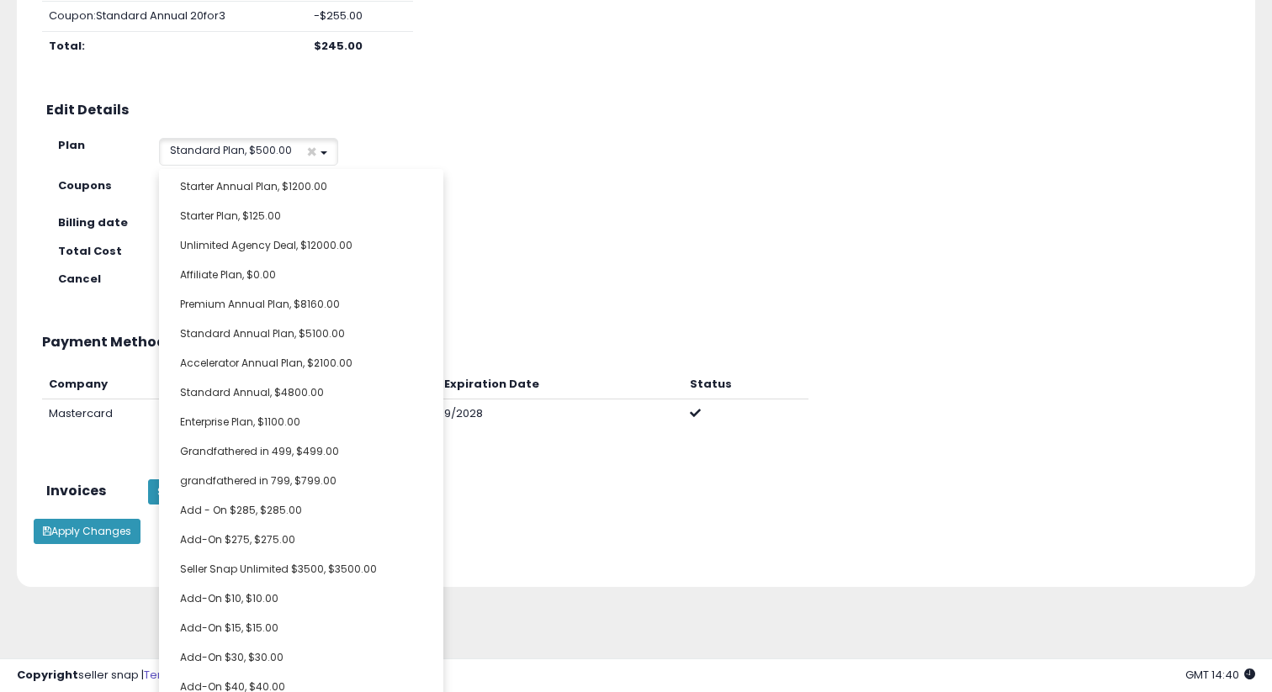
click at [687, 103] on h3 "Edit Details" at bounding box center [636, 110] width 1180 height 15
